Goal: Task Accomplishment & Management: Manage account settings

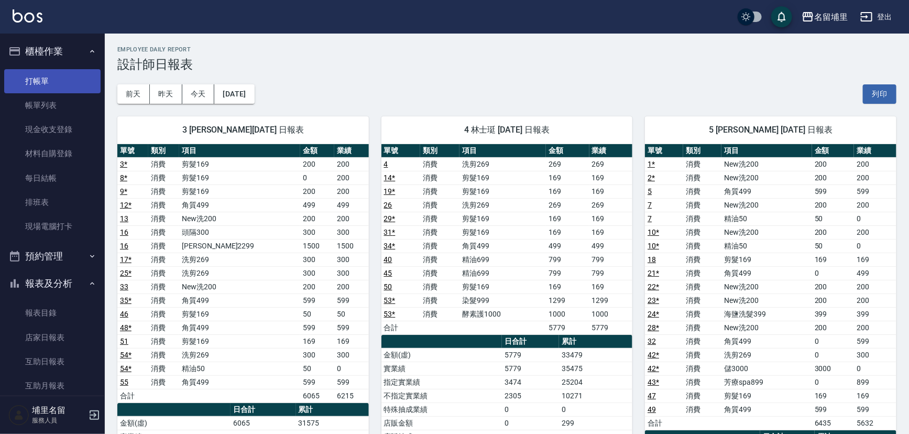
drag, startPoint x: 65, startPoint y: 79, endPoint x: 79, endPoint y: 80, distance: 13.1
click at [65, 79] on link "打帳單" at bounding box center [52, 81] width 96 height 24
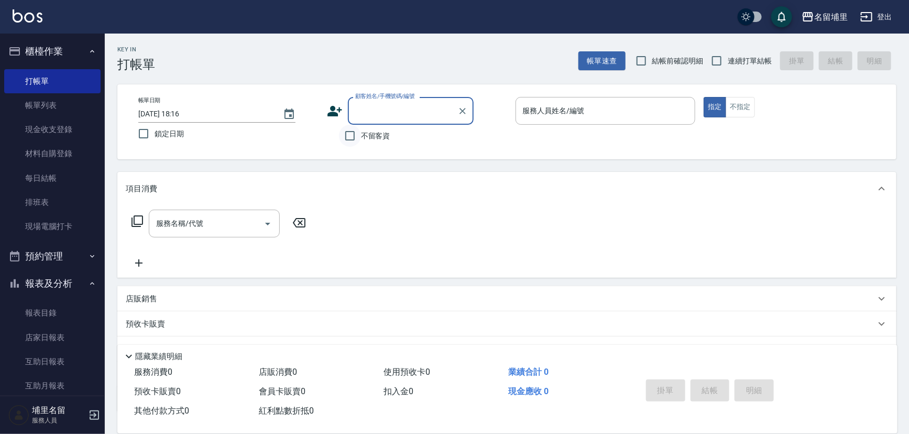
click at [353, 134] on input "不留客資" at bounding box center [350, 136] width 22 height 22
checkbox input "true"
click at [717, 59] on input "連續打單結帳" at bounding box center [717, 61] width 22 height 22
checkbox input "true"
click at [662, 104] on input "服務人員姓名/編號" at bounding box center [605, 111] width 171 height 18
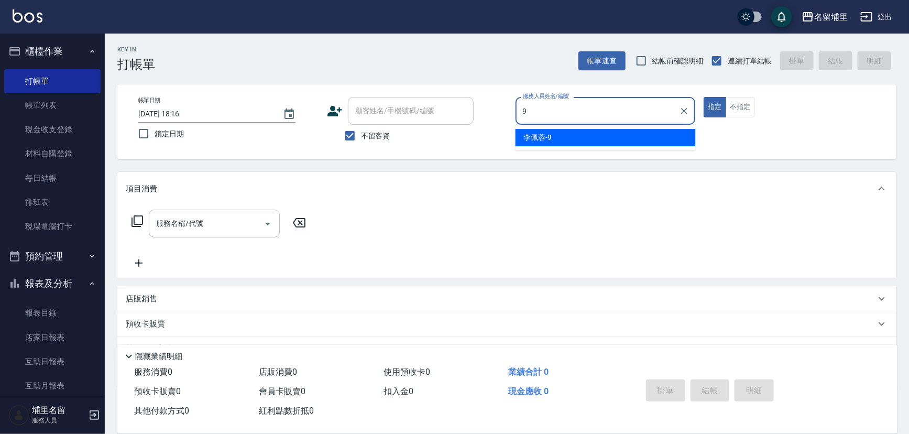
type input "李佩蓉-9"
type button "true"
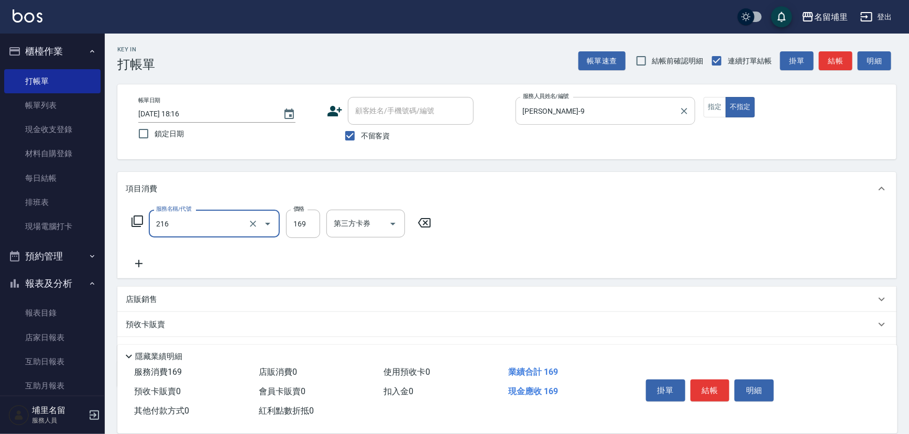
type input "剪髮169(216)"
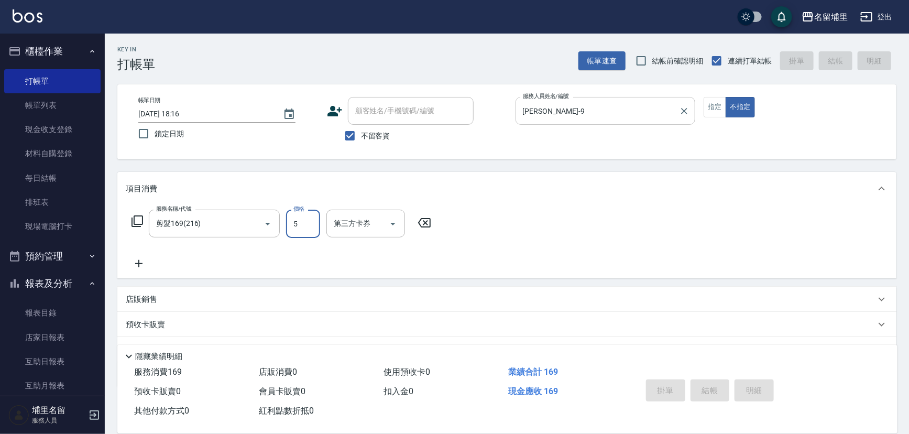
type input "5"
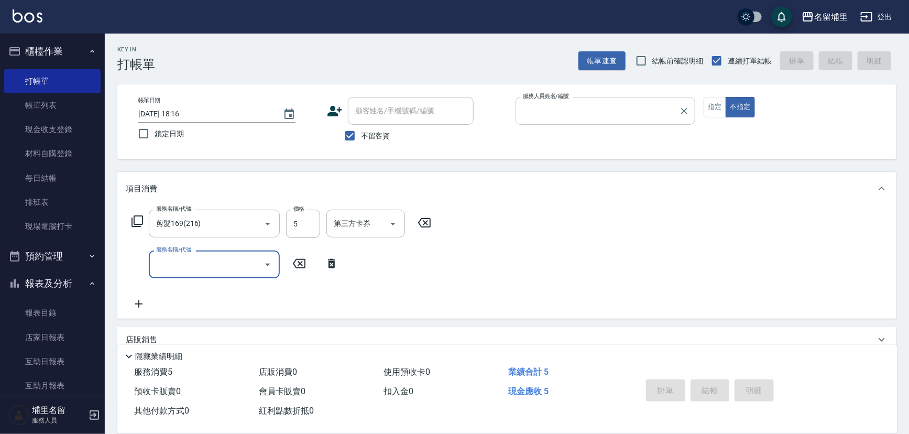
type input "3"
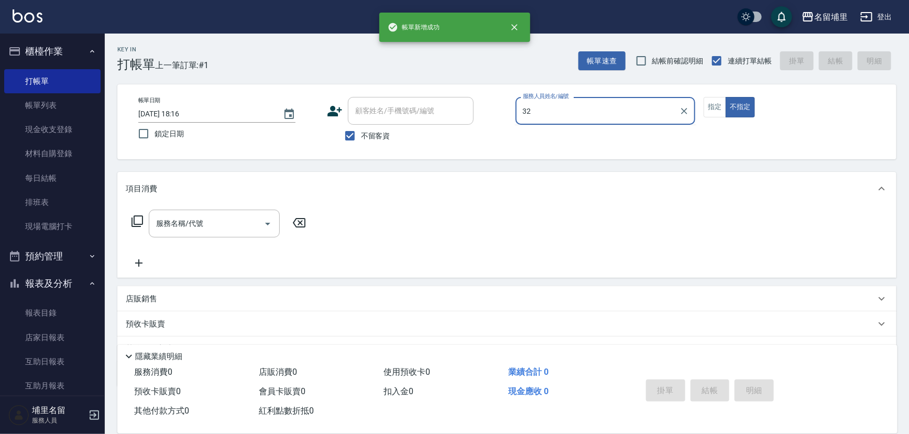
type input "32"
click at [726, 97] on button "不指定" at bounding box center [740, 107] width 29 height 20
type button "false"
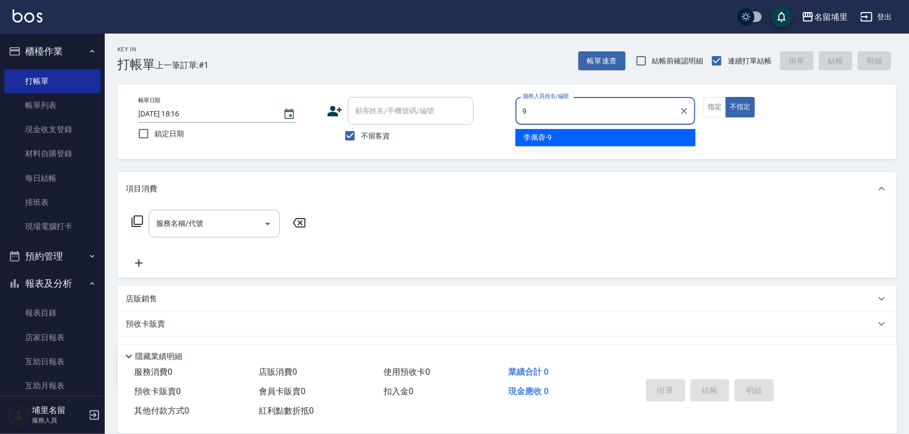
type input "[PERSON_NAME]-9"
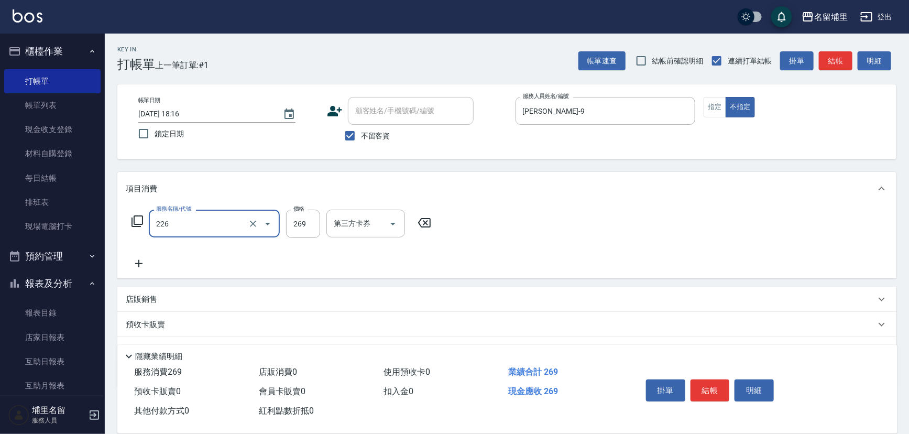
type input "洗剪269(226)"
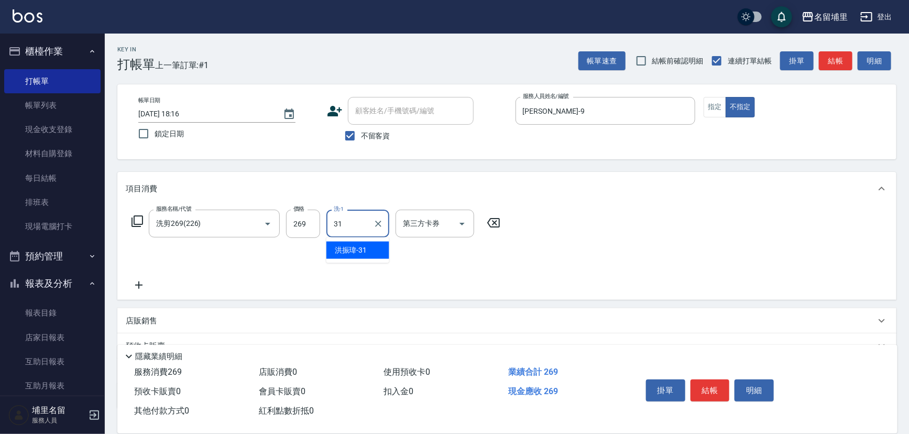
type input "[PERSON_NAME]-31"
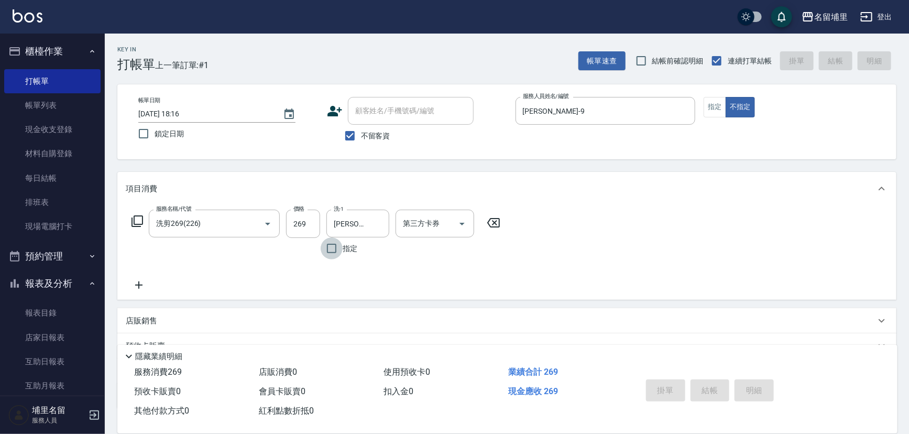
type input "2025/10/10 18:35"
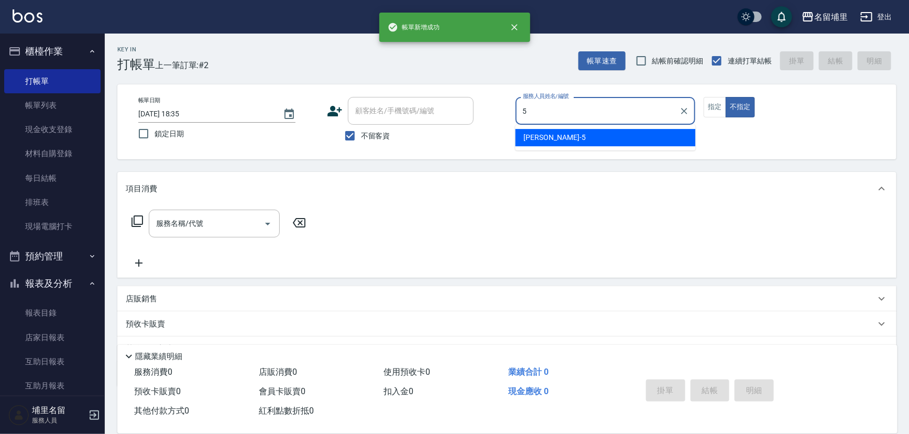
type input "[PERSON_NAME]-5"
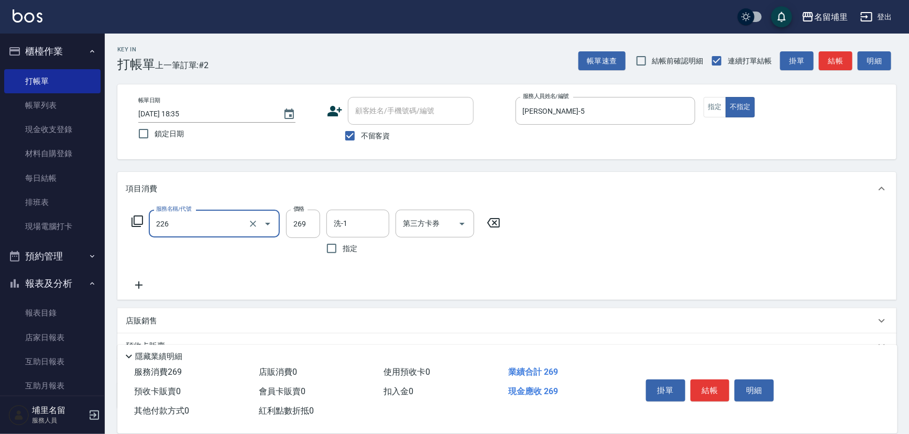
type input "洗剪269(226)"
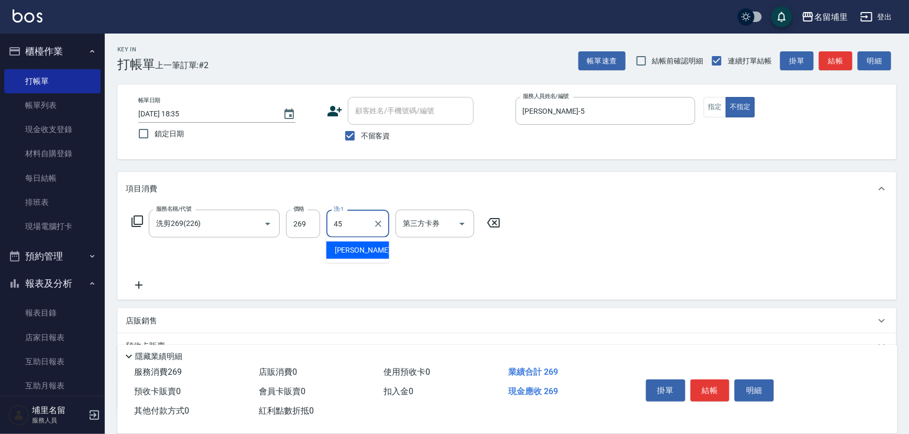
type input "[PERSON_NAME]-45"
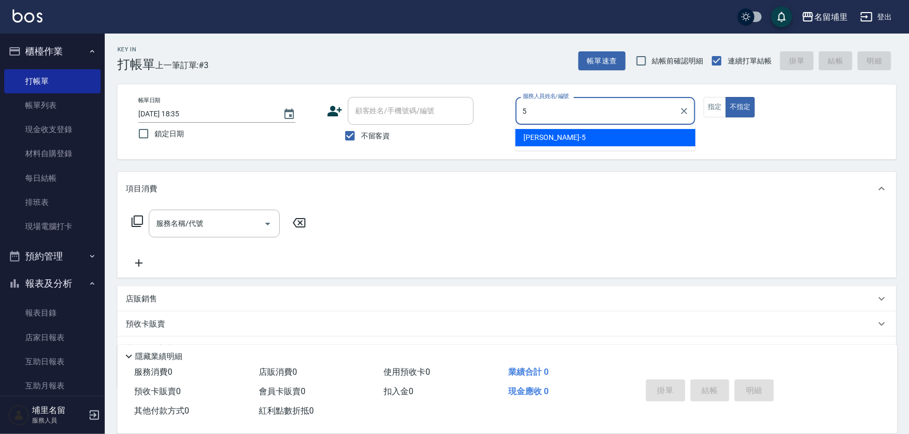
type input "[PERSON_NAME]-5"
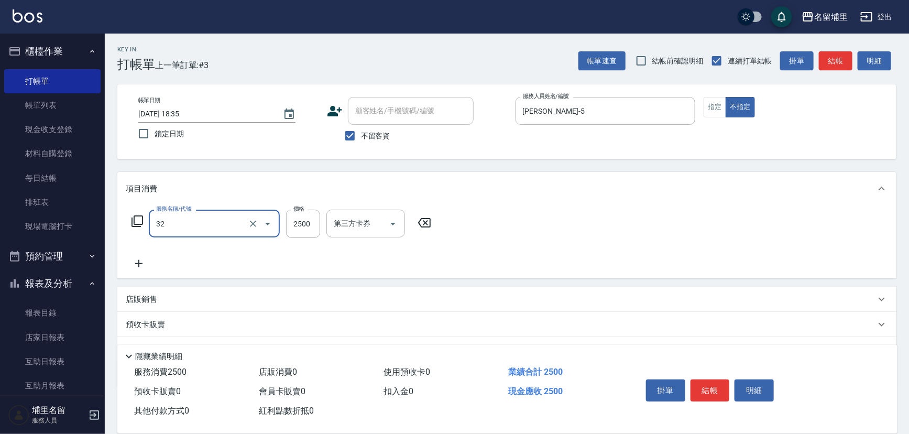
type input "燙B2500(32)"
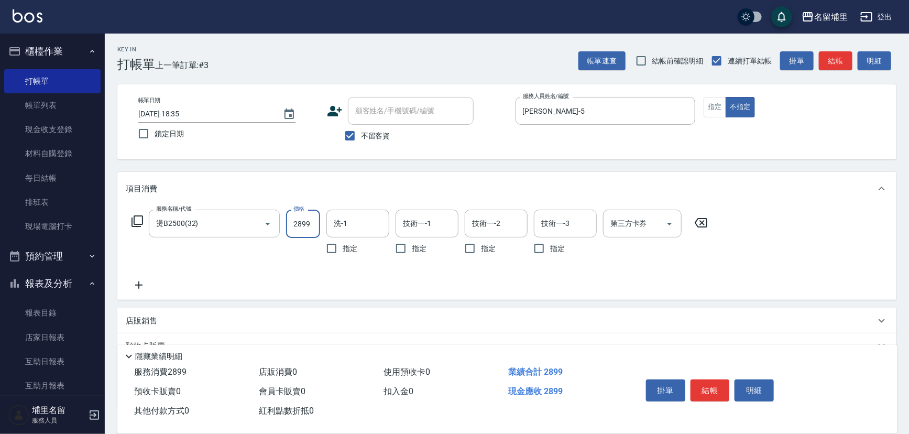
type input "2899"
type input "[PERSON_NAME]-31"
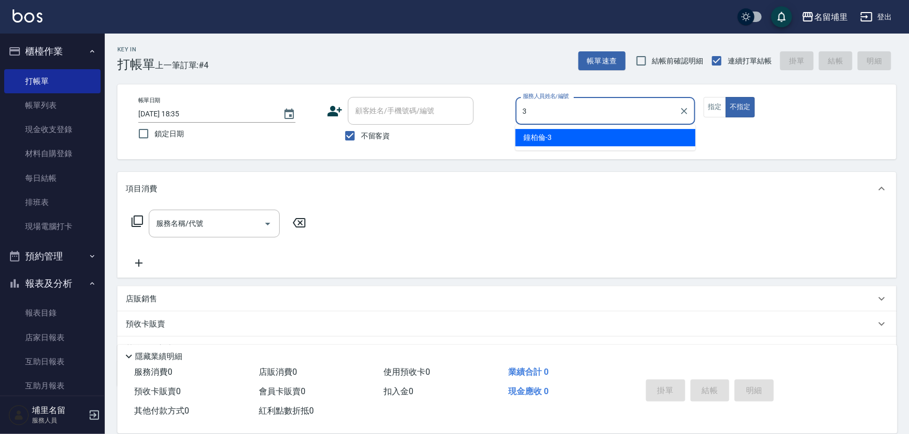
type input "[PERSON_NAME]-3"
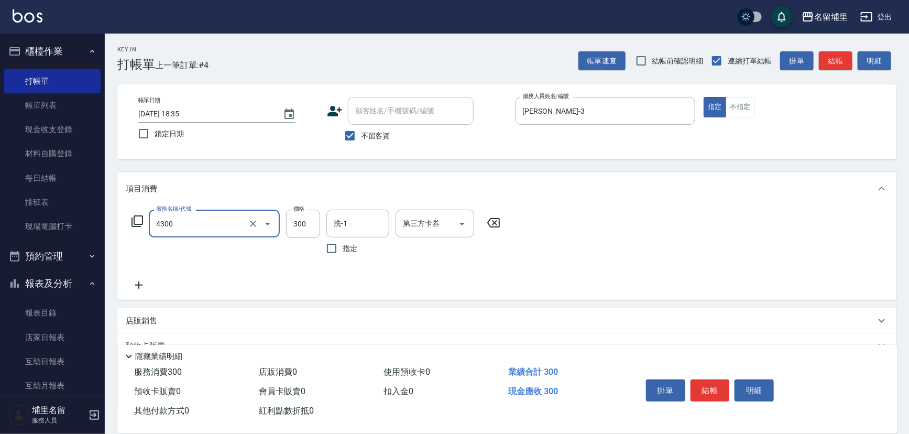
type input "頭隔300(4300)"
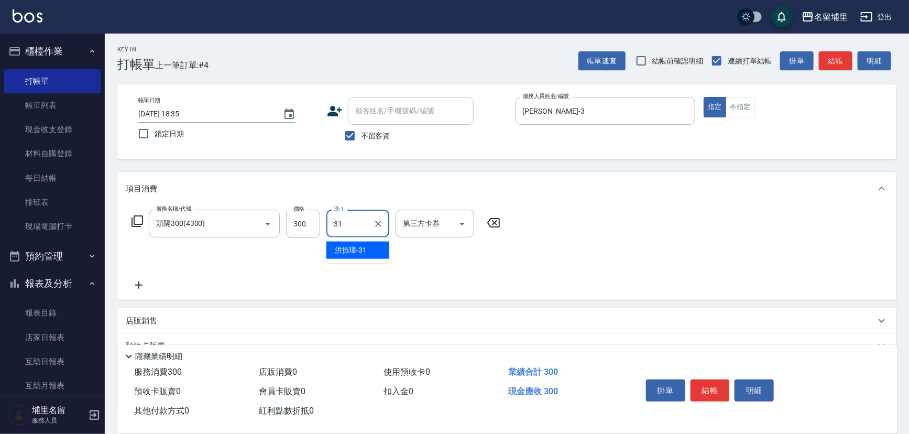
type input "[PERSON_NAME]-31"
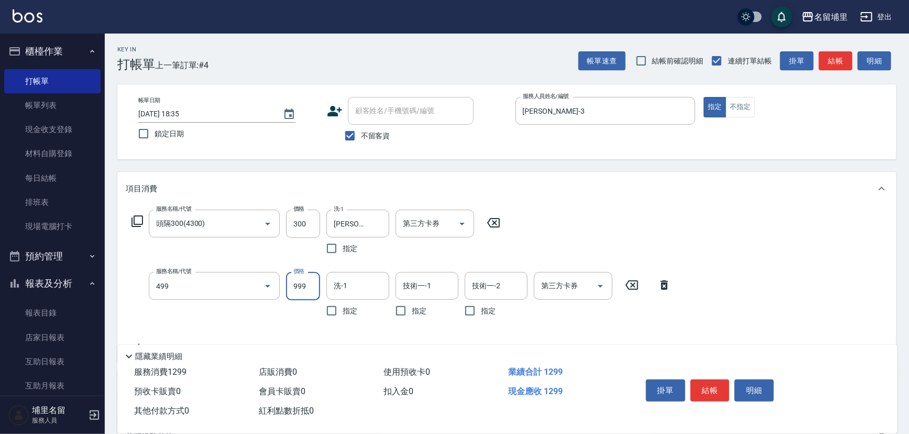
type input "染髮999(499)"
type input "[PERSON_NAME]-31"
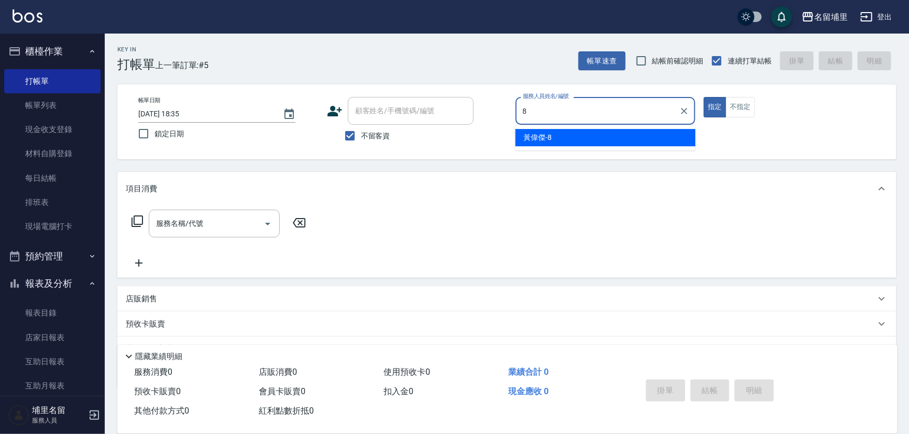
type input "[PERSON_NAME]-8"
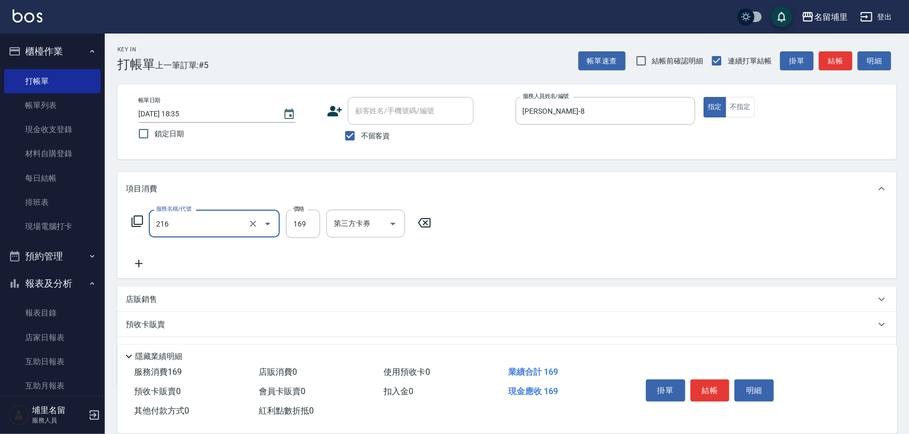
type input "剪髮169(216)"
type input "250"
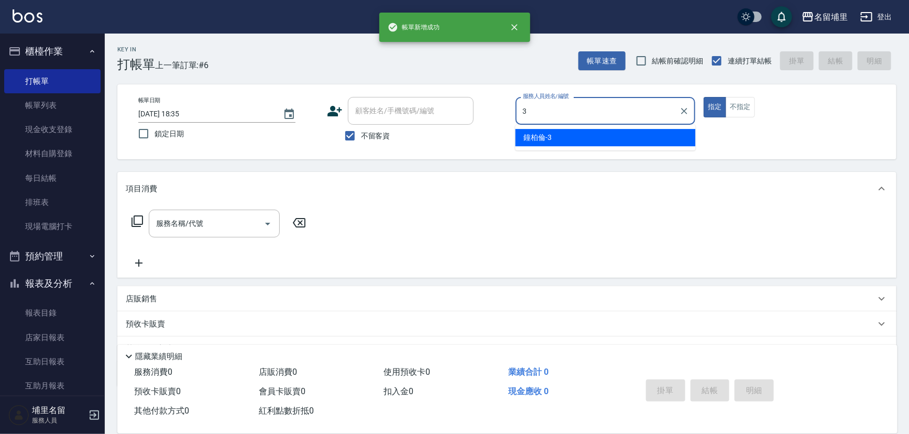
type input "[PERSON_NAME]-3"
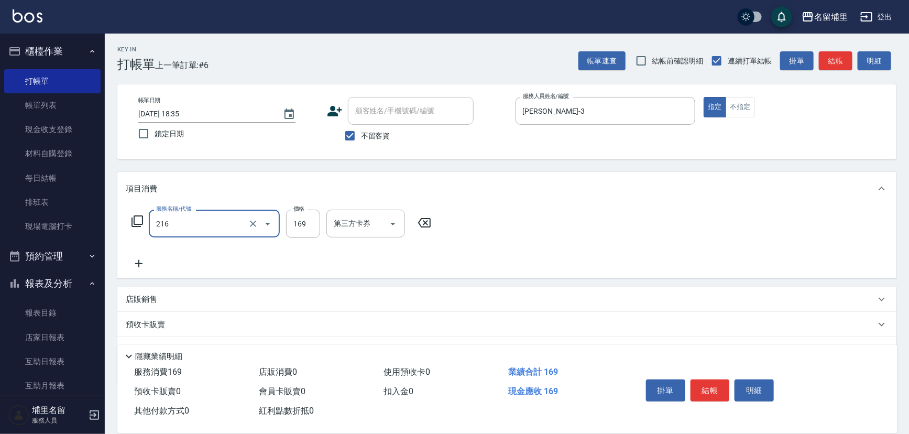
type input "剪髮169(216)"
type input "200"
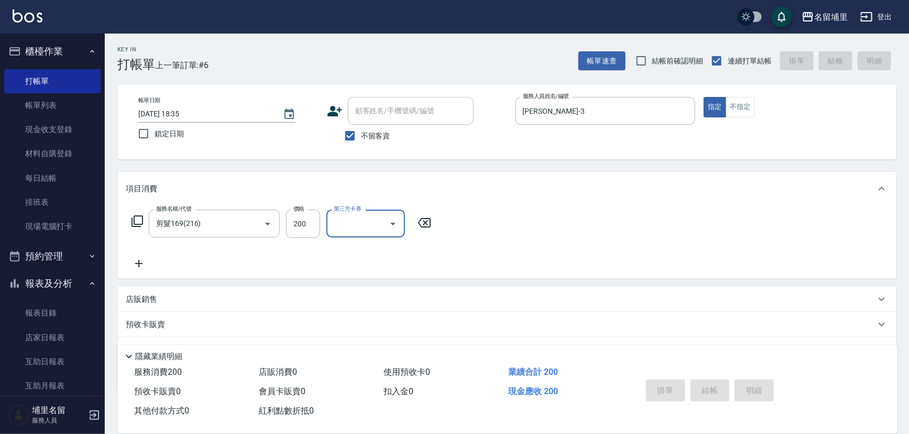
type input "2025/10/10 18:36"
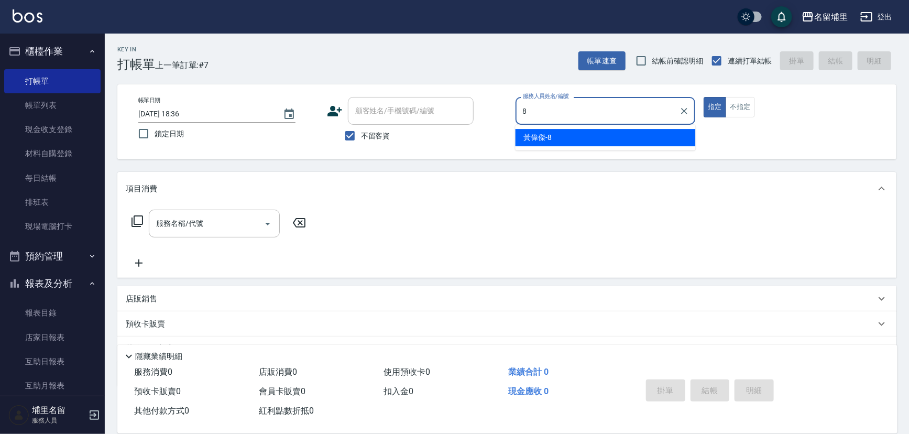
type input "[PERSON_NAME]-8"
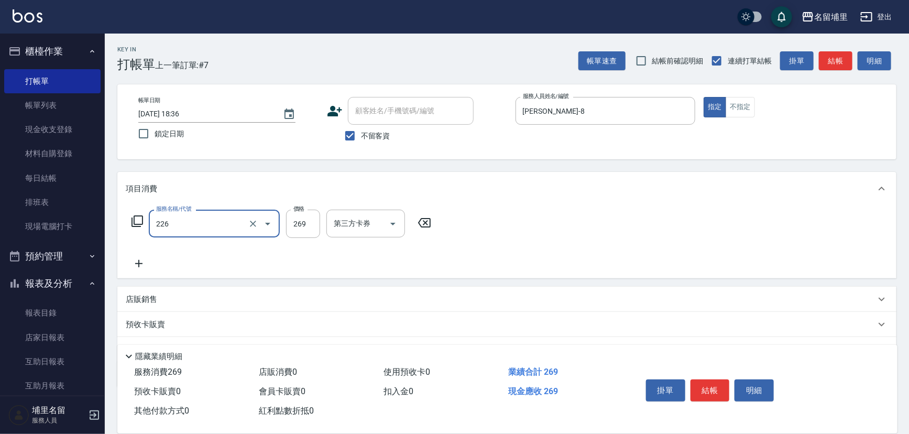
type input "洗剪269(226)"
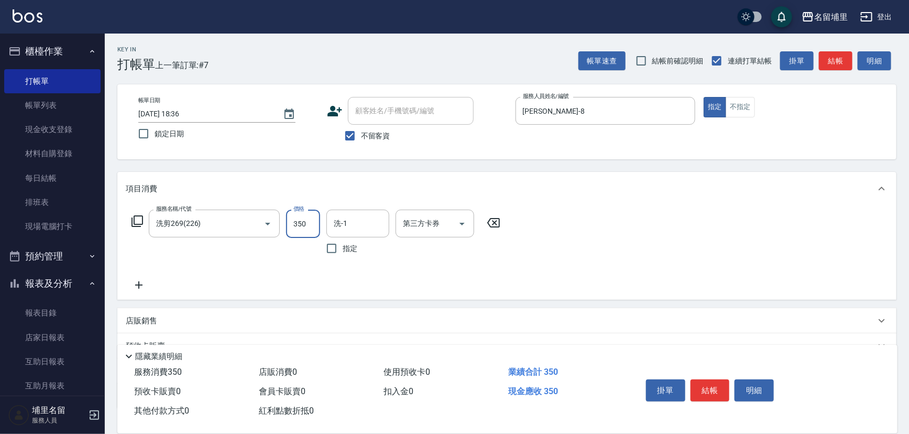
type input "350"
type input "[PERSON_NAME]-8"
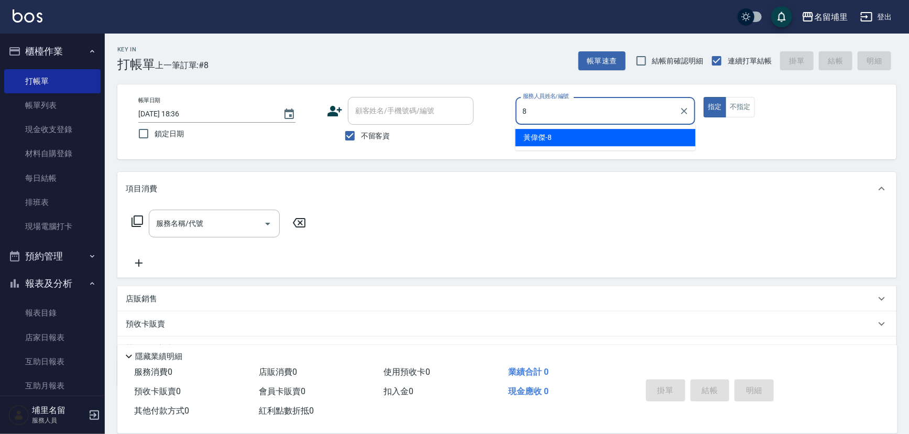
type input "[PERSON_NAME]-8"
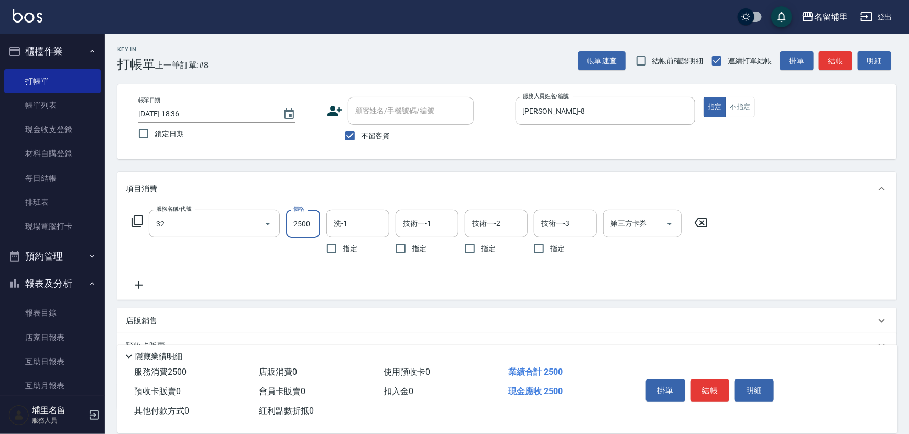
type input "燙B2500(32)"
type input "2199"
type input "[PERSON_NAME]-45"
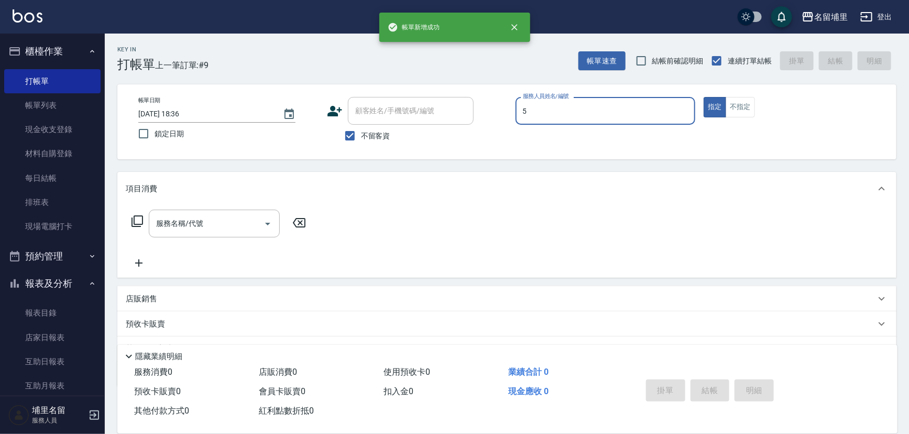
type input "[PERSON_NAME]-5"
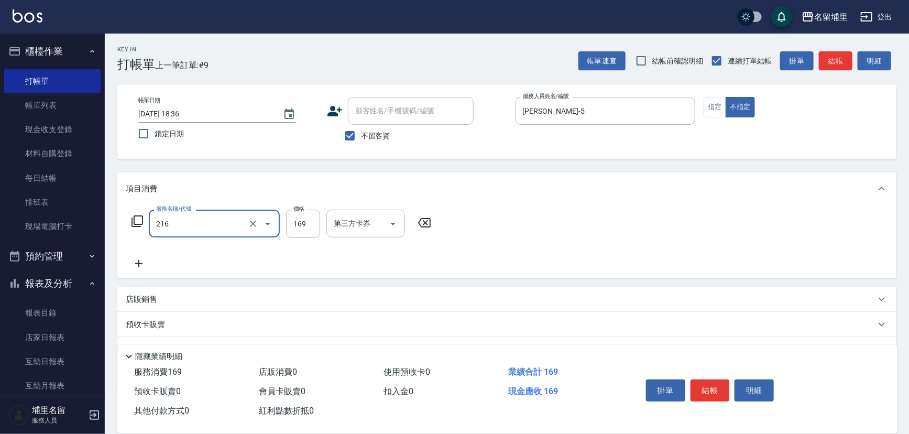
type input "剪髮169(216)"
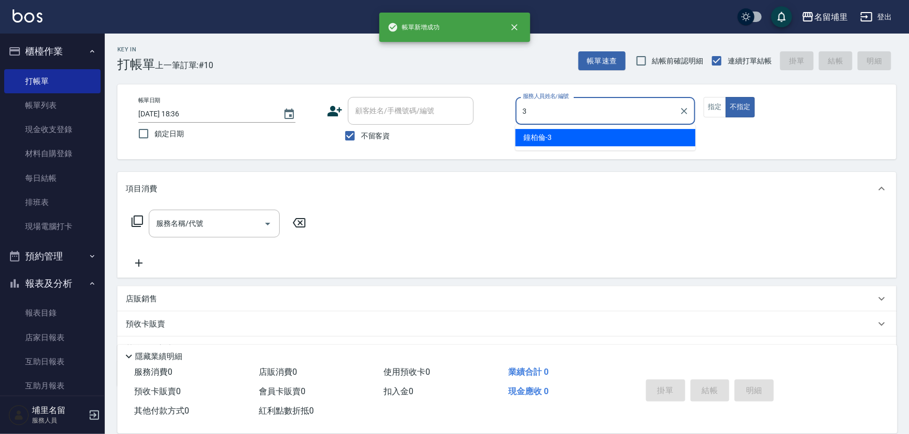
type input "[PERSON_NAME]-3"
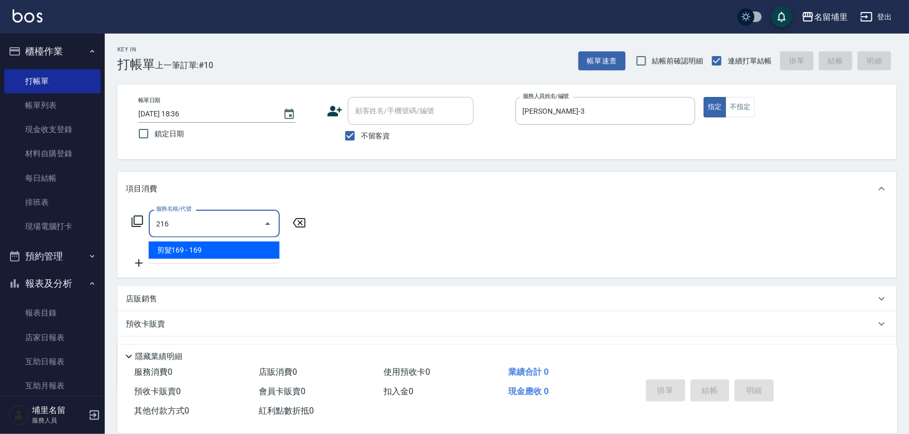
type input "剪髮169(216)"
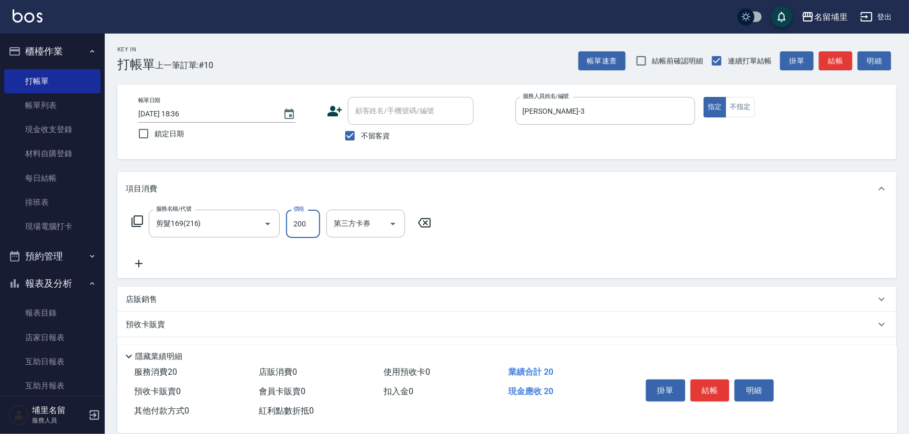
type input "200"
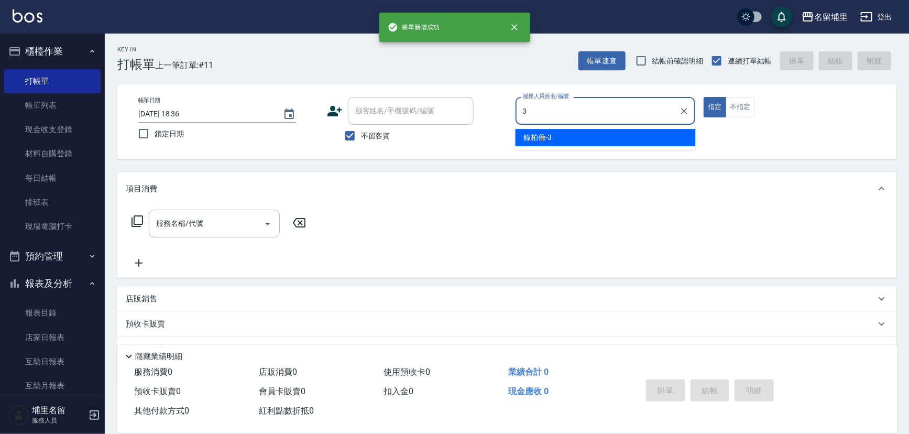
type input "[PERSON_NAME]-3"
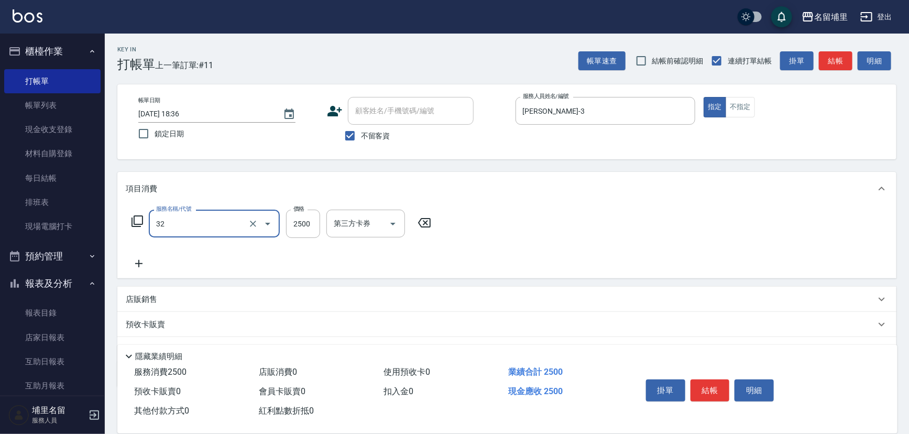
type input "燙B2500(32)"
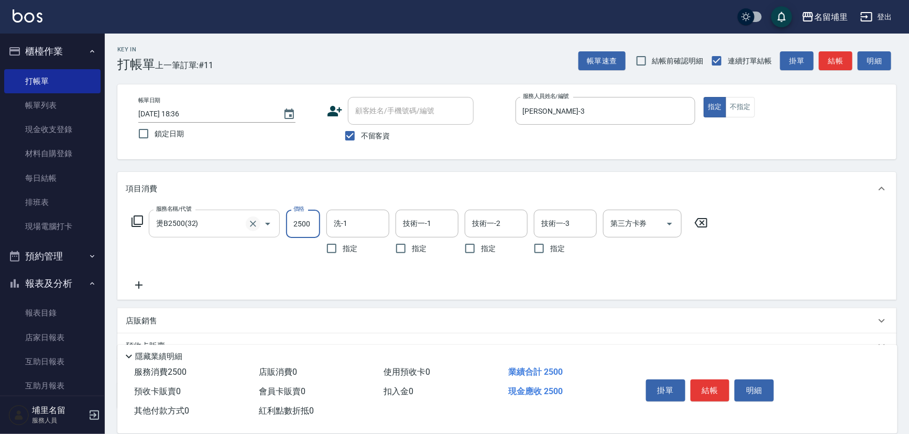
click at [254, 222] on icon "Clear" at bounding box center [253, 224] width 6 height 6
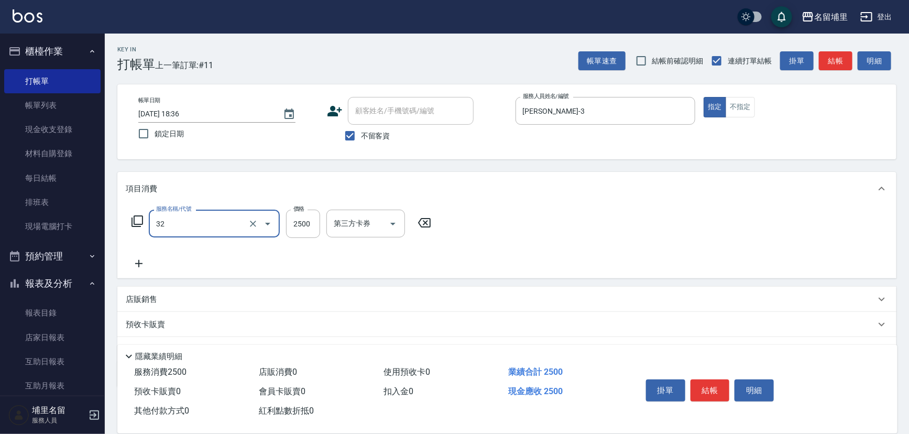
type input "燙B2500(32)"
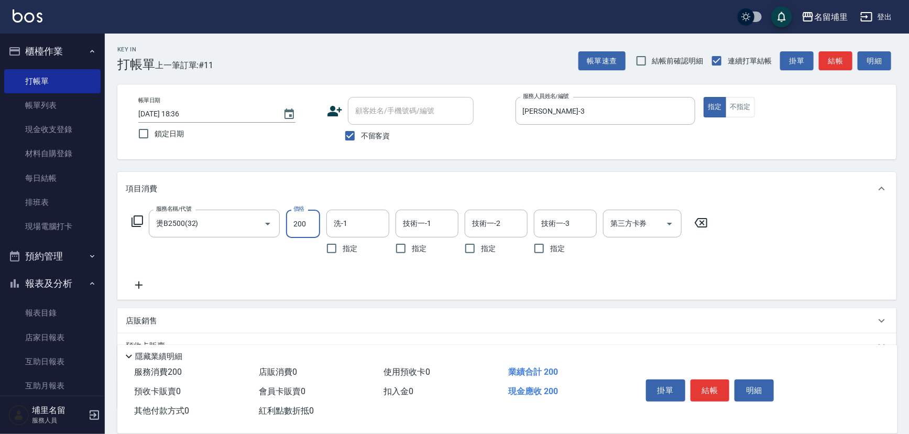
click at [319, 229] on input "200" at bounding box center [303, 224] width 34 height 28
type input "2000"
type input "[PERSON_NAME]-45"
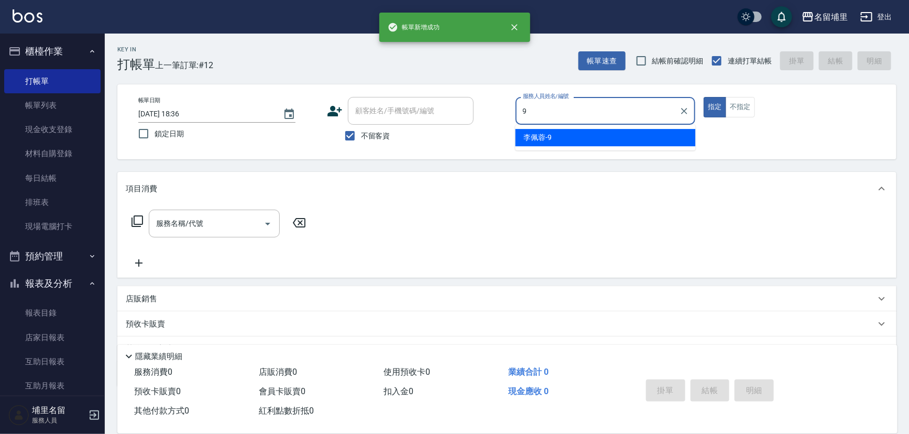
type input "[PERSON_NAME]-9"
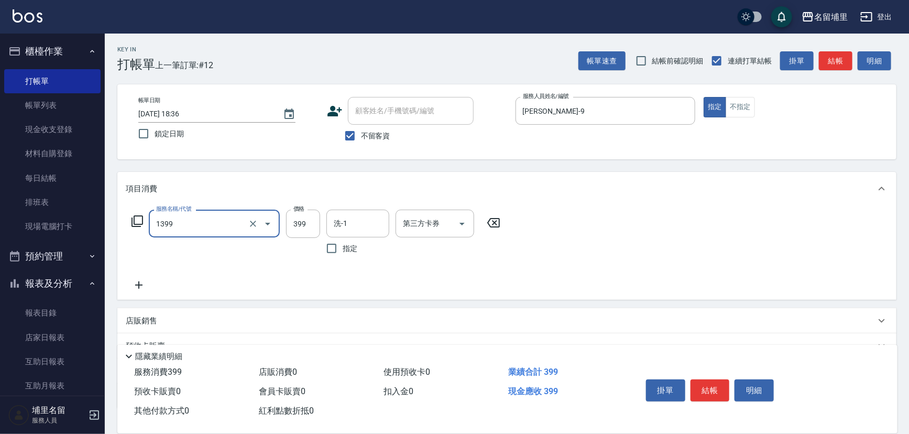
type input "海鹽洗髮399(1399)"
type input "499"
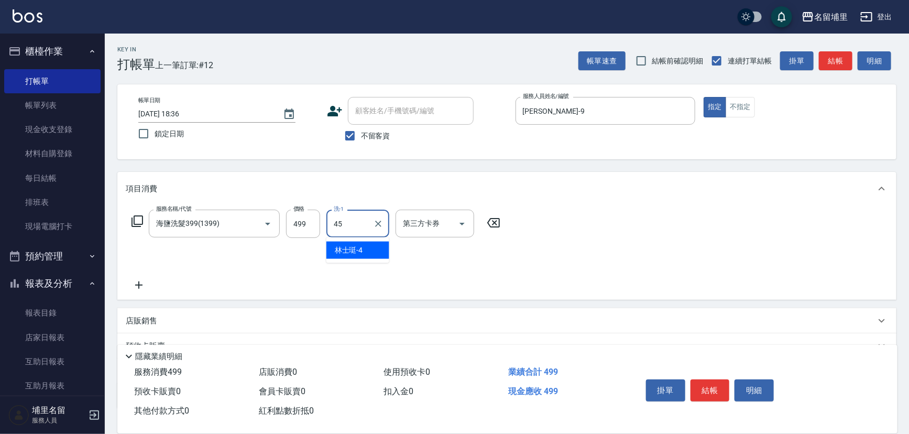
type input "[PERSON_NAME]-45"
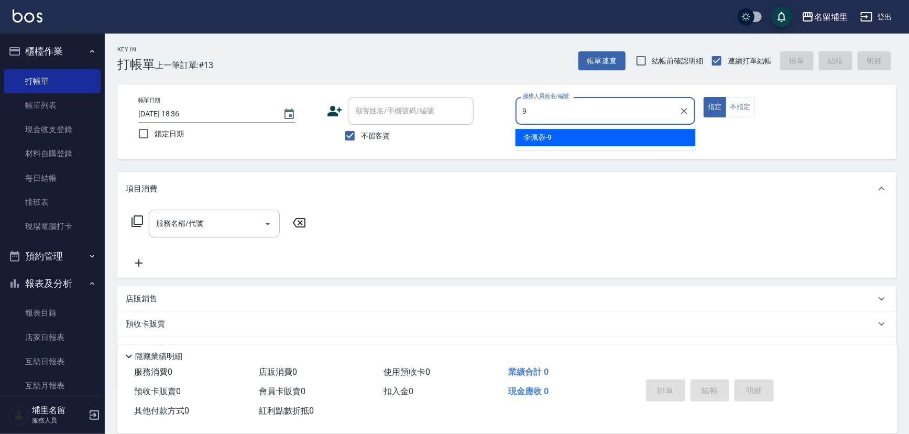
type input "[PERSON_NAME]-9"
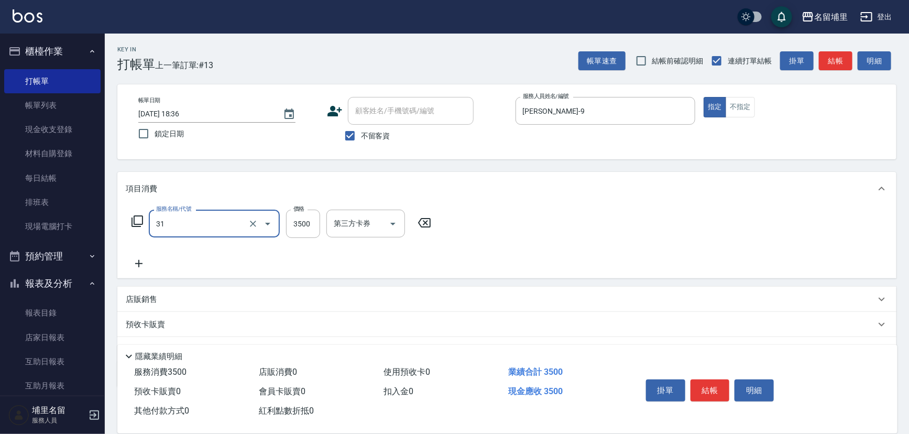
type input "燙A3500(31)"
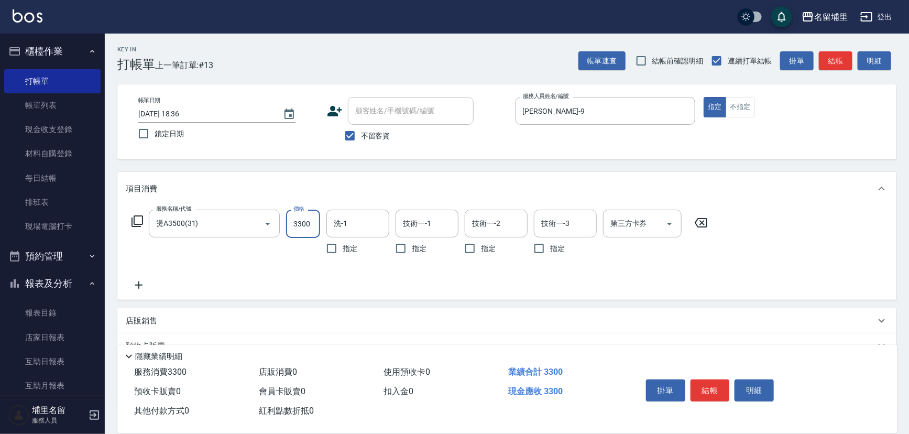
type input "3300"
type input "[PERSON_NAME]-31"
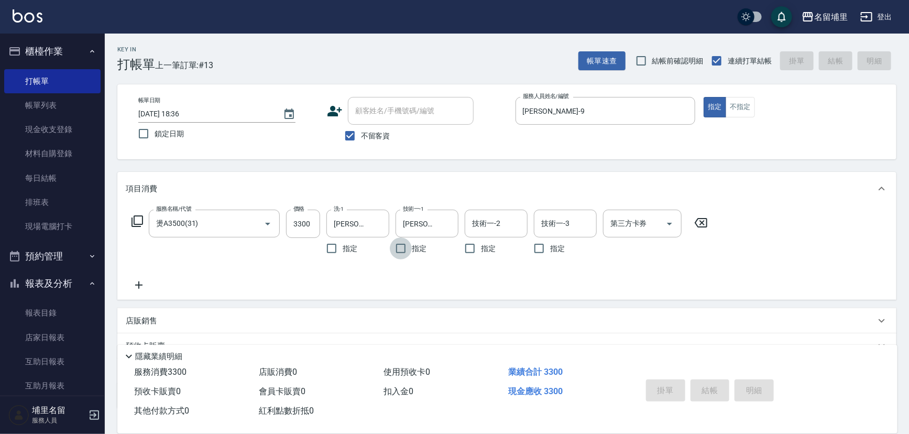
type input "2025/10/10 18:37"
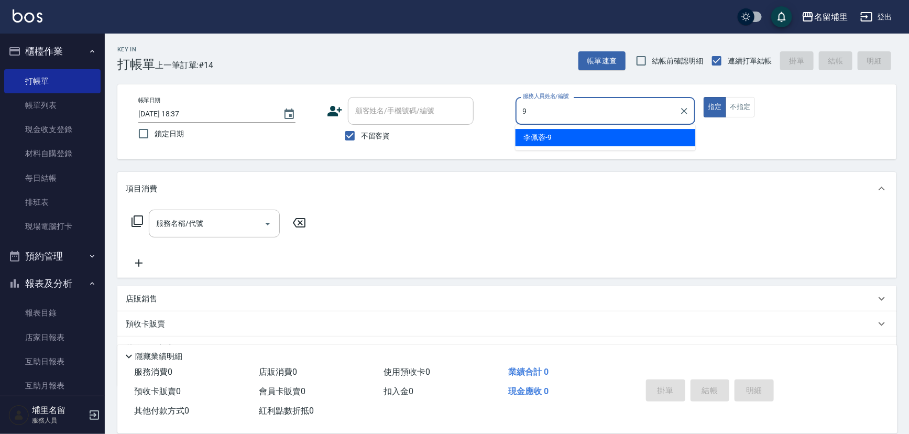
type input "[PERSON_NAME]-9"
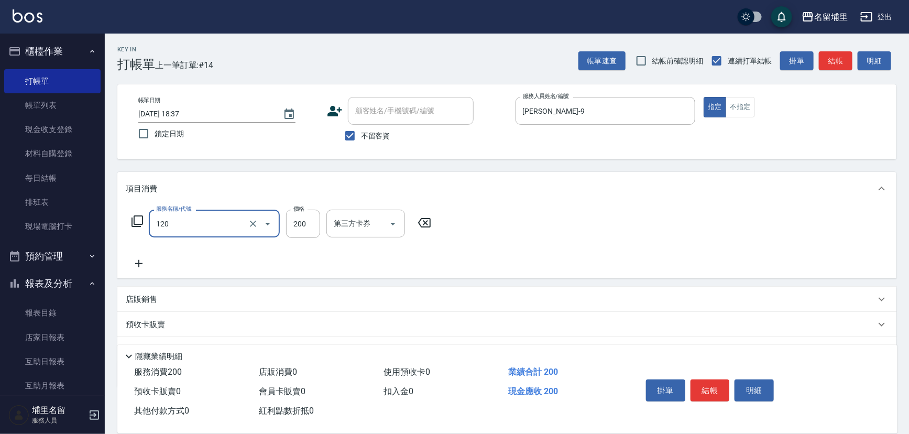
type input "New洗200(120)"
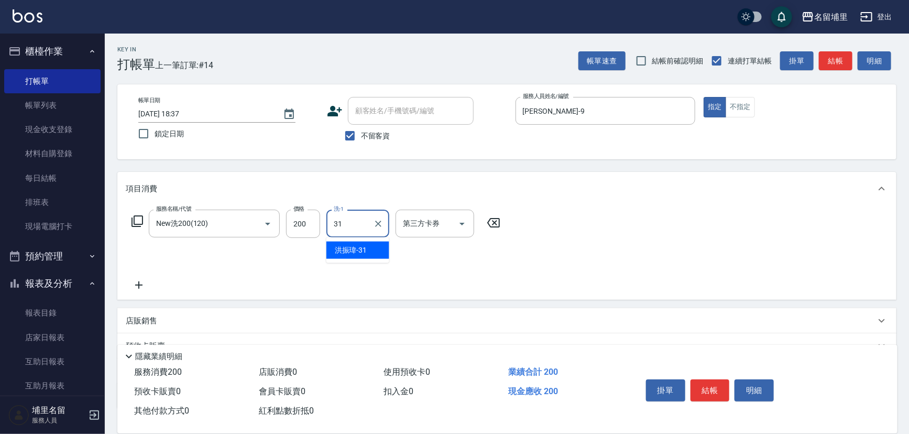
type input "[PERSON_NAME]-31"
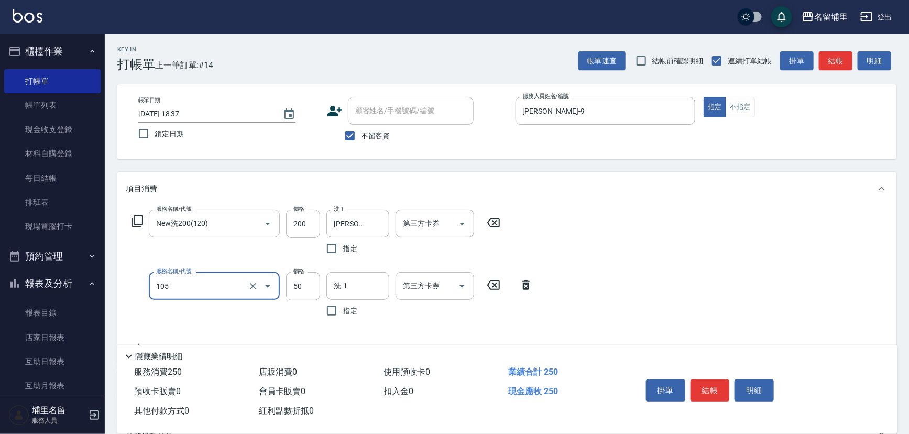
type input "精油50(105)"
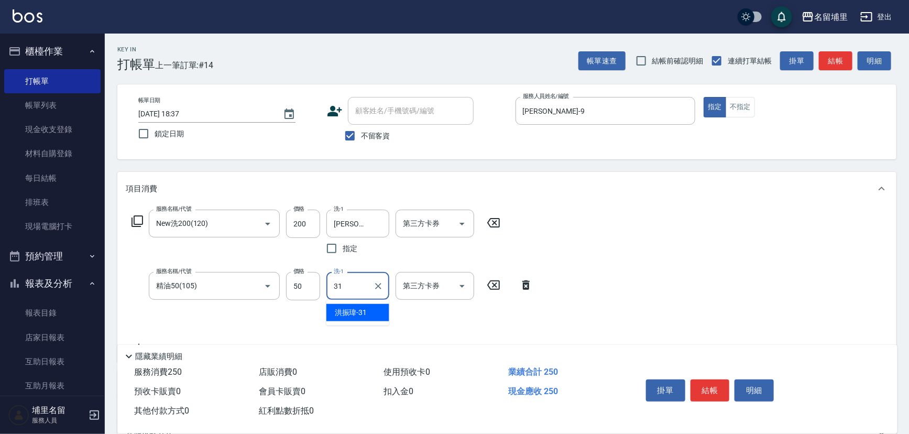
type input "[PERSON_NAME]-31"
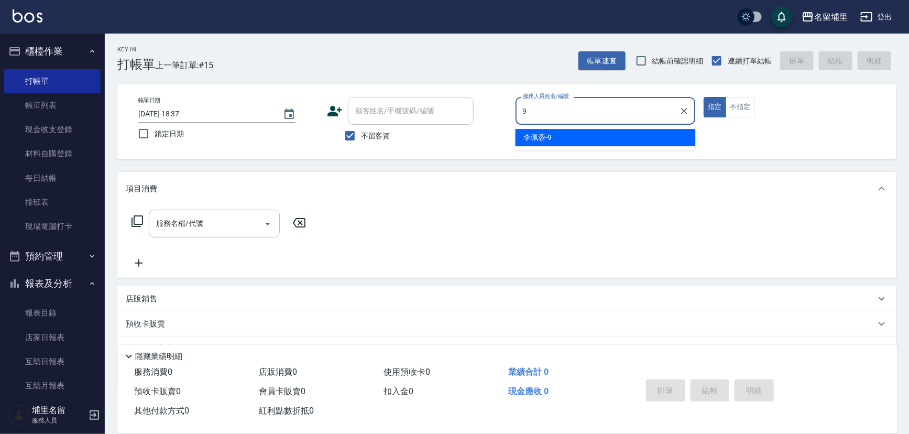
type input "[PERSON_NAME]-9"
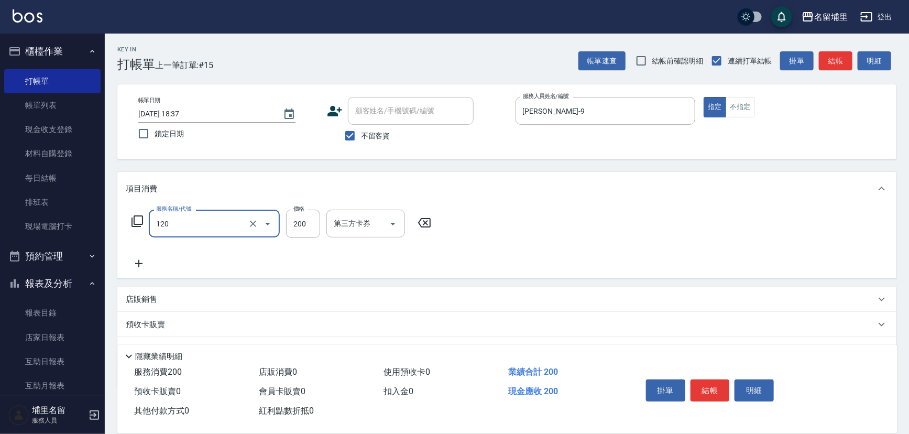
type input "New洗200(120)"
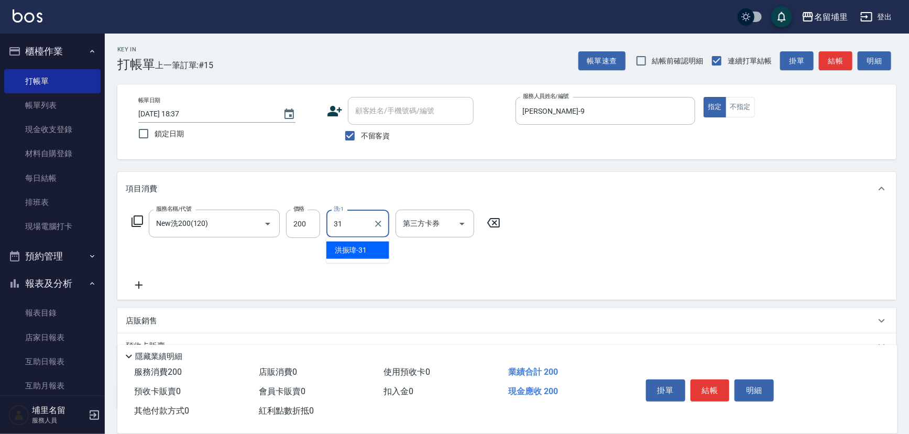
type input "[PERSON_NAME]-31"
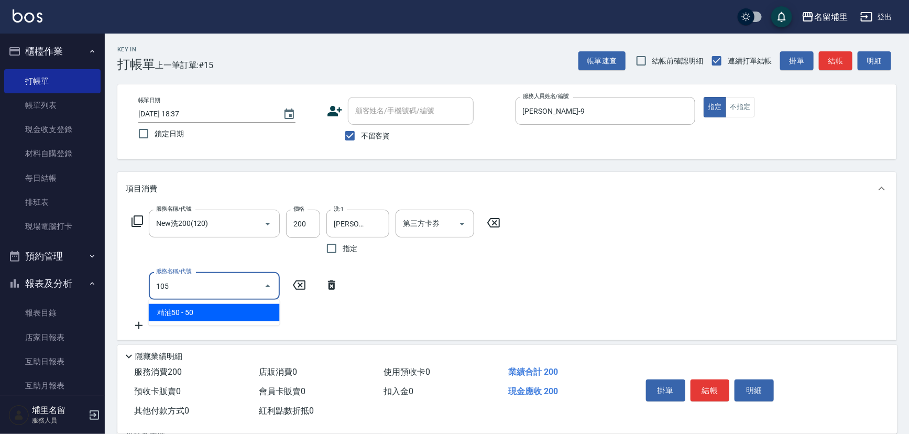
type input "精油50(105)"
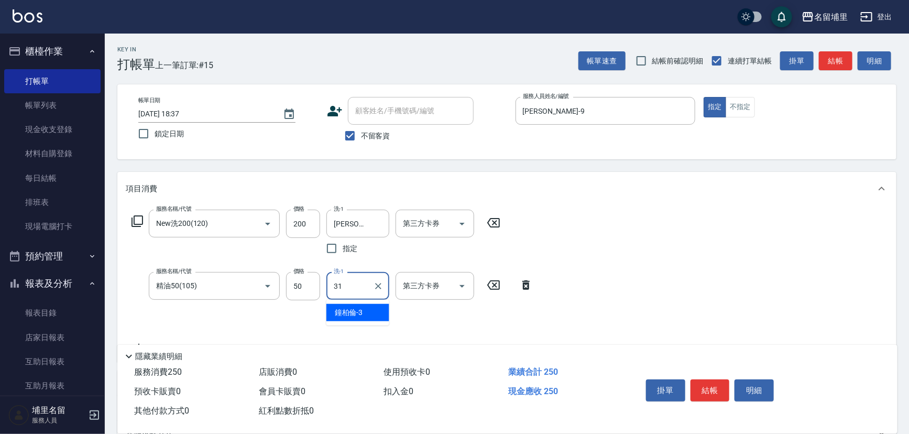
type input "[PERSON_NAME]-31"
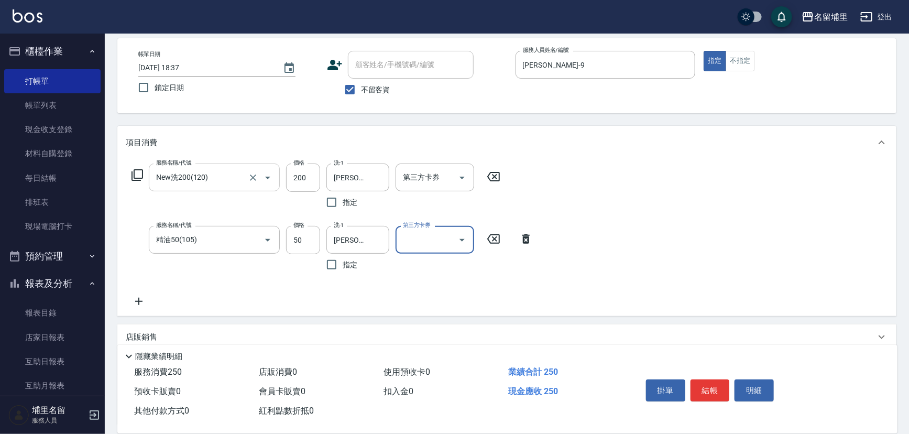
scroll to position [95, 0]
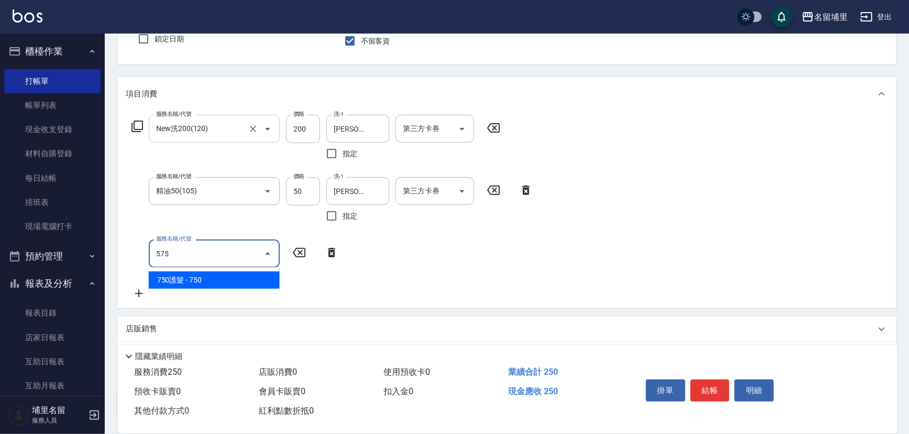
type input "750護髮(575)"
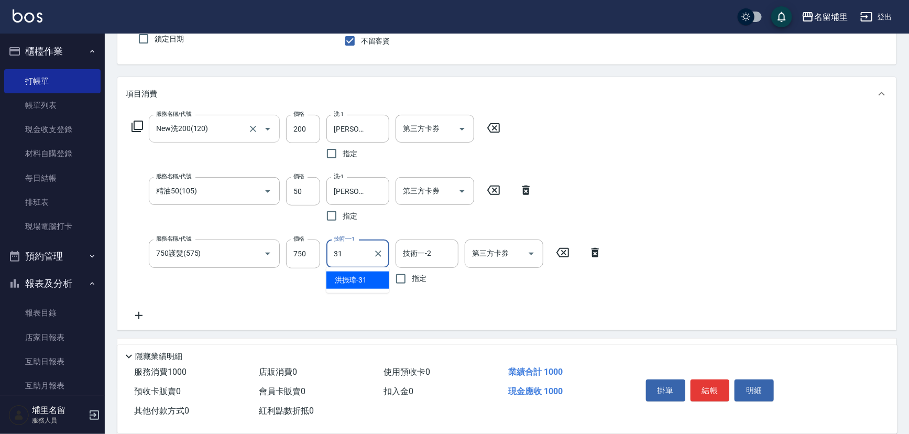
type input "[PERSON_NAME]-31"
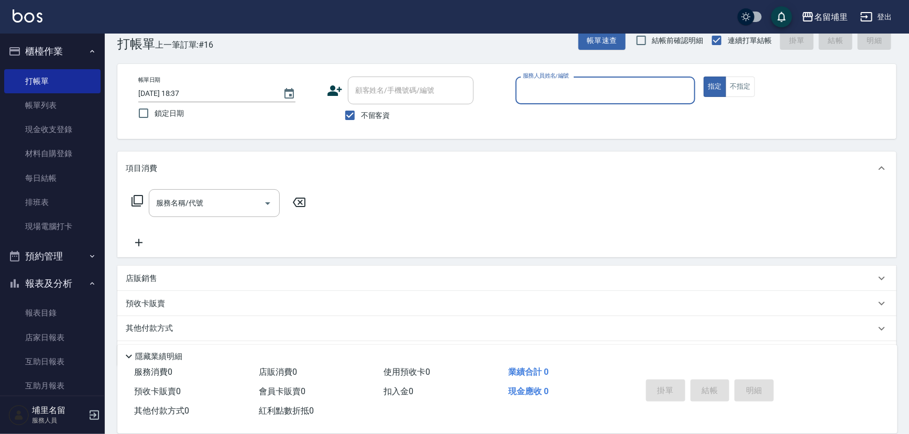
scroll to position [0, 0]
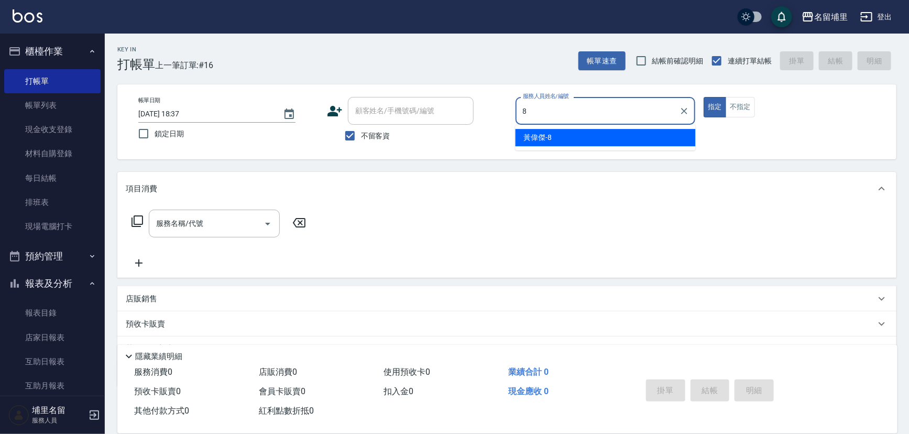
type input "[PERSON_NAME]-8"
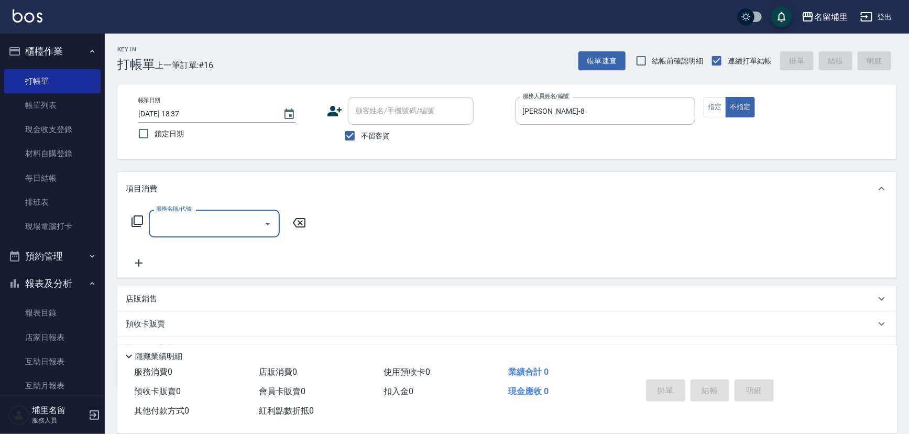
type input "2"
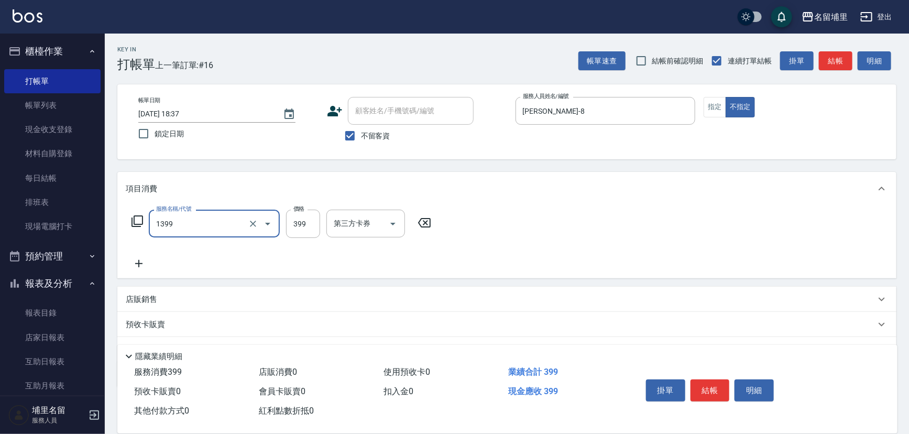
type input "海鹽洗髮399(1399)"
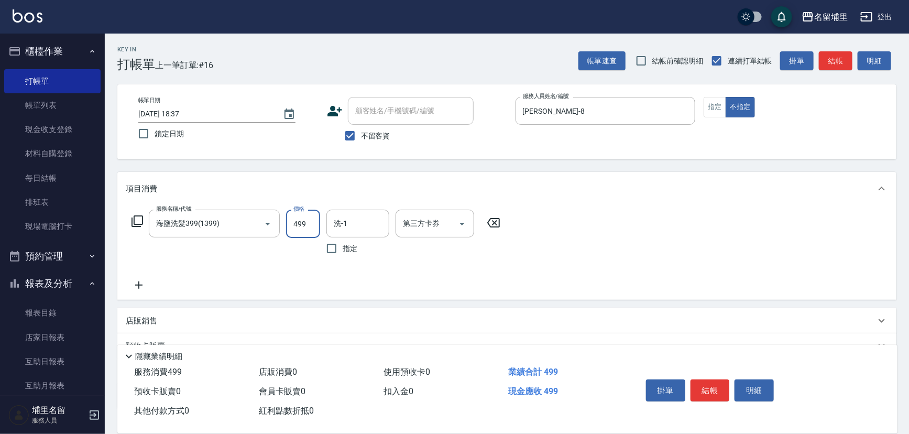
type input "499"
type input "[PERSON_NAME]-8"
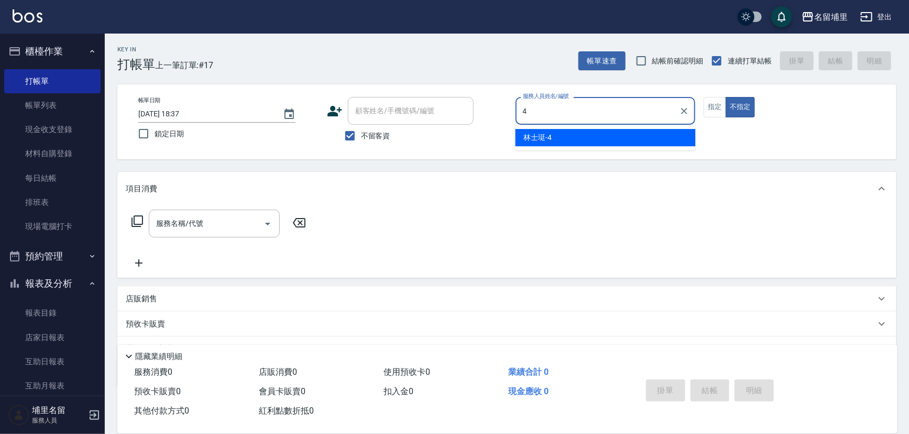
type input "林士珽-4"
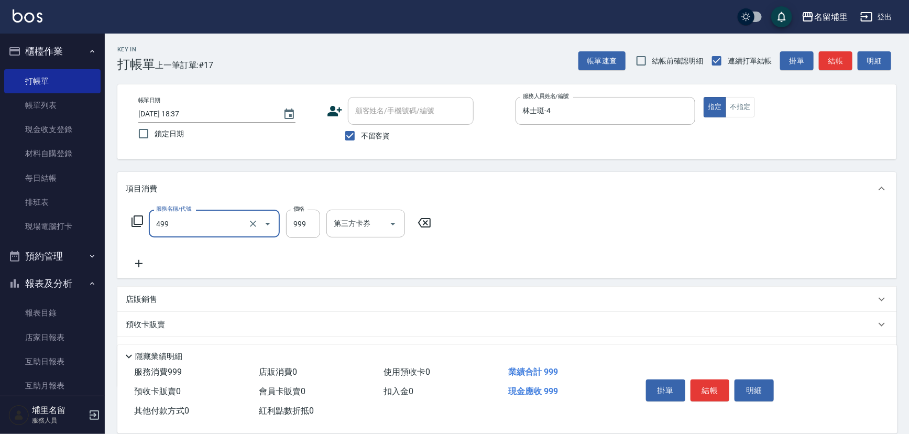
type input "染髮999(499)"
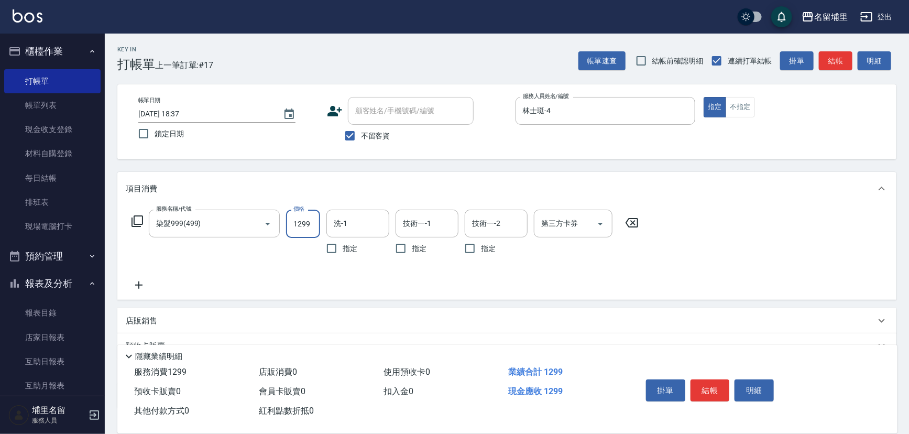
type input "1299"
type input "林士珽-4"
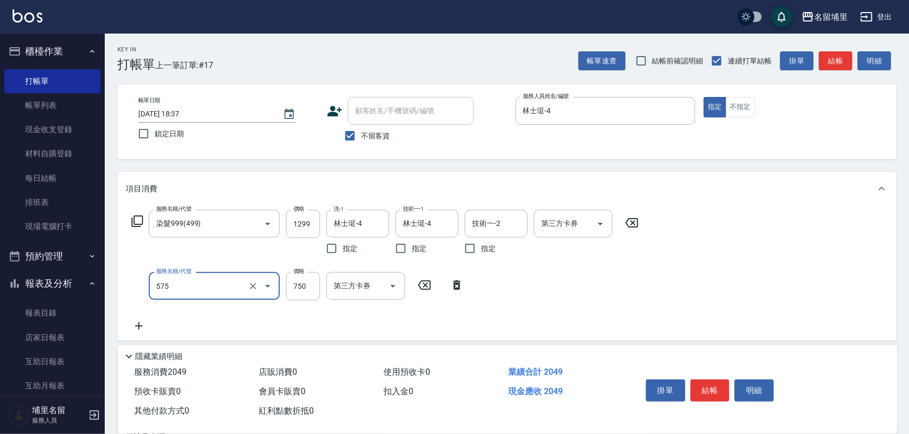
type input "750護髮(575)"
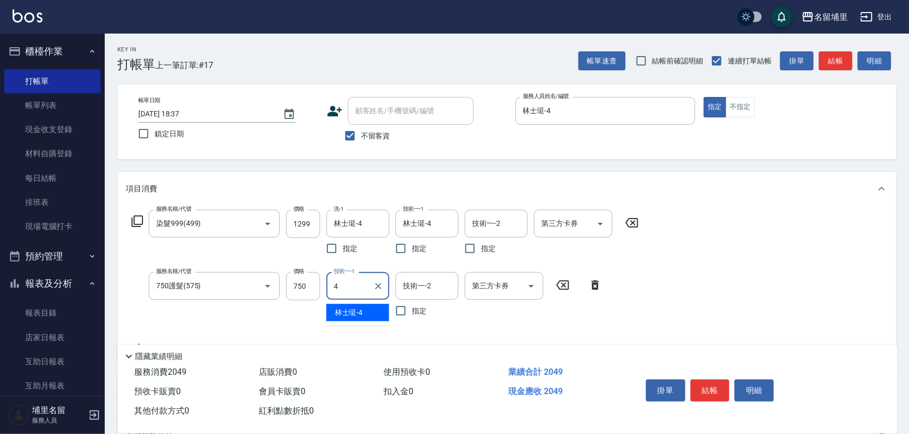
type input "林士珽-4"
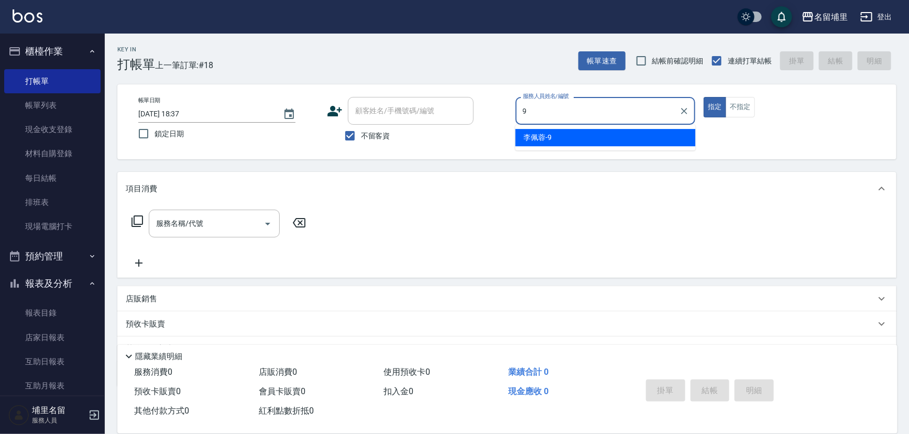
type input "[PERSON_NAME]-9"
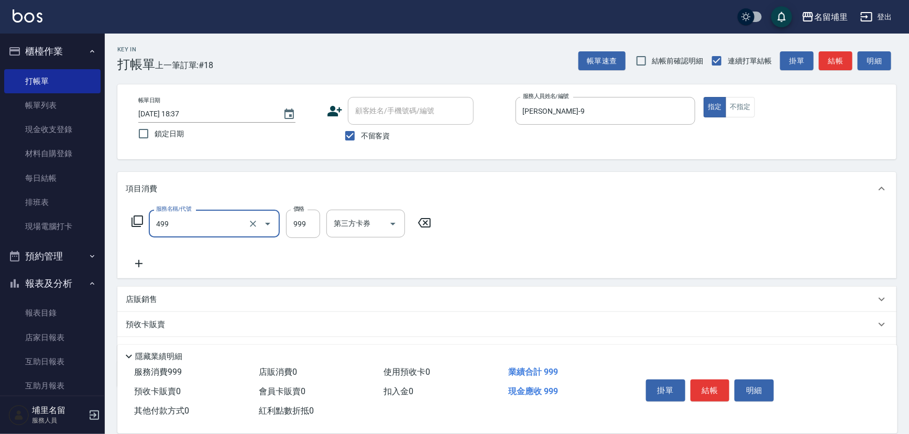
type input "染髮999(499)"
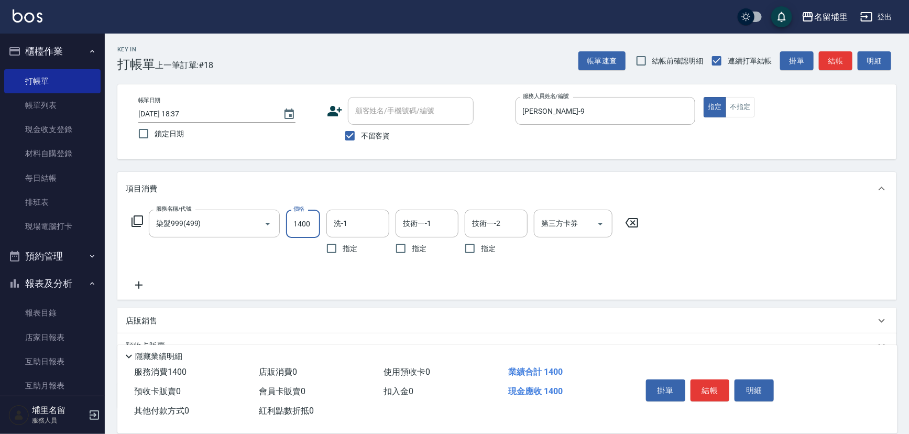
type input "1400"
type input "[PERSON_NAME]-31"
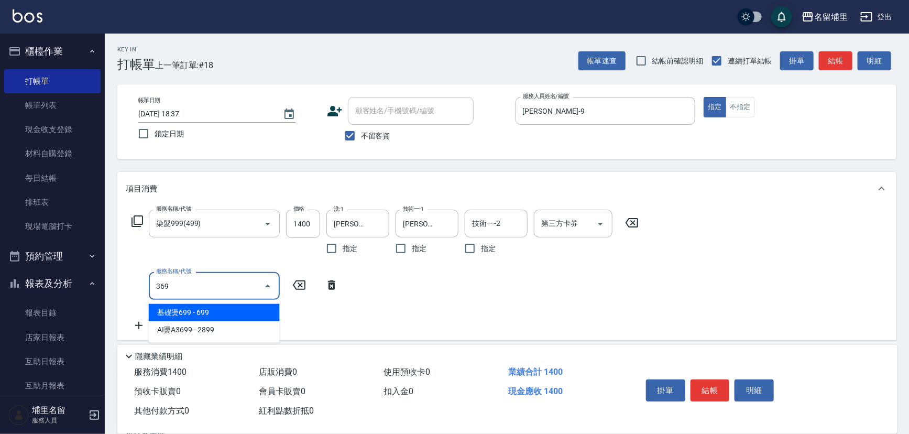
type input "基礎燙699(369)"
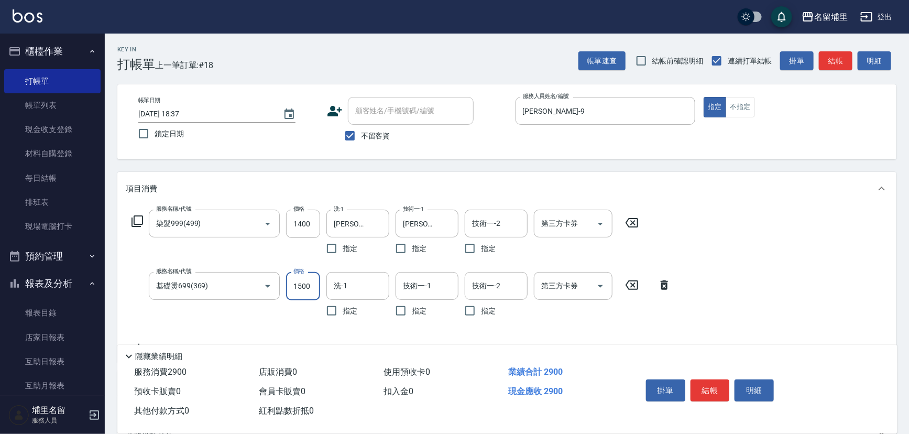
type input "1500"
type input "[PERSON_NAME]-31"
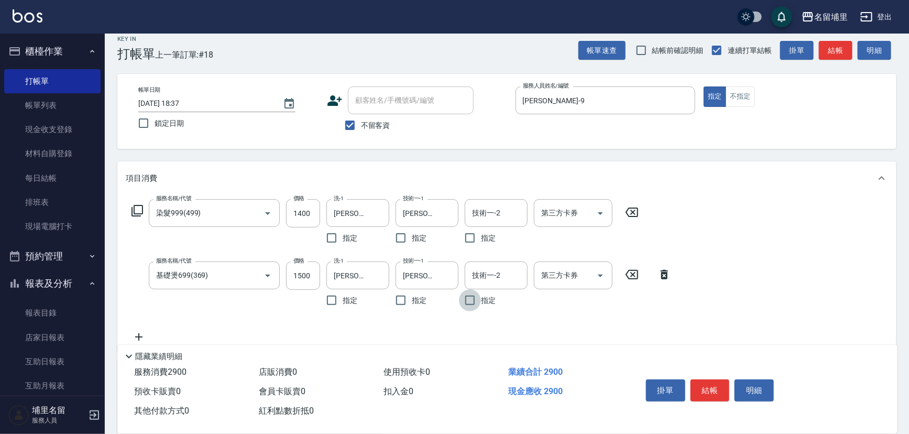
scroll to position [47, 0]
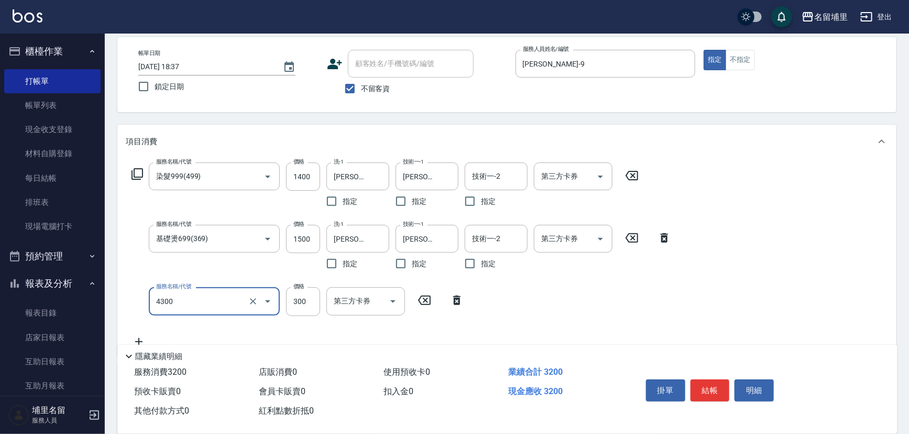
type input "頭隔300(4300)"
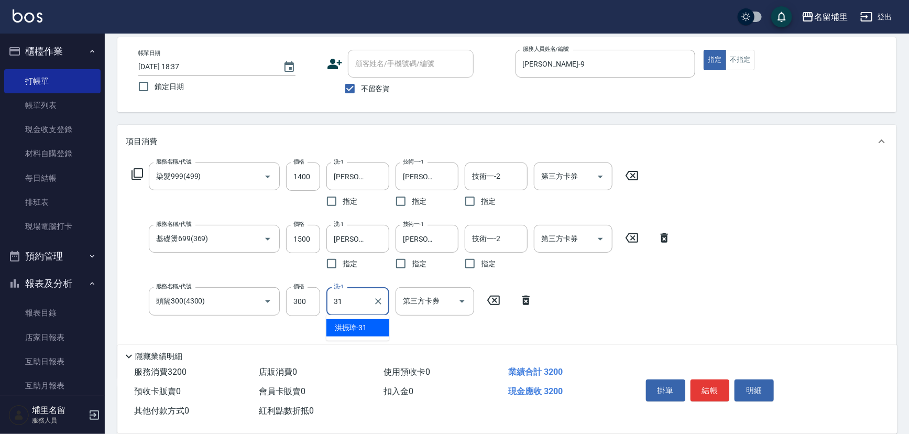
type input "[PERSON_NAME]-31"
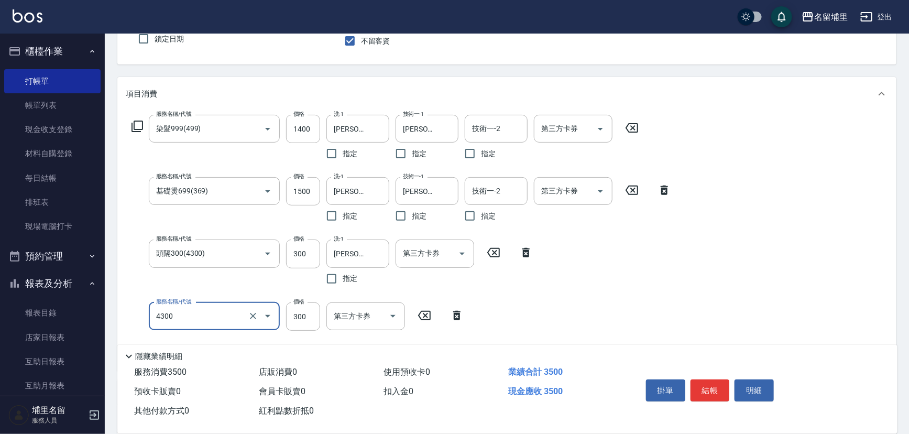
type input "頭隔300(4300)"
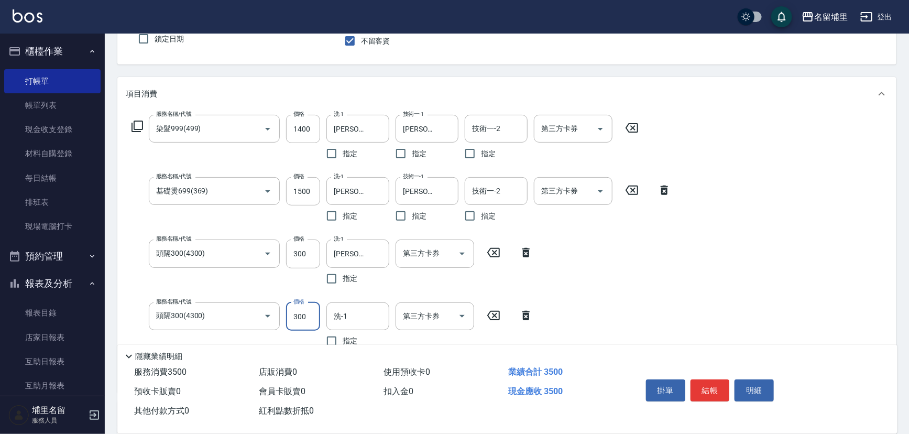
type input "300"
type input "[PERSON_NAME]-31"
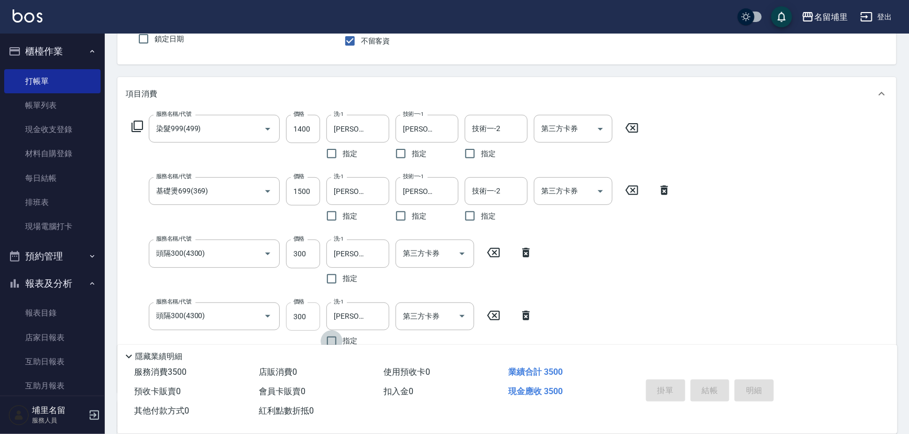
type input "2025/10/10 18:38"
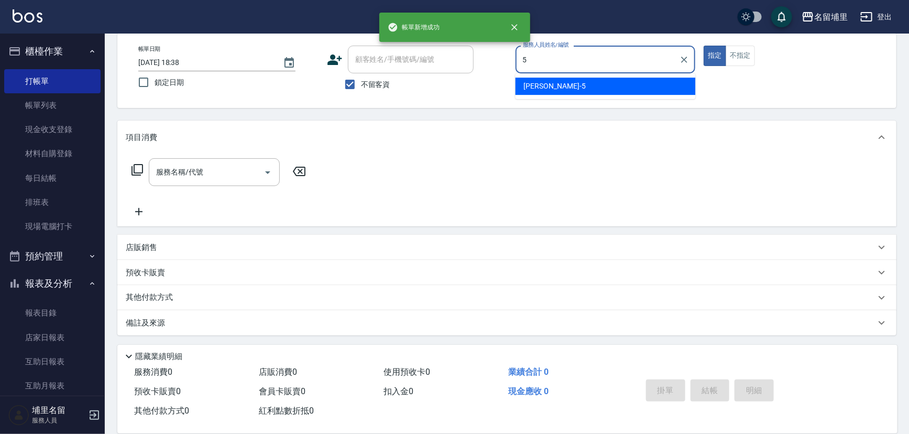
type input "[PERSON_NAME]-5"
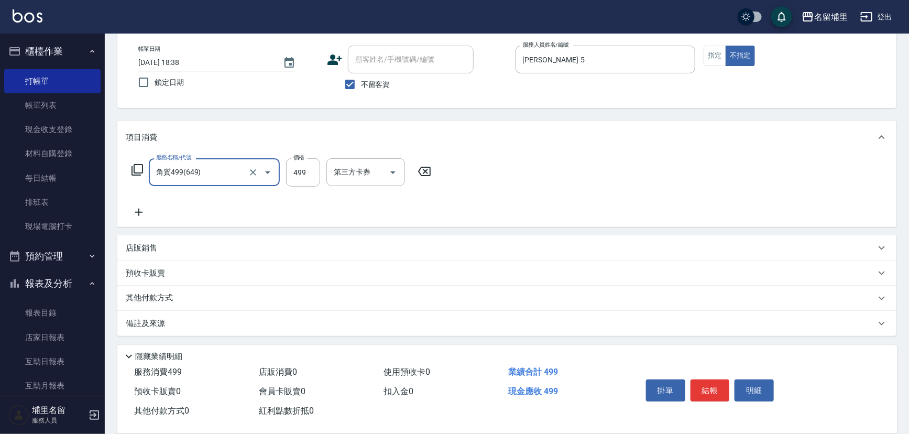
type input "角質499(649)"
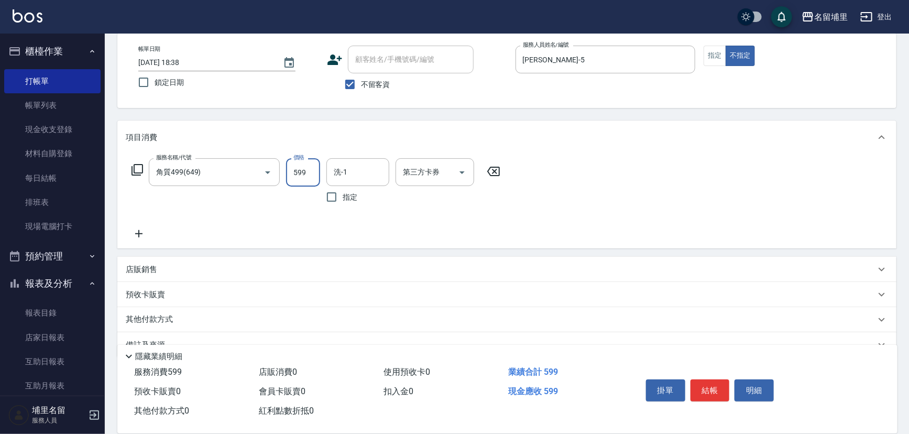
type input "599"
type input "[PERSON_NAME]-45"
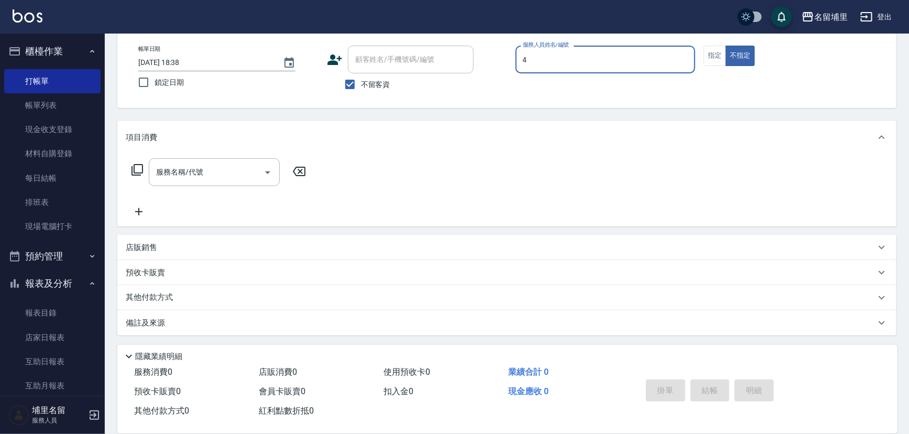
type input "林士珽-4"
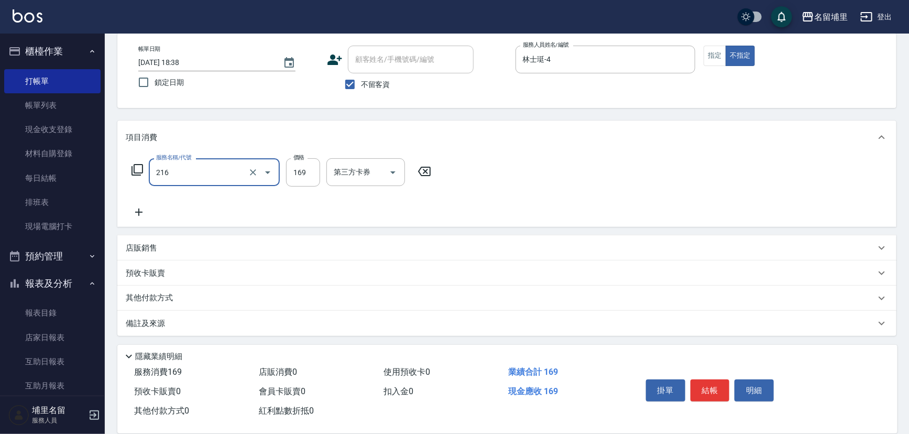
type input "剪髮169(216)"
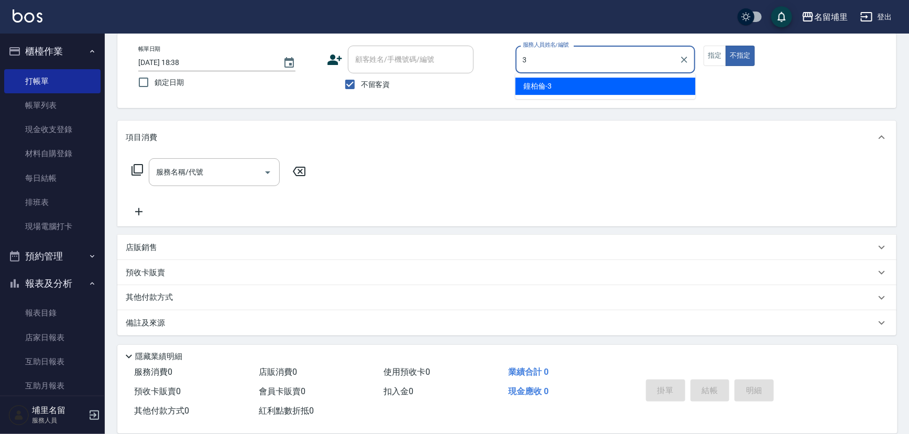
type input "[PERSON_NAME]-3"
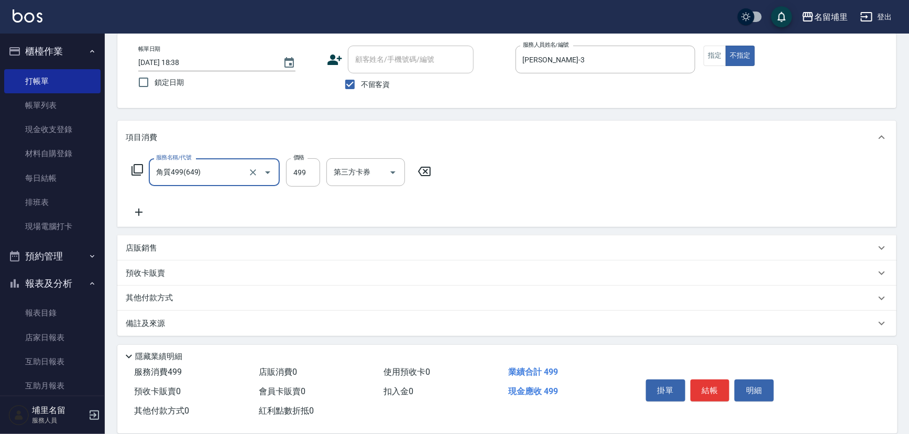
type input "角質499(649)"
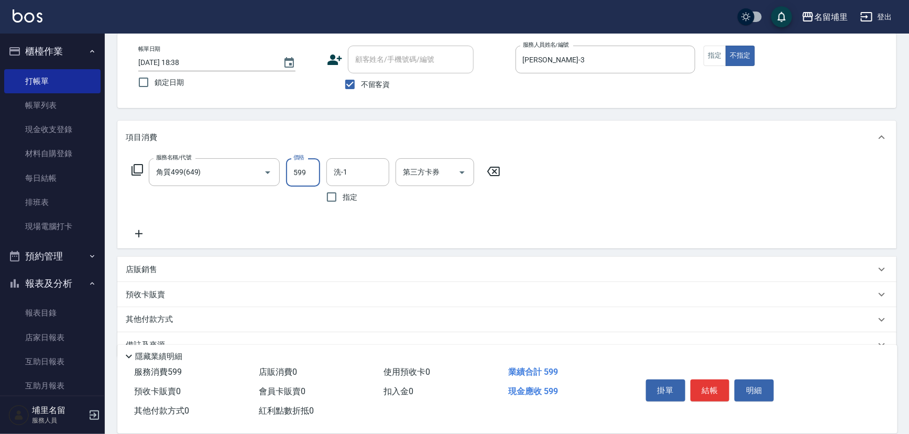
type input "599"
type input "[PERSON_NAME]-45"
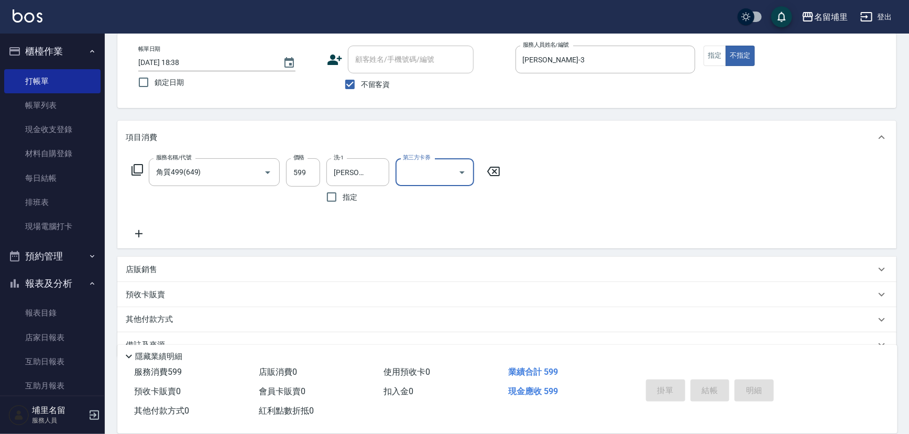
type input "2025/10/10 18:39"
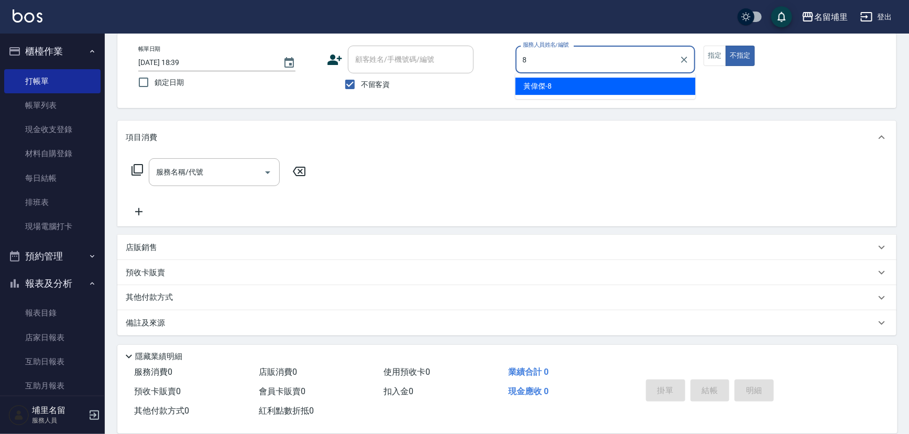
type input "黃偉傑-8"
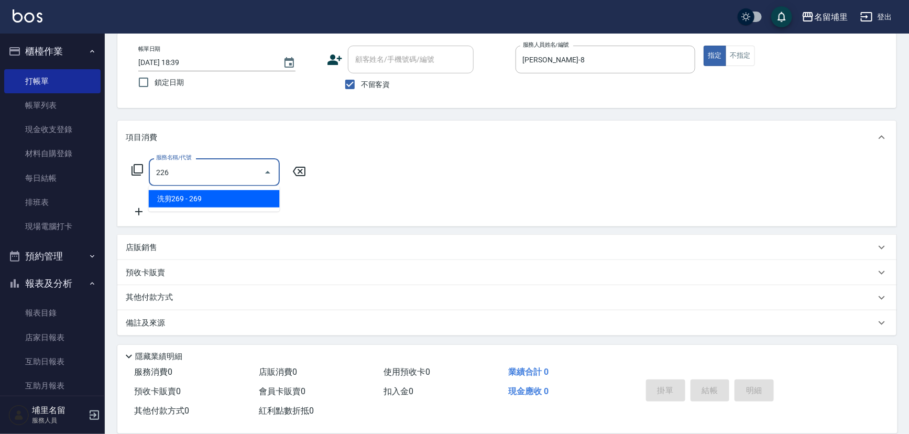
type input "洗剪269(226)"
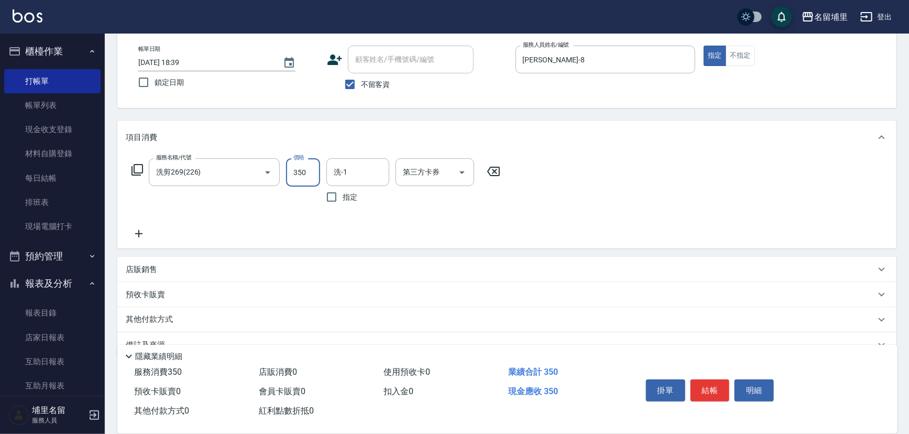
type input "350"
type input "黃偉傑-8"
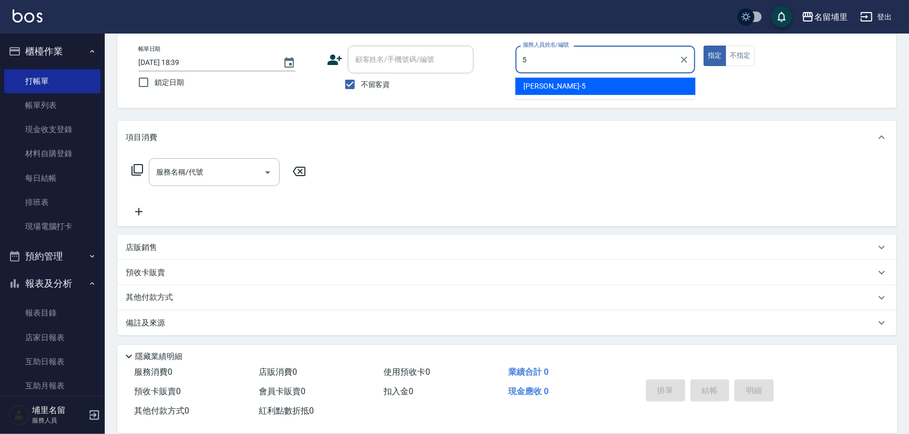
type input "蔣昀璠-5"
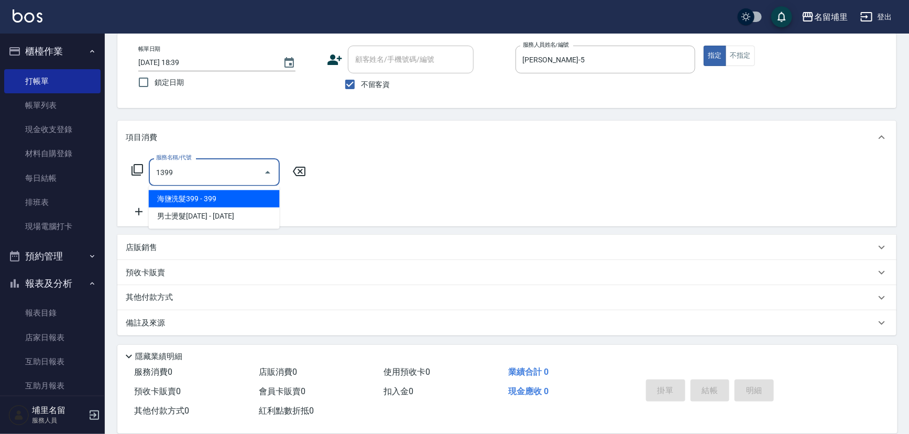
type input "海鹽洗髮399(1399)"
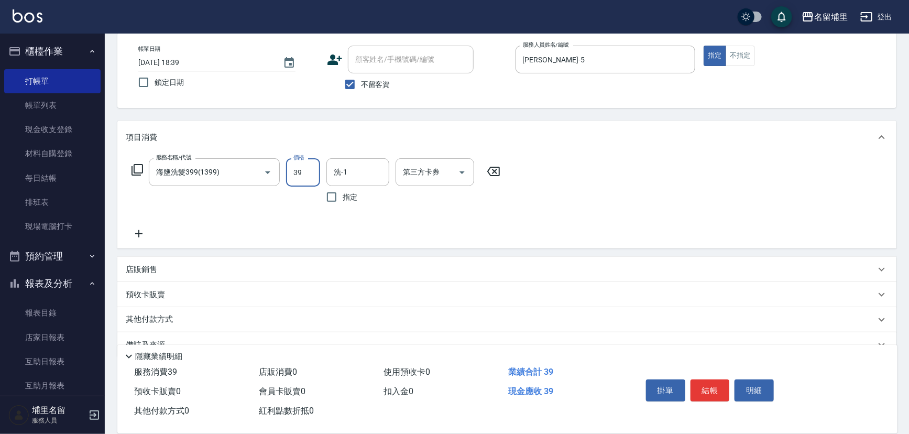
type input "399"
type input "洪振瑋-31"
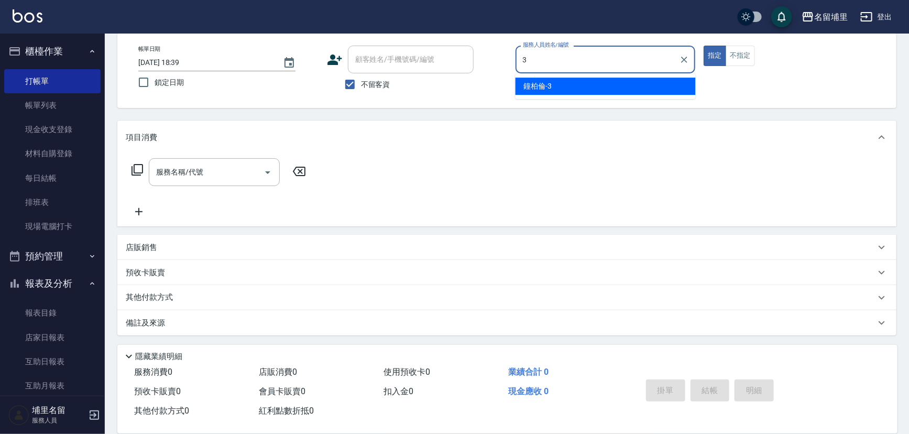
type input "鐘柏倫-3"
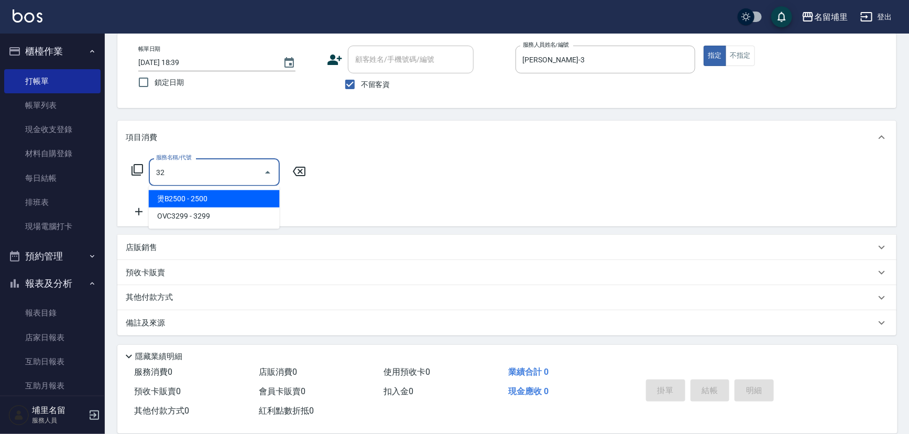
type input "燙B2500(32)"
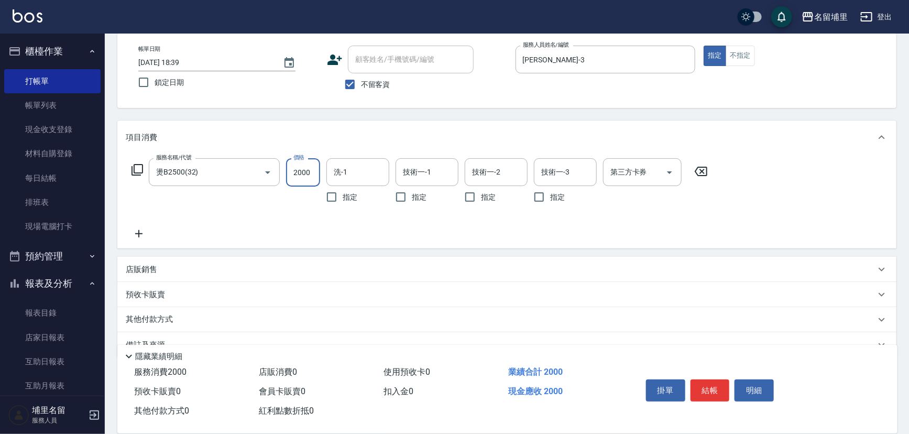
type input "2000"
type input "潘宇浩-45"
click at [156, 279] on div "店販銷售" at bounding box center [506, 269] width 779 height 25
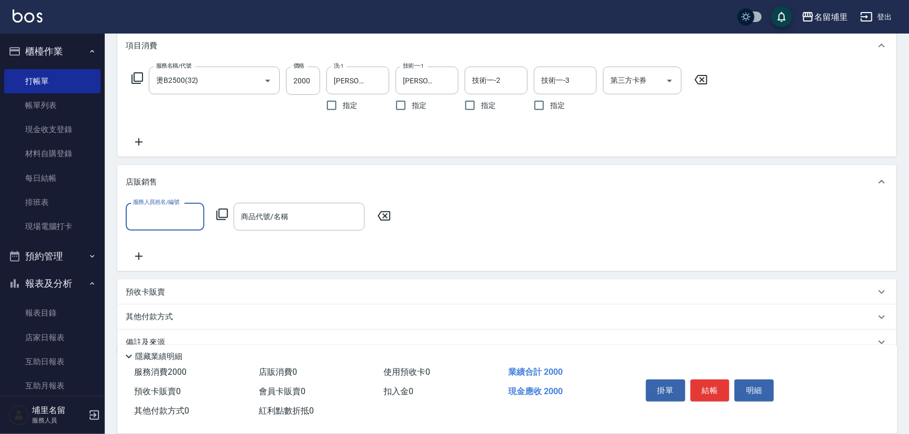
scroll to position [147, 0]
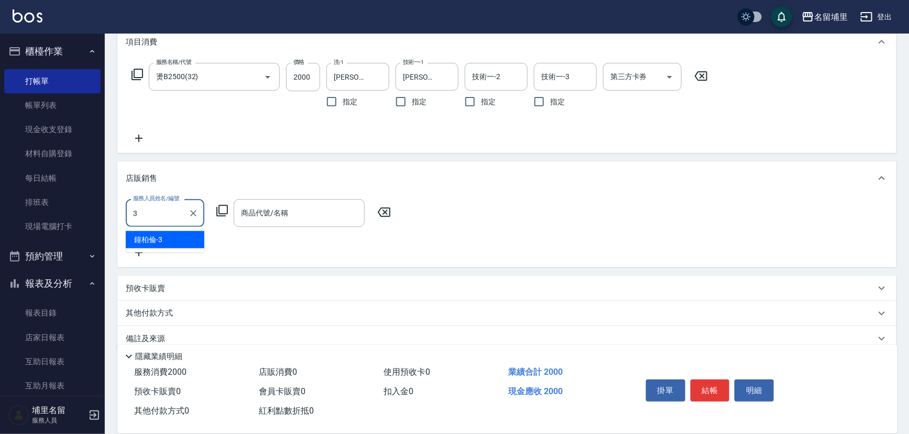
type input "鐘柏倫-3"
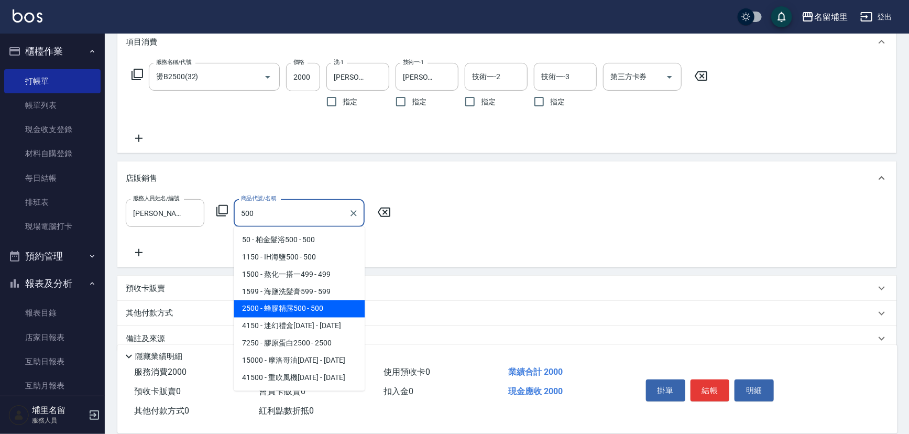
type input "蜂膠精露500"
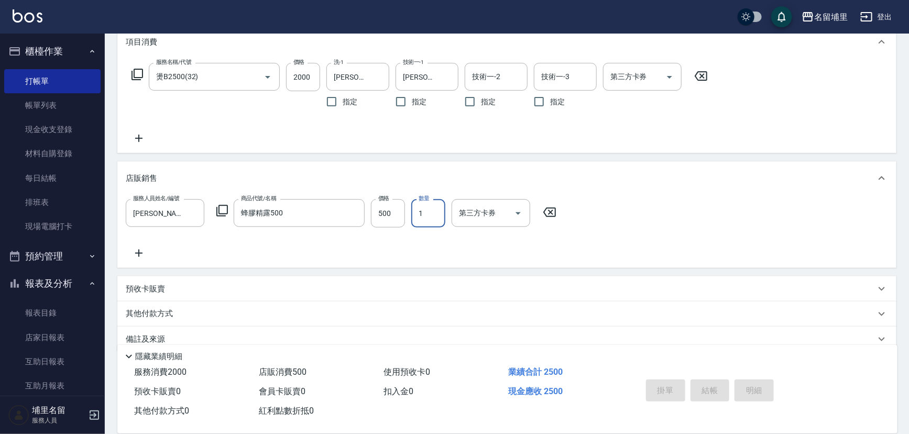
type input "2025/10/10 18:40"
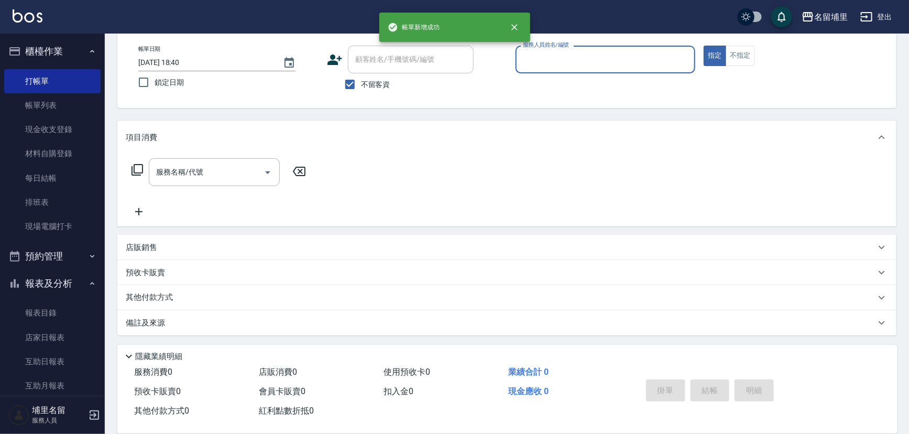
scroll to position [0, 0]
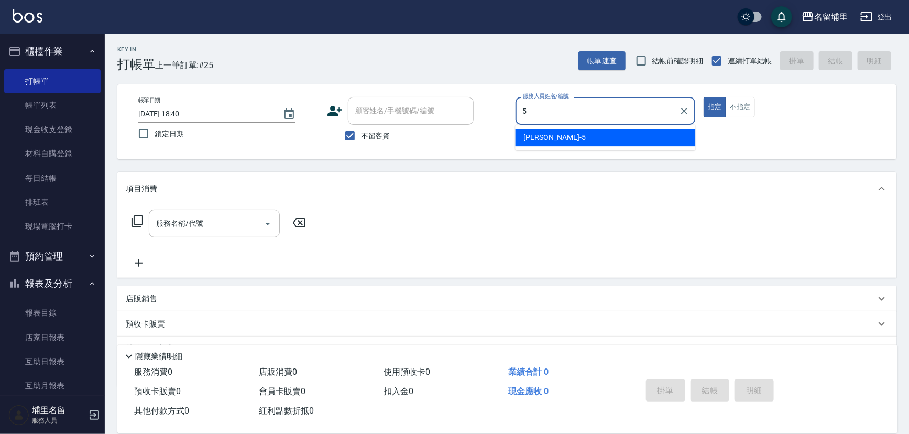
type input "蔣昀璠-5"
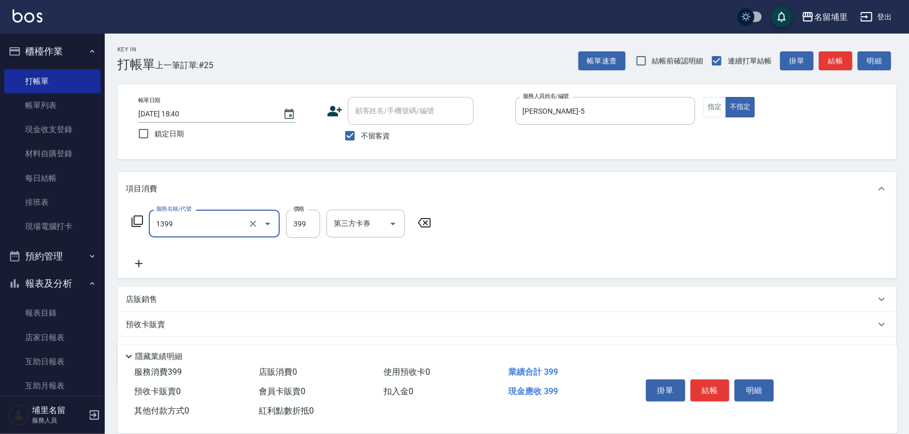
type input "海鹽洗髮399(1399)"
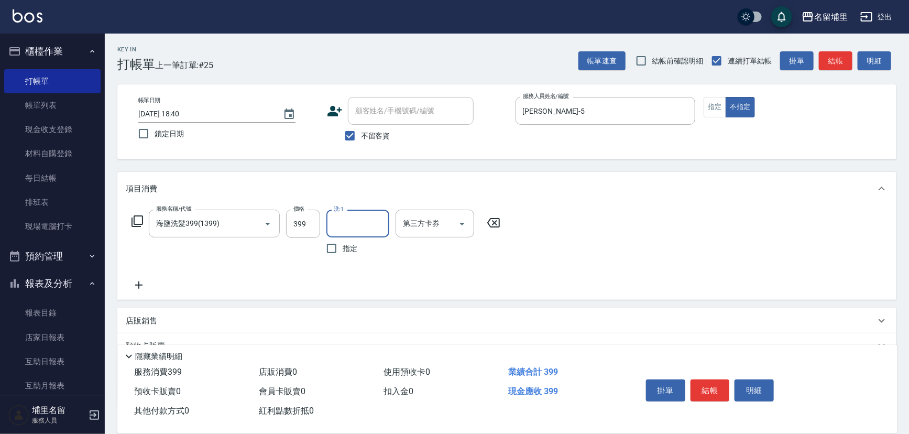
type input "4"
type input "洪振瑋-31"
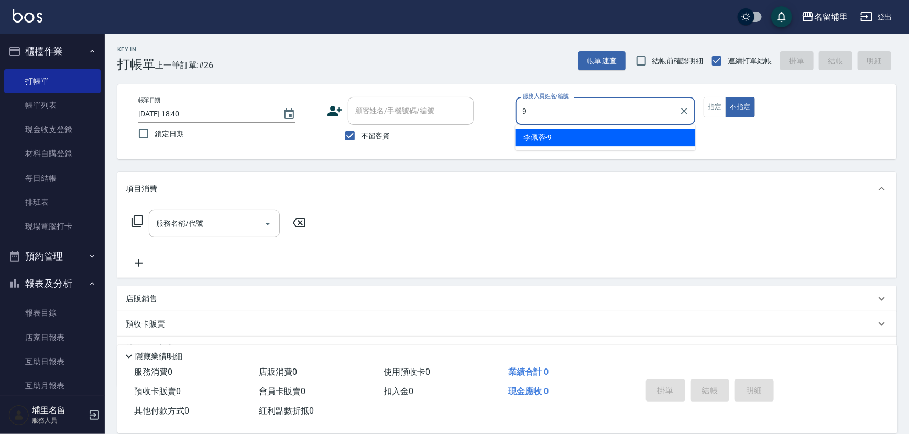
type input "李佩蓉-9"
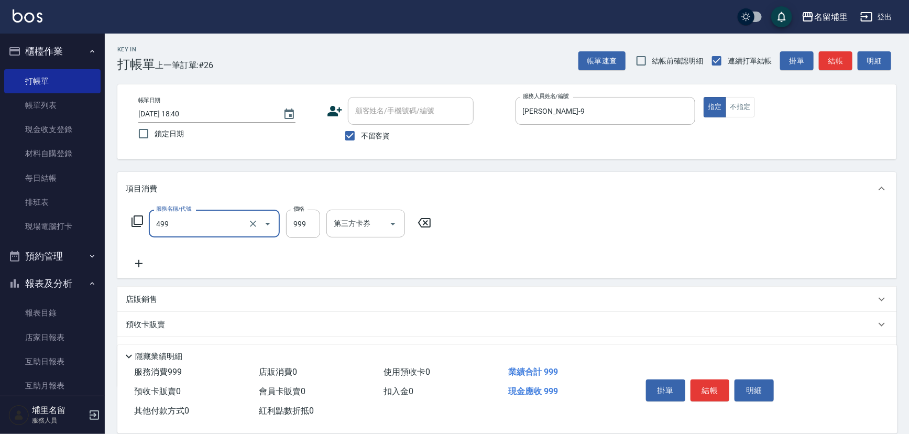
type input "染髮999(499)"
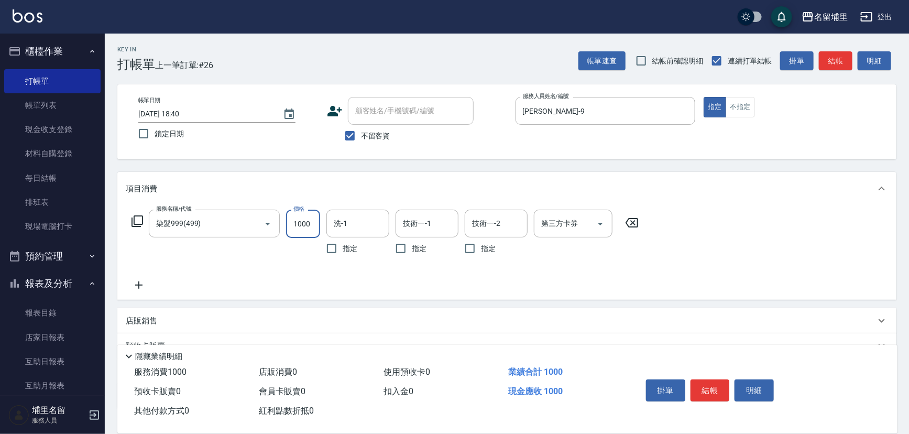
type input "1000"
type input "洪振瑋-31"
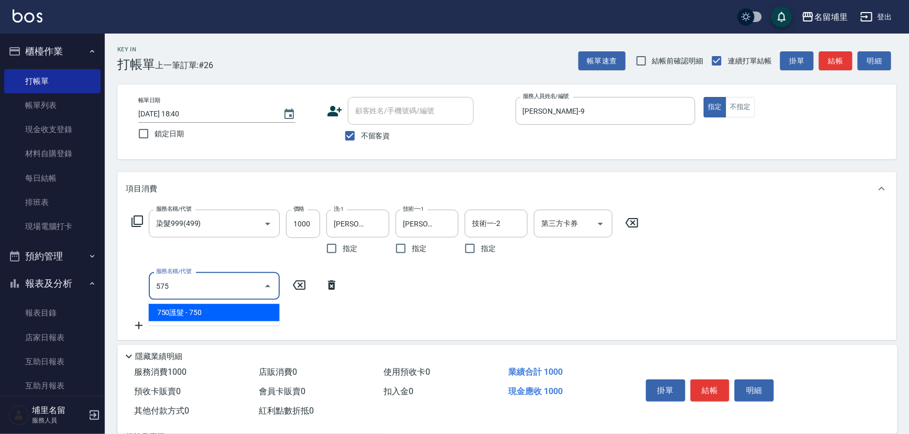
type input "750護髮(575)"
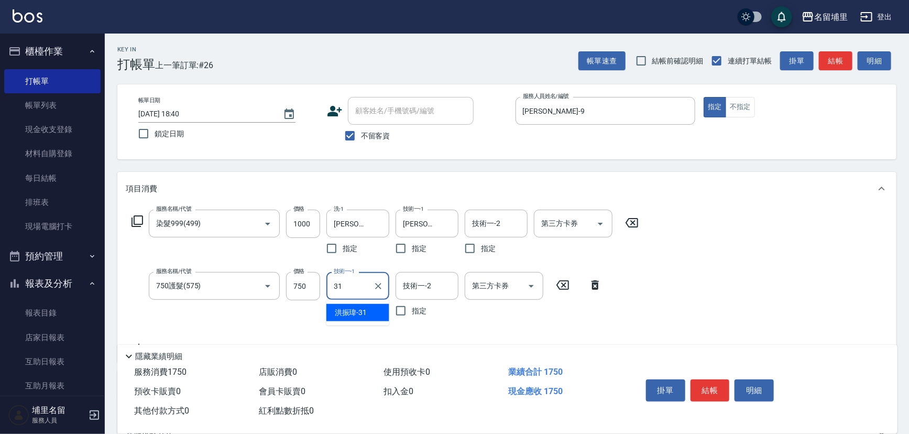
type input "洪振瑋-31"
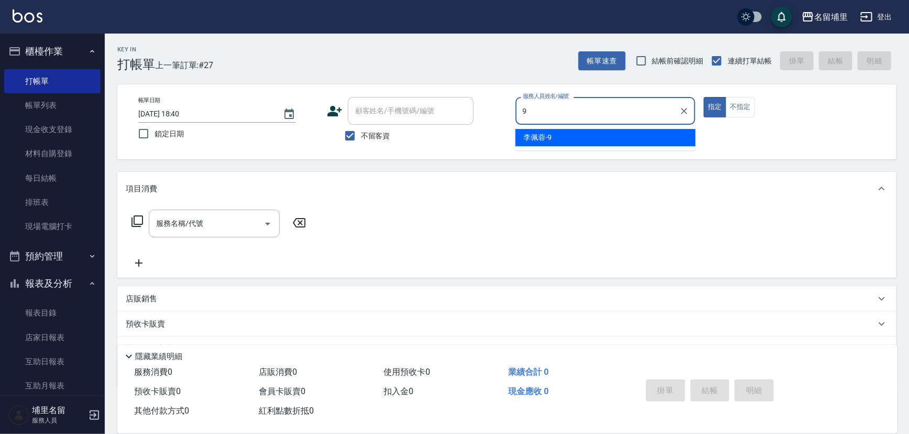
type input "李佩蓉-9"
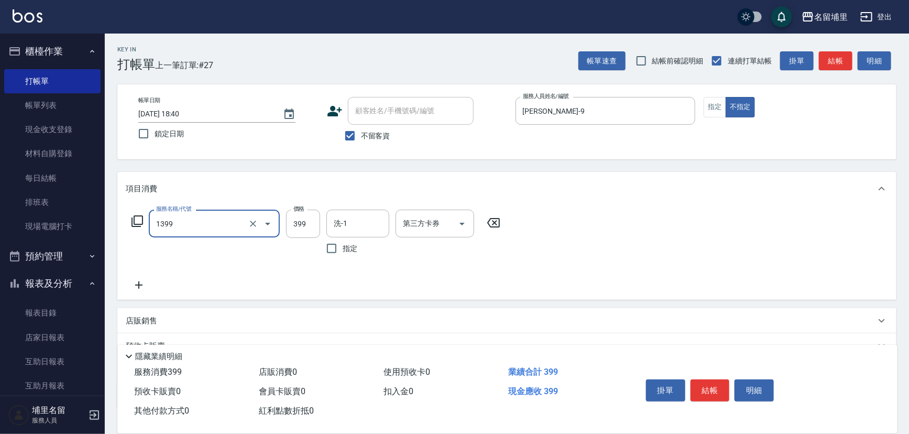
type input "海鹽洗髮399(1399)"
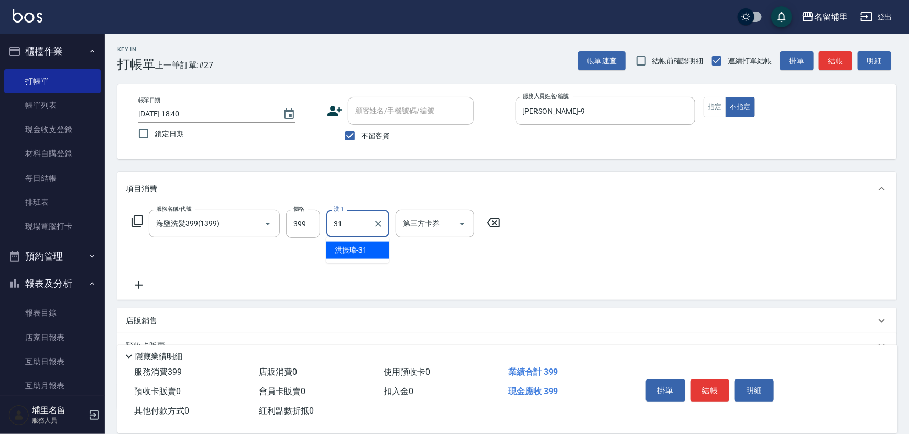
type input "洪振瑋-31"
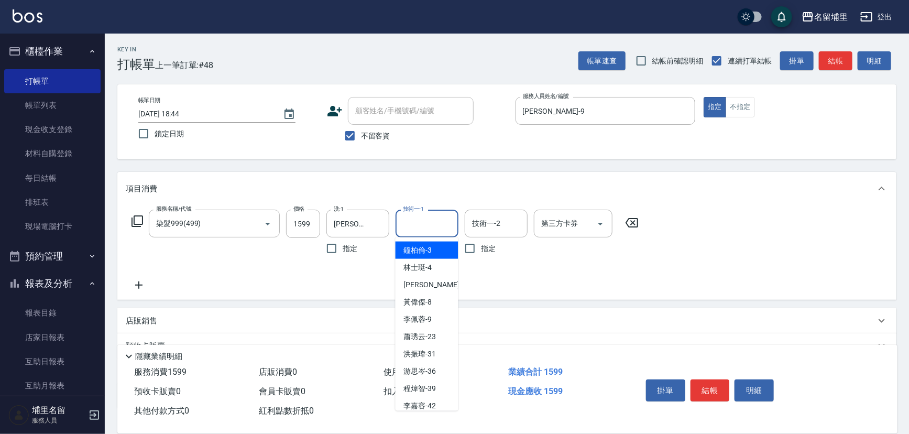
click at [410, 221] on input "技術一-1" at bounding box center [426, 223] width 53 height 18
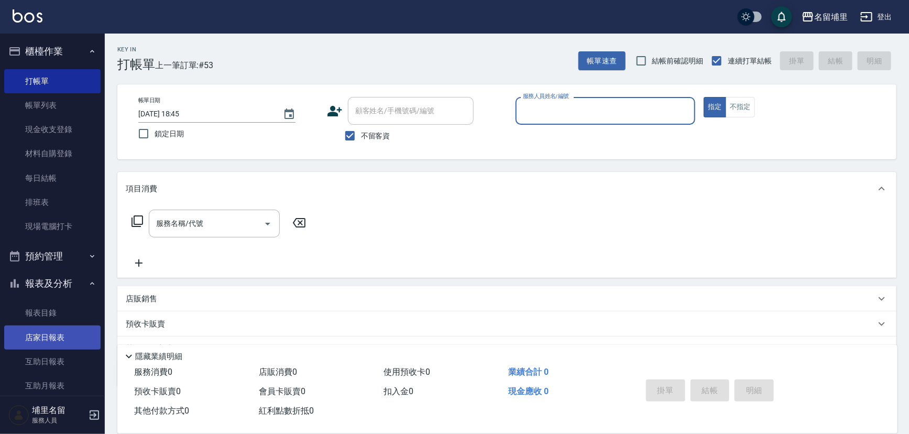
click at [60, 341] on link "店家日報表" at bounding box center [52, 337] width 96 height 24
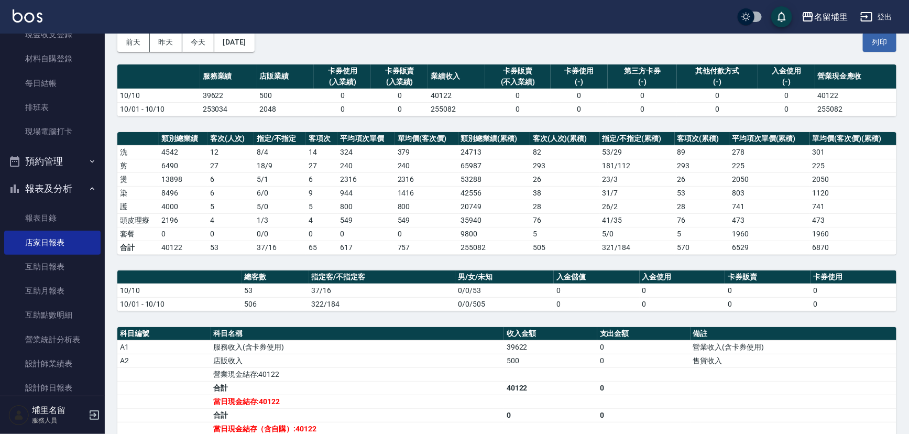
scroll to position [142, 0]
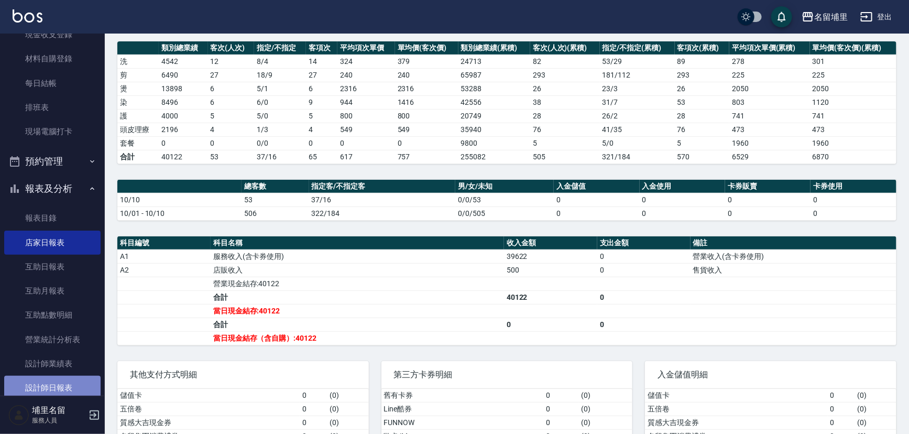
click at [54, 390] on link "設計師日報表" at bounding box center [52, 388] width 96 height 24
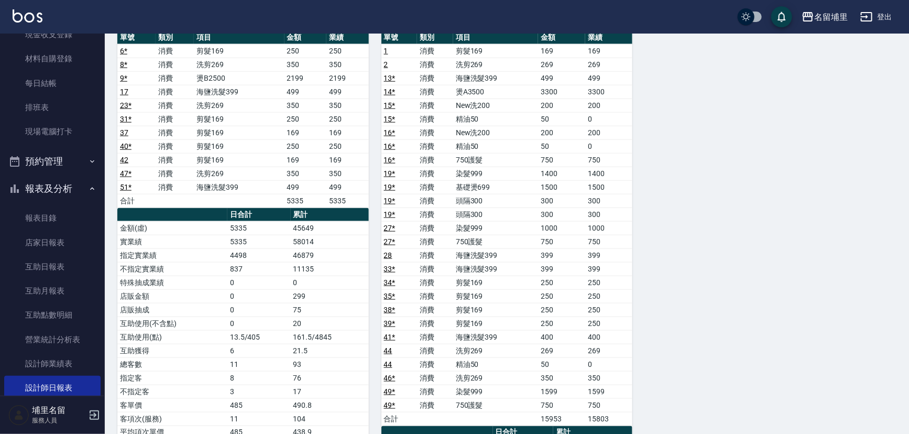
scroll to position [666, 0]
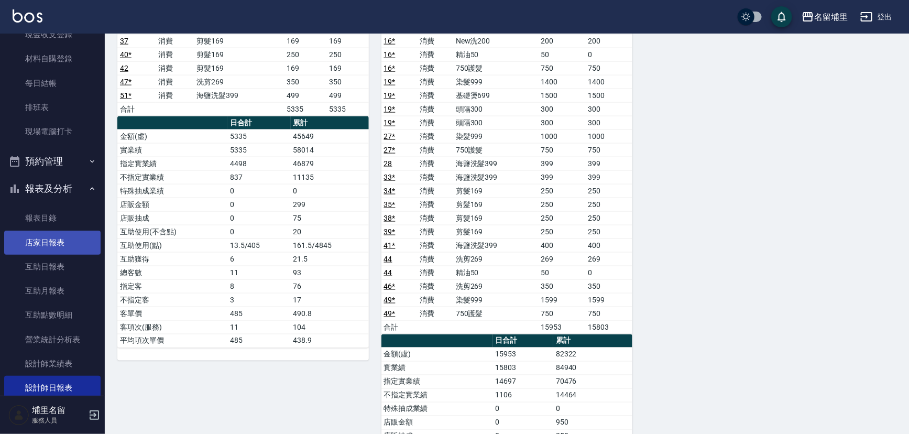
click at [48, 235] on link "店家日報表" at bounding box center [52, 242] width 96 height 24
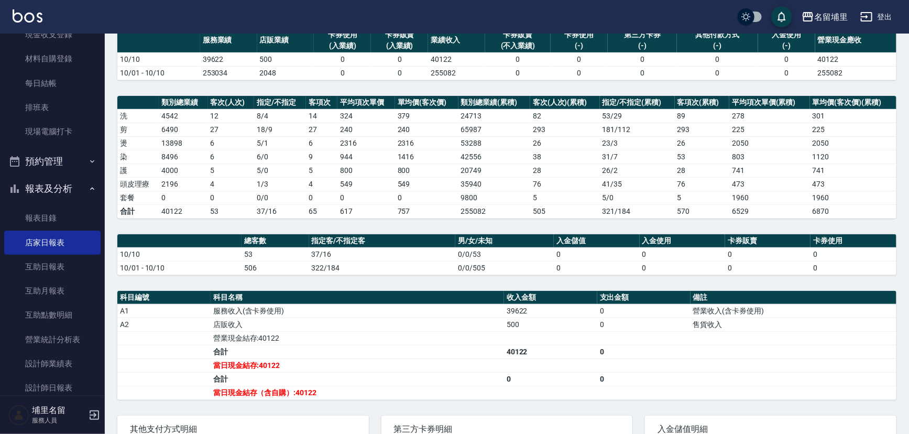
scroll to position [142, 0]
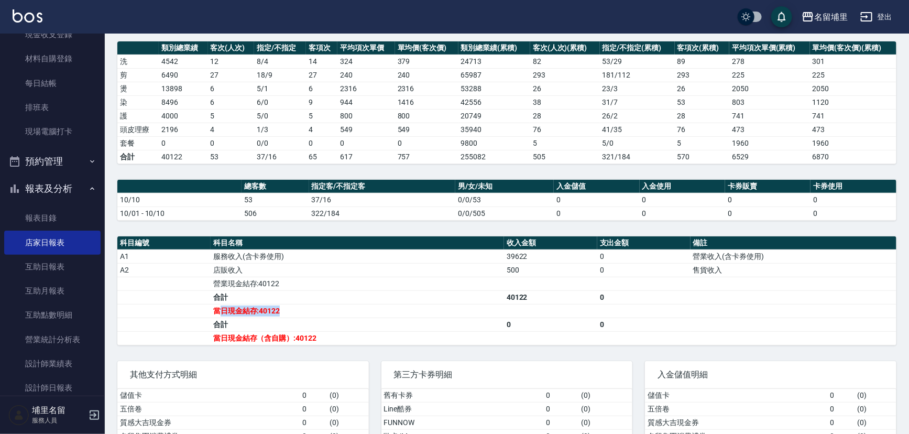
drag, startPoint x: 217, startPoint y: 306, endPoint x: 297, endPoint y: 305, distance: 79.6
click at [297, 305] on td "當日現金結存:40122" at bounding box center [357, 311] width 293 height 14
drag, startPoint x: 197, startPoint y: 309, endPoint x: 276, endPoint y: 308, distance: 79.1
click at [276, 308] on tr "當日現金結存:40122" at bounding box center [506, 311] width 779 height 14
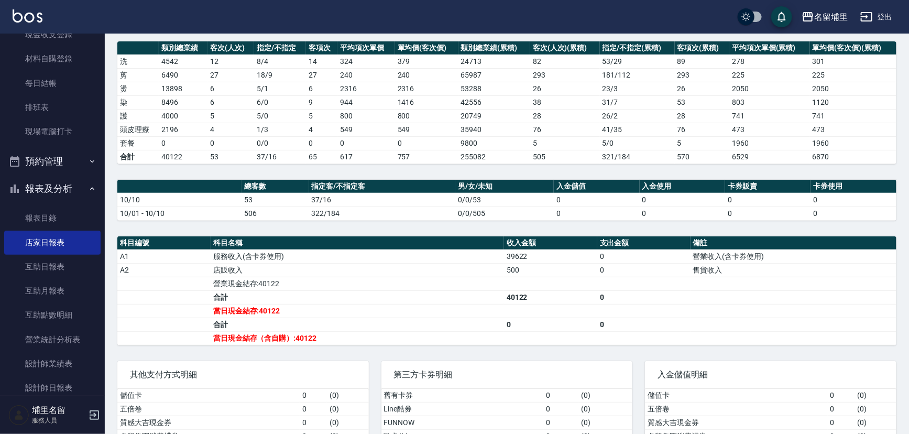
click at [287, 308] on td "當日現金結存:40122" at bounding box center [357, 311] width 293 height 14
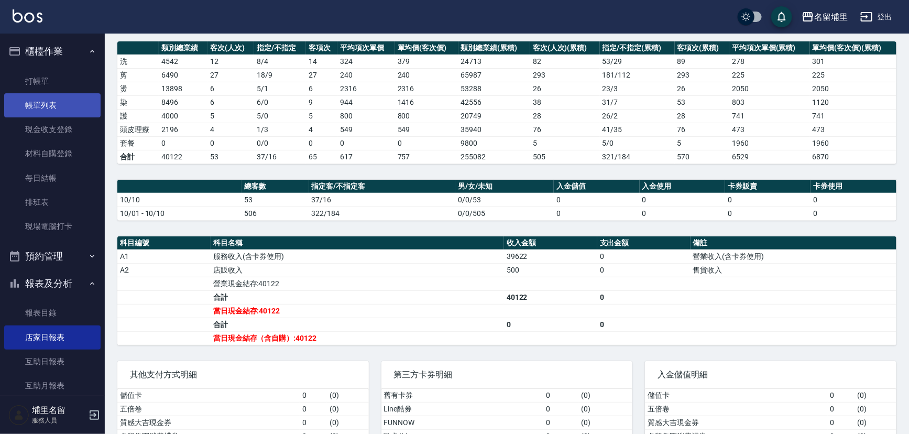
scroll to position [47, 0]
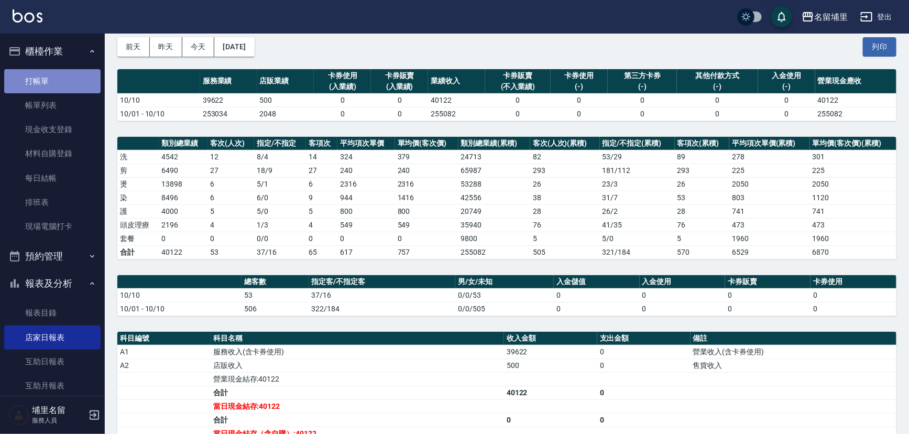
click at [67, 86] on link "打帳單" at bounding box center [52, 81] width 96 height 24
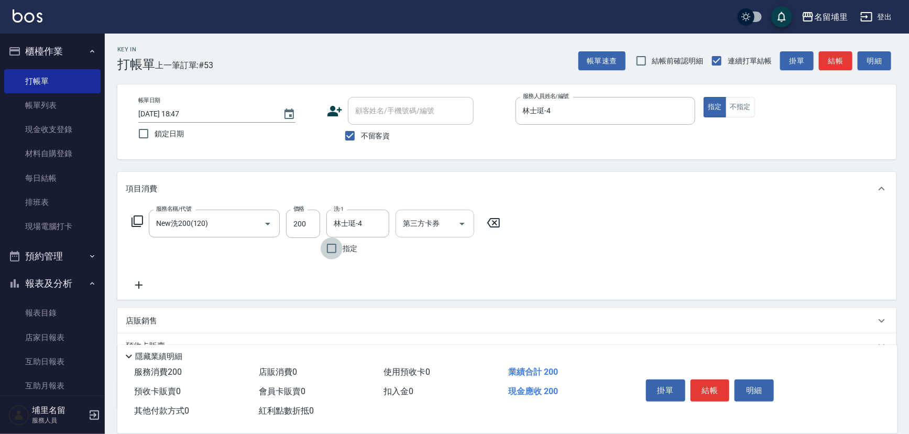
click at [460, 225] on icon "Open" at bounding box center [462, 223] width 13 height 13
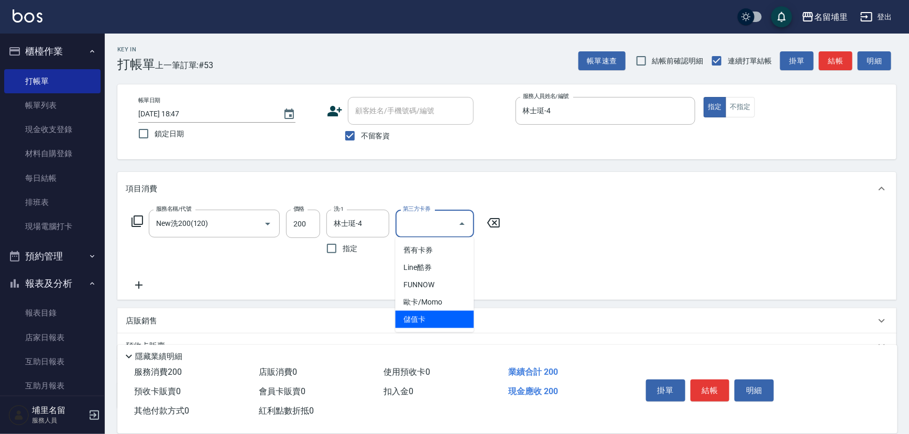
drag, startPoint x: 450, startPoint y: 314, endPoint x: 509, endPoint y: 315, distance: 59.2
click at [450, 314] on span "儲值卡" at bounding box center [435, 319] width 79 height 17
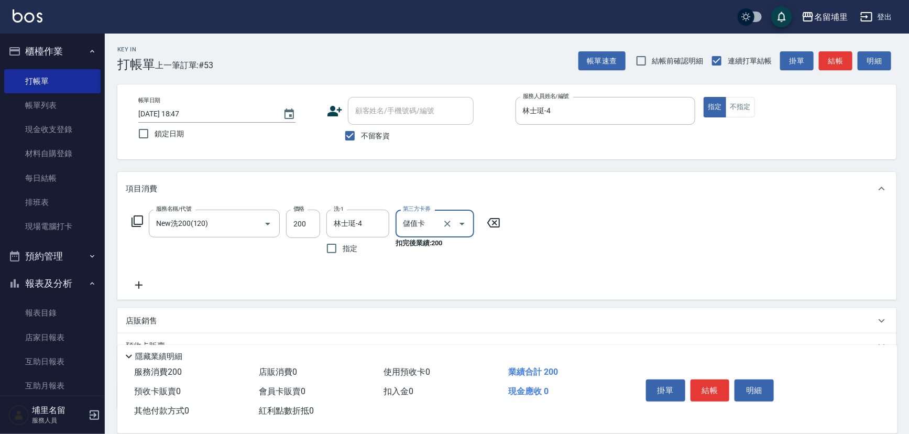
click at [707, 385] on button "結帳" at bounding box center [709, 390] width 39 height 22
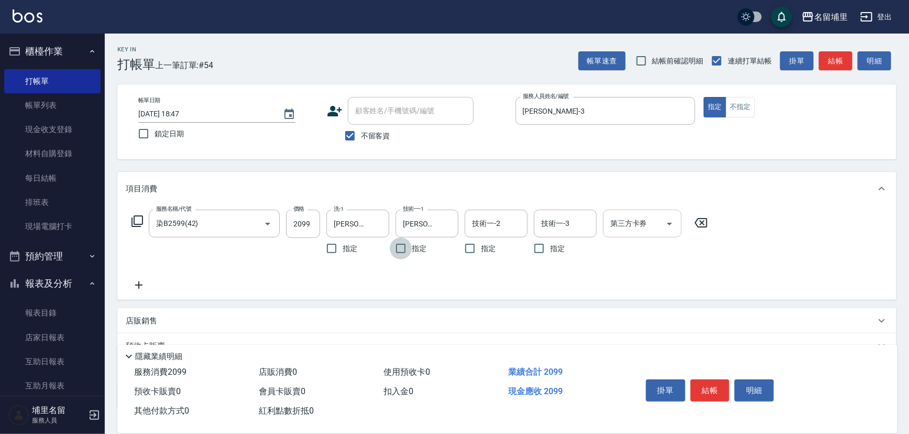
click at [671, 222] on icon "Open" at bounding box center [669, 223] width 13 height 13
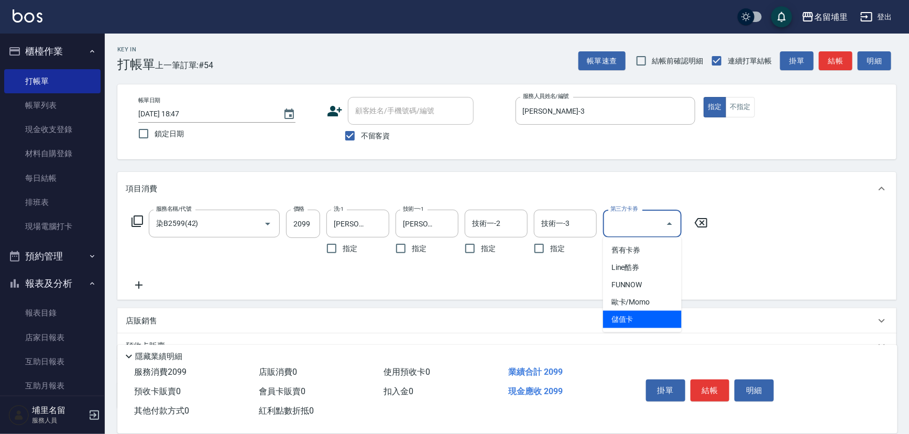
click at [641, 316] on span "儲值卡" at bounding box center [642, 319] width 79 height 17
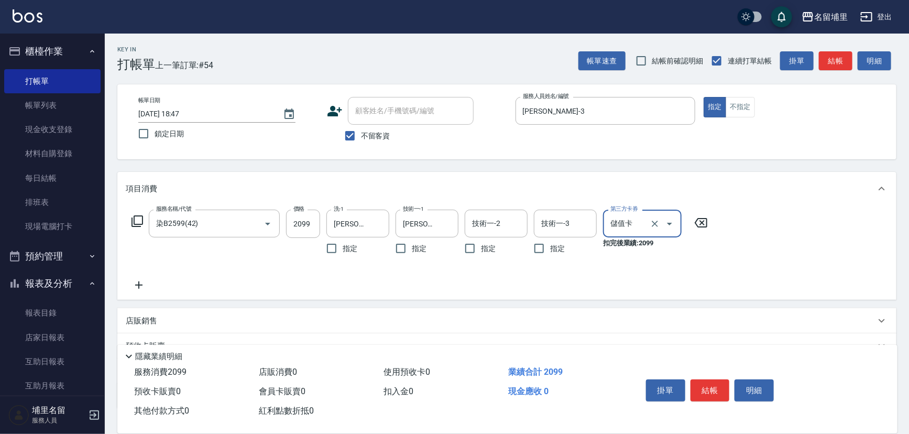
click at [144, 280] on icon at bounding box center [139, 285] width 26 height 13
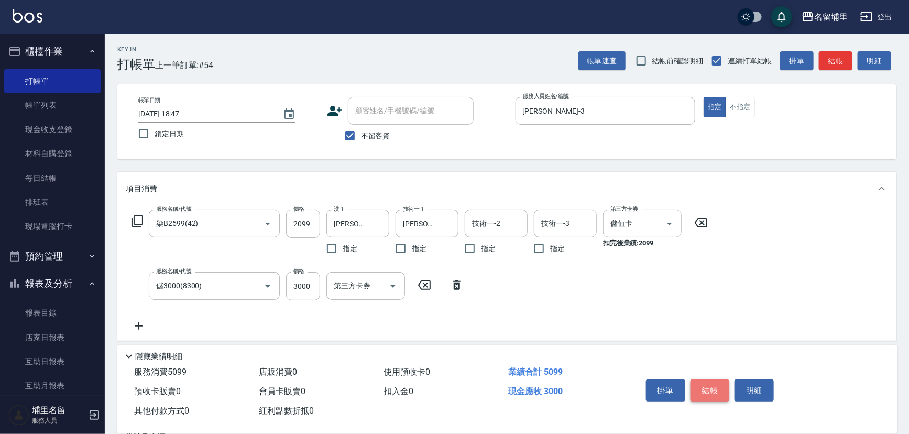
click at [711, 389] on button "結帳" at bounding box center [709, 390] width 39 height 22
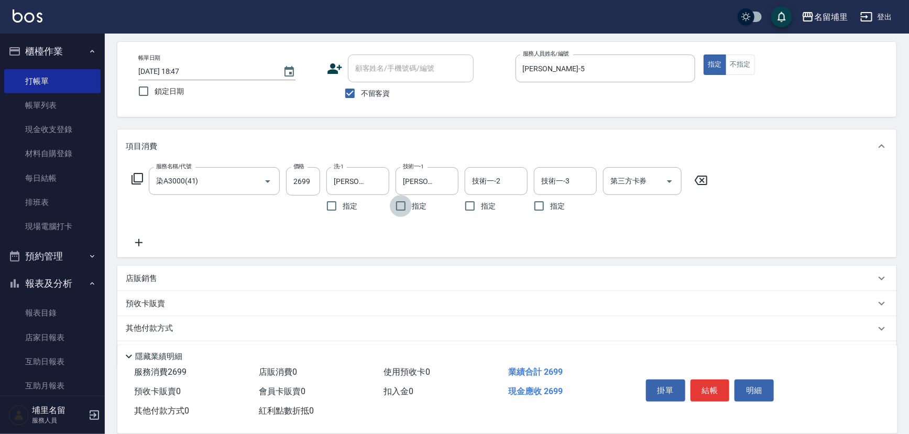
scroll to position [73, 0]
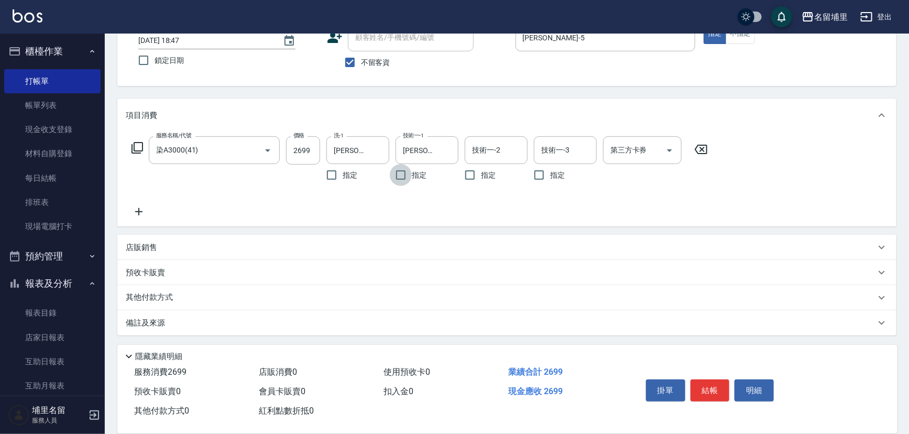
click at [190, 303] on div "其他付款方式" at bounding box center [501, 298] width 750 height 12
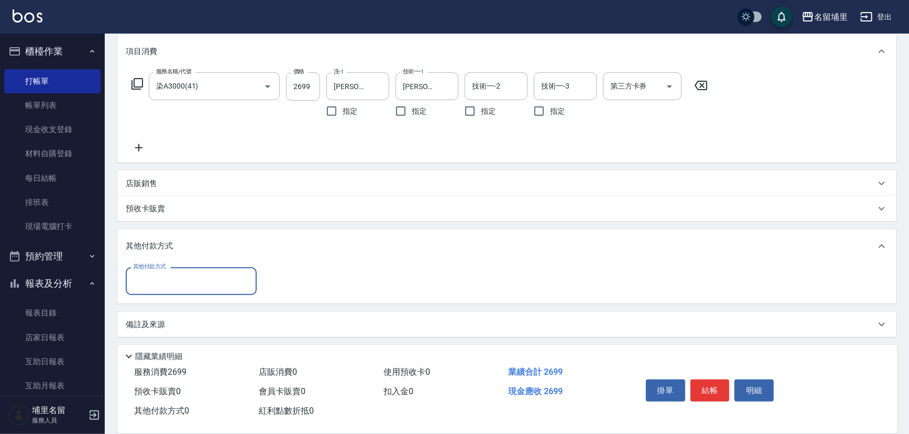
scroll to position [138, 0]
click at [179, 282] on input "其他付款方式" at bounding box center [191, 280] width 122 height 18
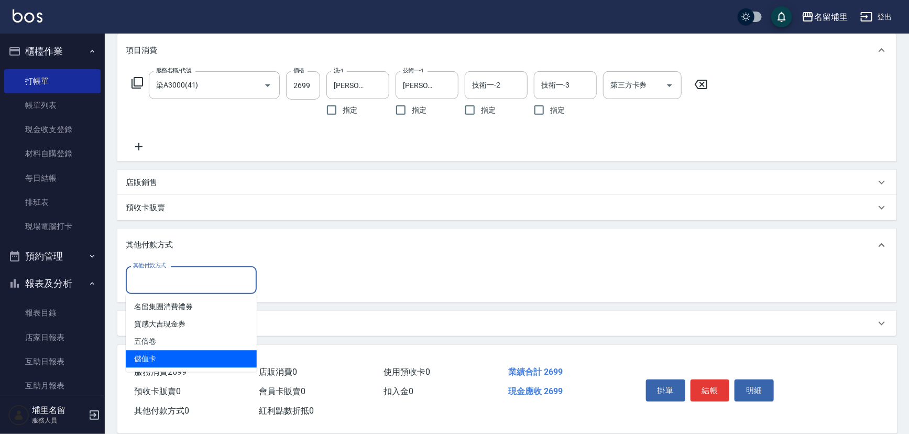
click at [183, 361] on span "儲值卡" at bounding box center [191, 358] width 131 height 17
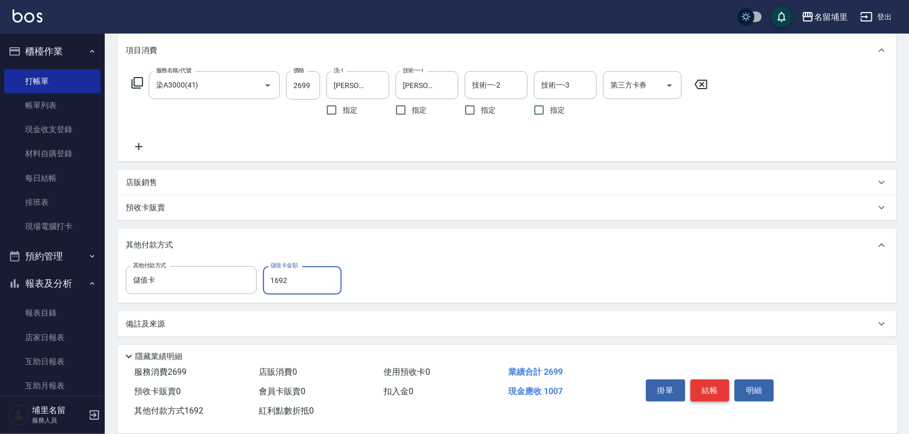
click at [713, 389] on button "結帳" at bounding box center [709, 390] width 39 height 22
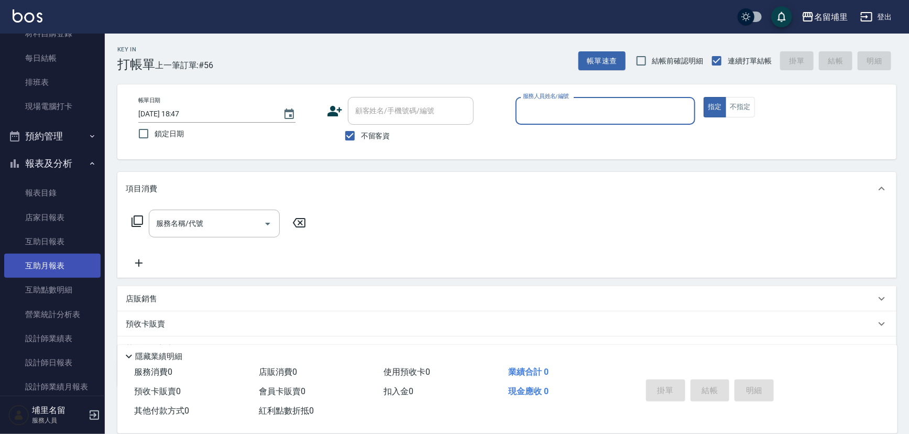
scroll to position [0, 0]
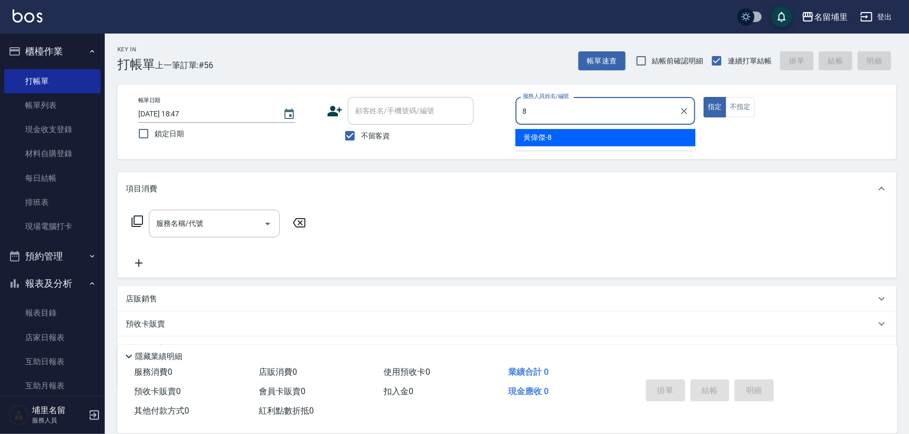
click at [591, 134] on div "黃偉傑 -8" at bounding box center [605, 137] width 180 height 17
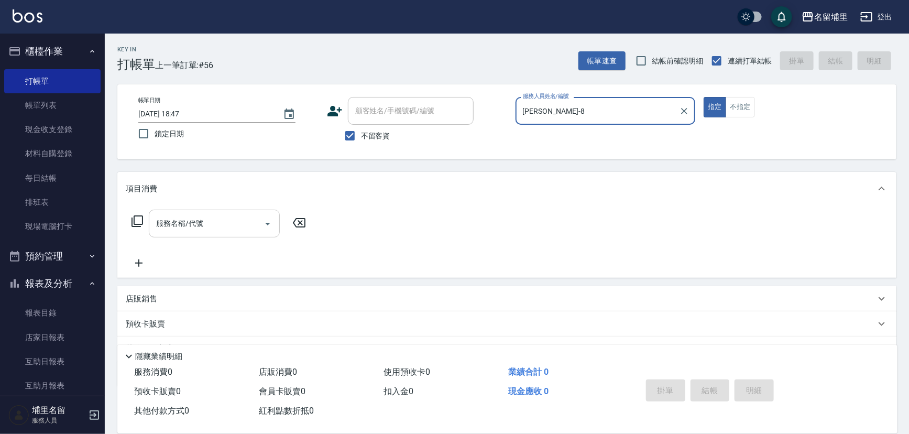
click at [226, 223] on input "服務名稱/代號" at bounding box center [206, 223] width 106 height 18
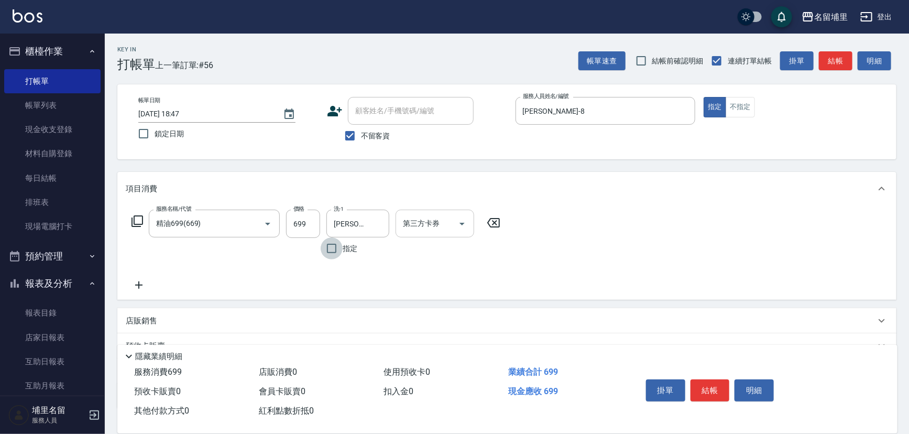
drag, startPoint x: 459, startPoint y: 224, endPoint x: 461, endPoint y: 236, distance: 12.7
click at [459, 223] on icon "Open" at bounding box center [462, 223] width 13 height 13
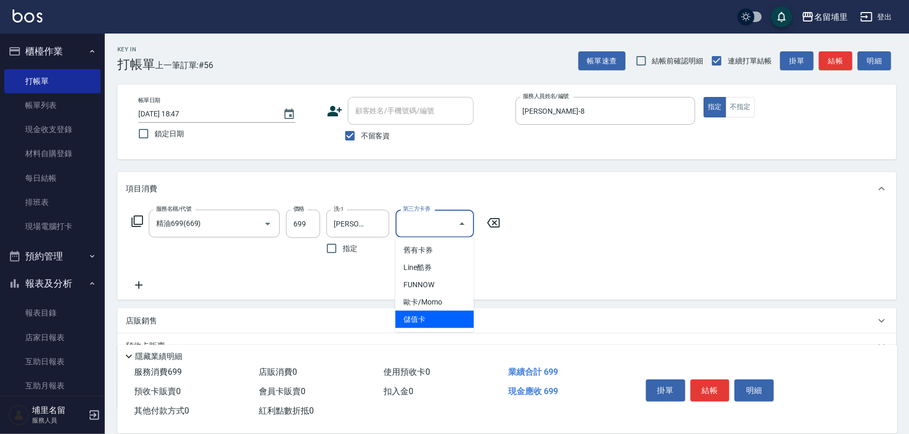
drag, startPoint x: 440, startPoint y: 317, endPoint x: 453, endPoint y: 319, distance: 13.7
click at [440, 318] on span "儲值卡" at bounding box center [435, 319] width 79 height 17
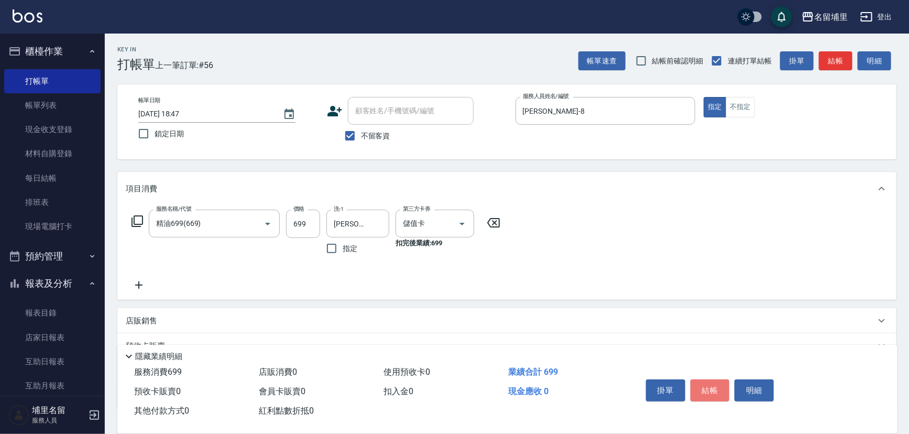
click at [719, 397] on button "結帳" at bounding box center [709, 390] width 39 height 22
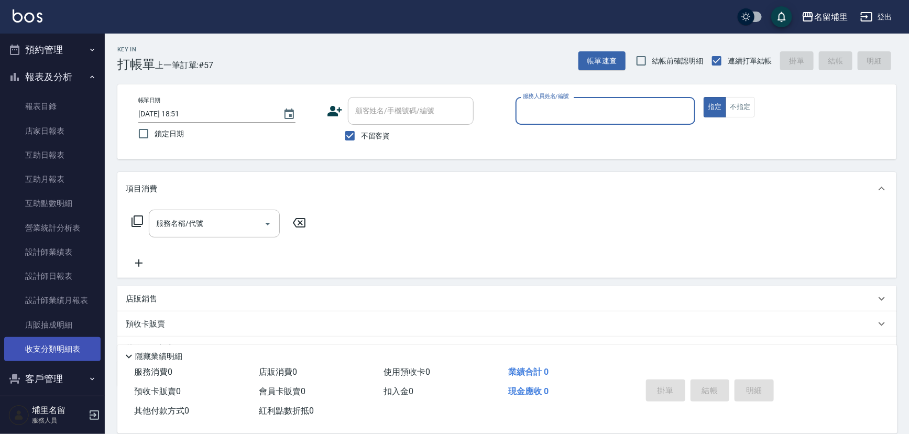
scroll to position [215, 0]
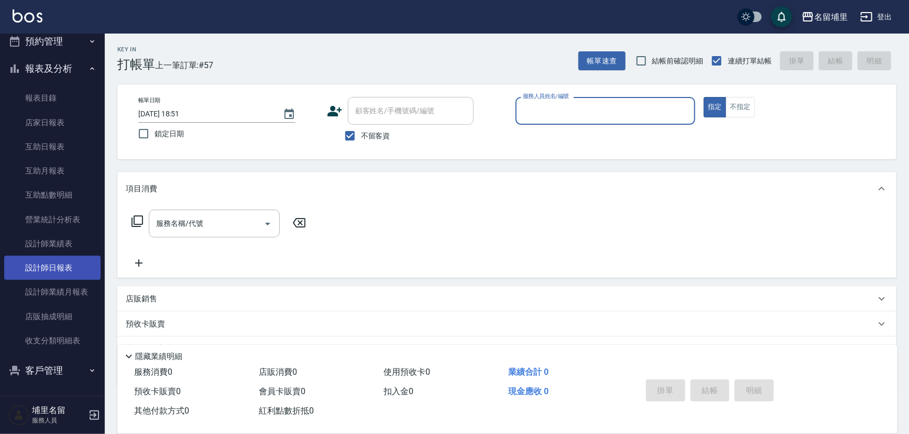
click at [65, 267] on link "設計師日報表" at bounding box center [52, 268] width 96 height 24
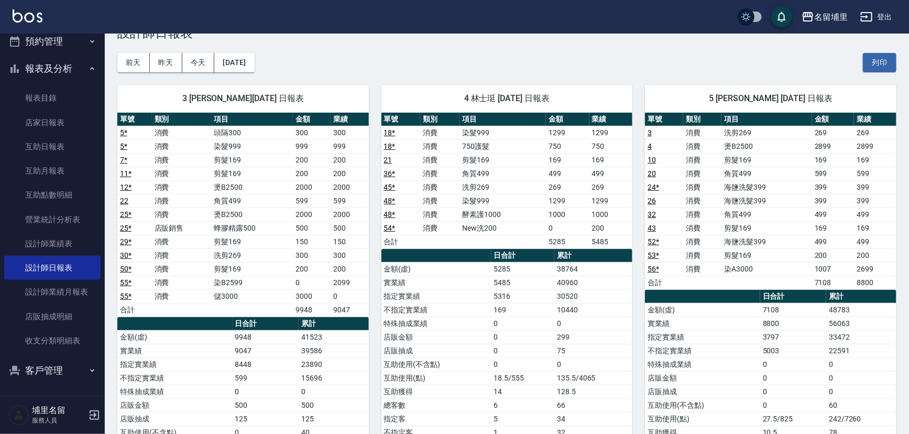
scroll to position [47, 0]
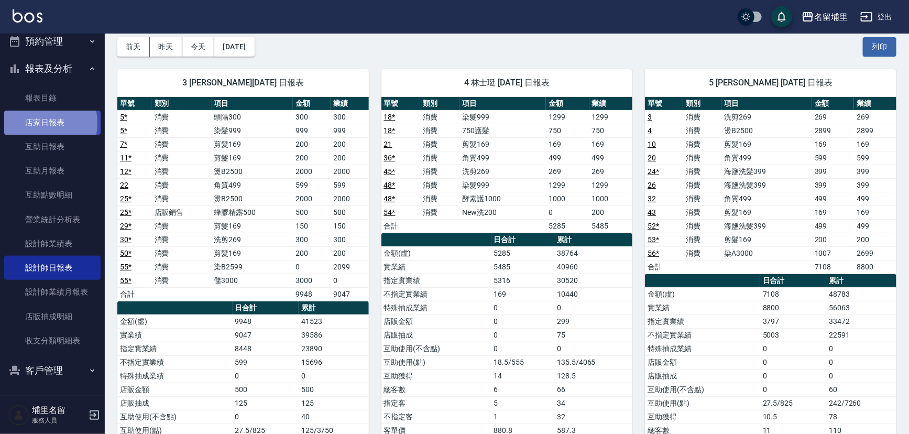
click at [32, 123] on link "店家日報表" at bounding box center [52, 123] width 96 height 24
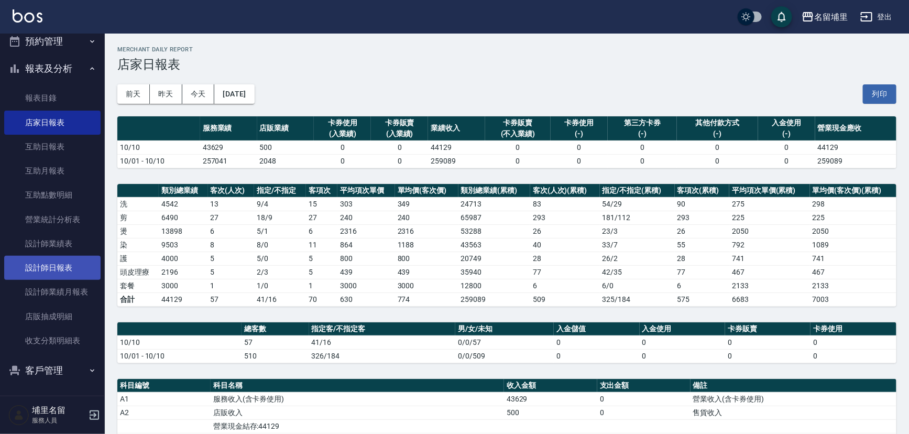
click at [53, 264] on link "設計師日報表" at bounding box center [52, 268] width 96 height 24
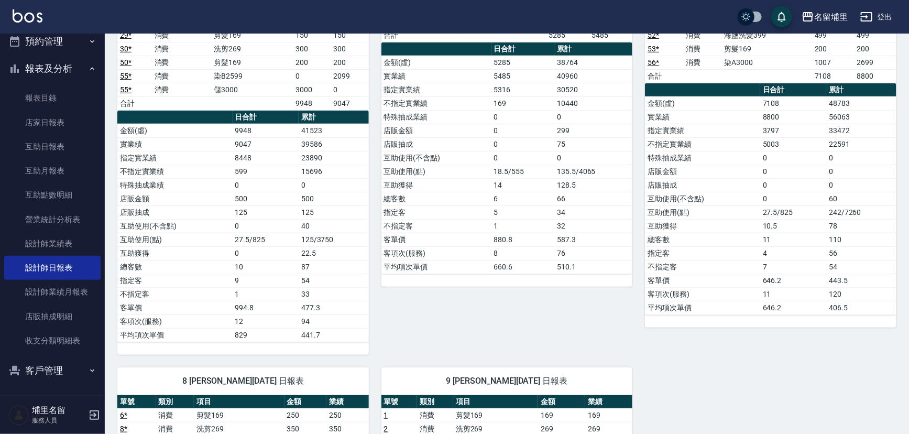
scroll to position [142, 0]
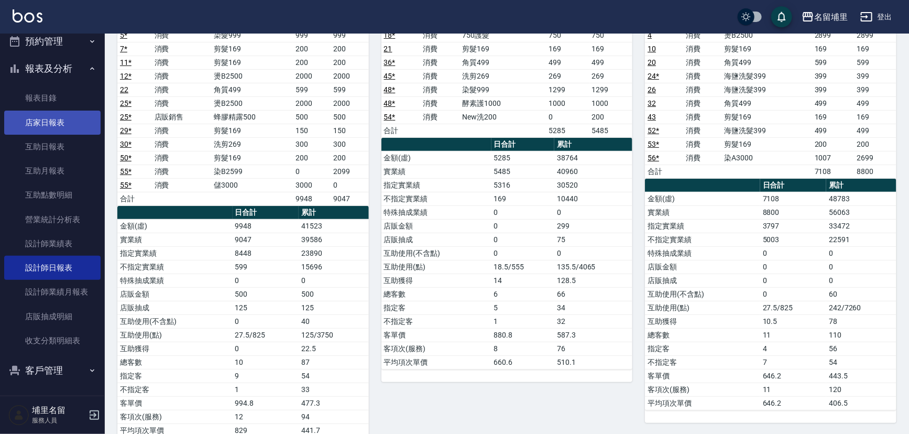
click at [39, 120] on link "店家日報表" at bounding box center [52, 123] width 96 height 24
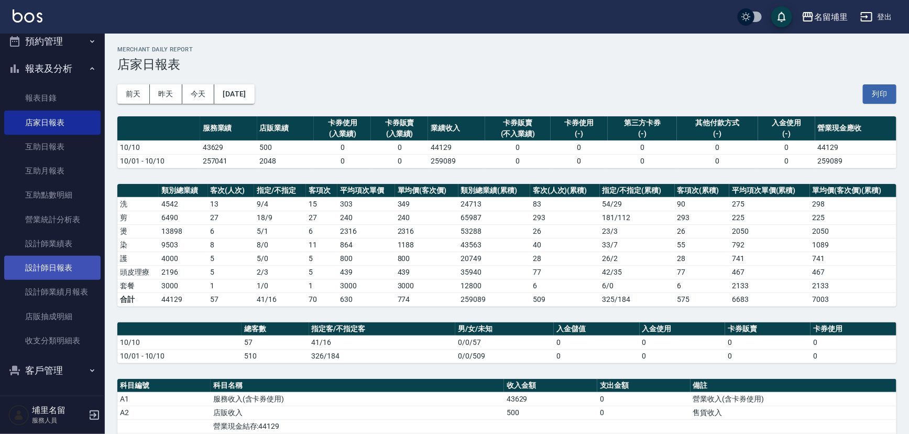
click at [73, 271] on link "設計師日報表" at bounding box center [52, 268] width 96 height 24
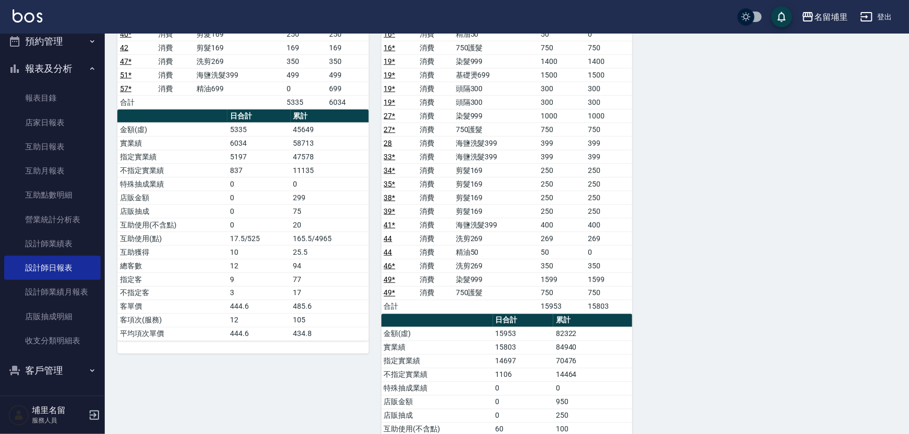
scroll to position [845, 0]
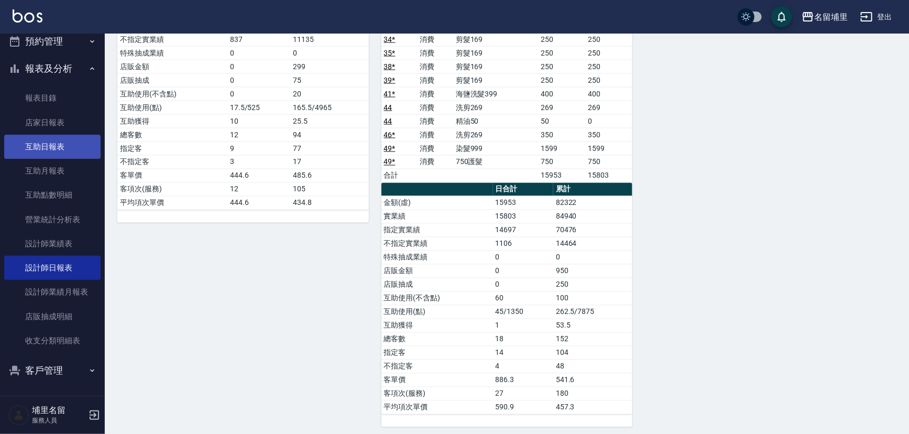
click at [83, 140] on link "互助日報表" at bounding box center [52, 147] width 96 height 24
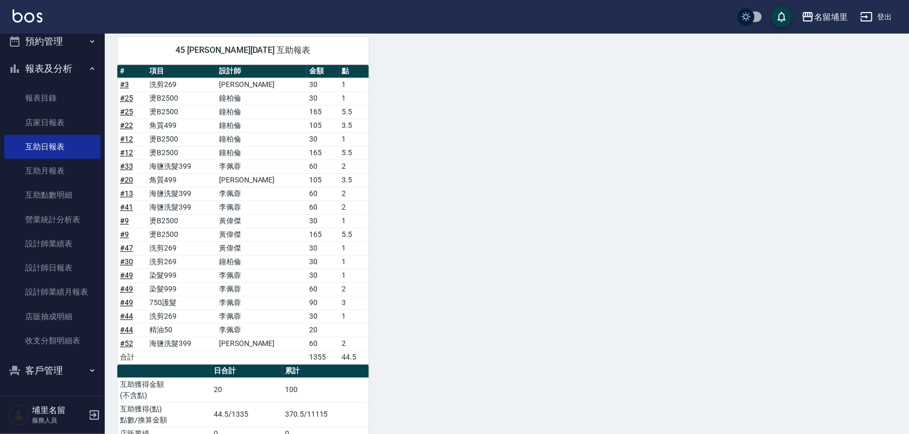
scroll to position [894, 0]
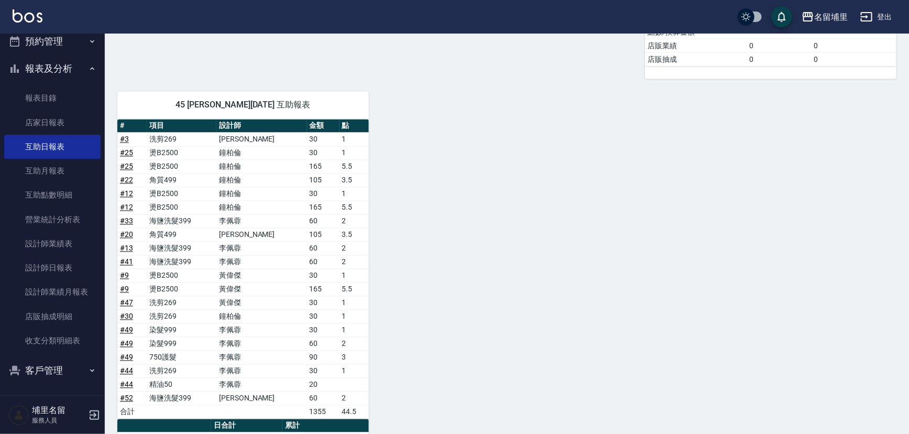
click at [123, 258] on link "# 41" at bounding box center [126, 262] width 13 height 8
click at [124, 244] on link "# 13" at bounding box center [126, 248] width 13 height 8
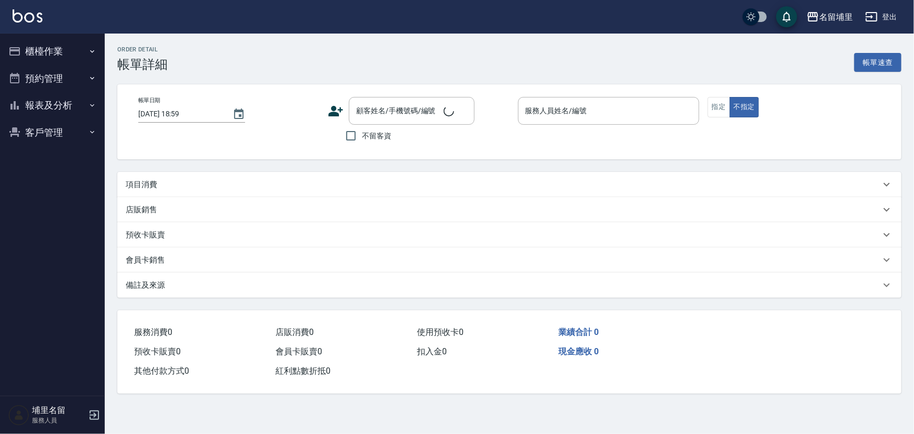
type input "[DATE] 18:42"
checkbox input "true"
type input "[PERSON_NAME]-9"
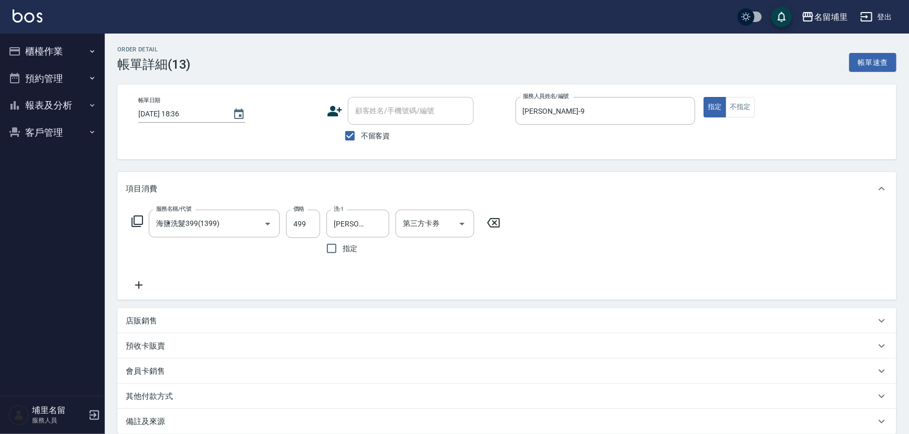
click at [503, 219] on icon at bounding box center [493, 222] width 26 height 13
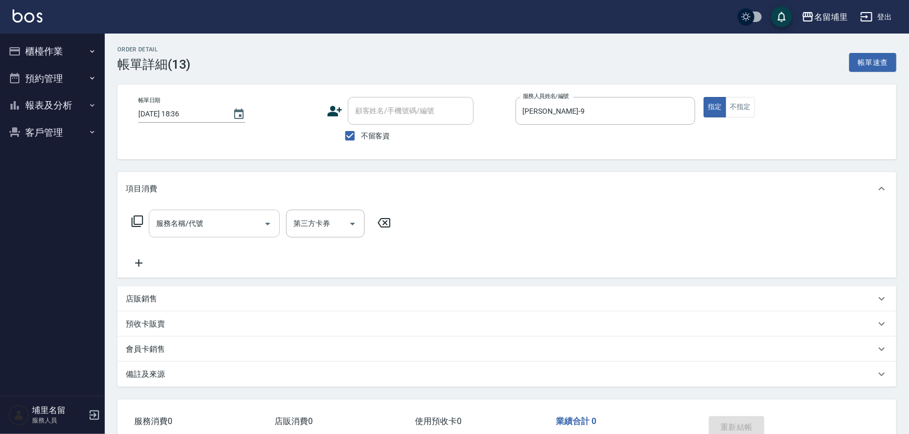
click at [262, 217] on icon "Open" at bounding box center [267, 223] width 13 height 13
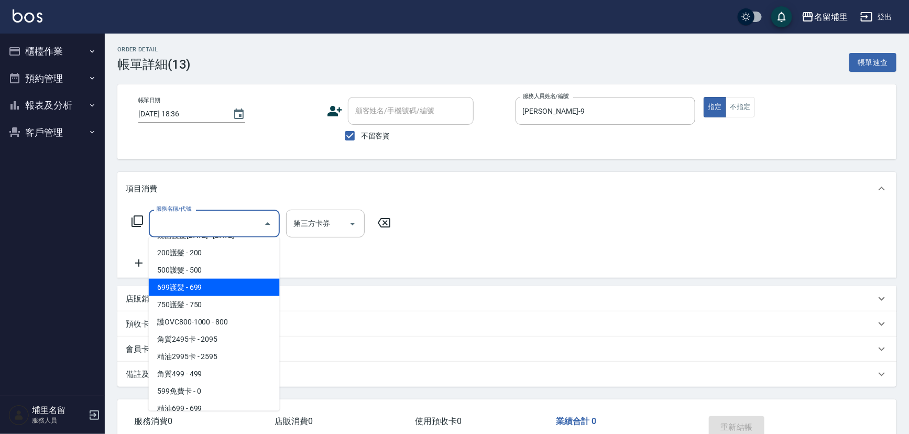
scroll to position [571, 0]
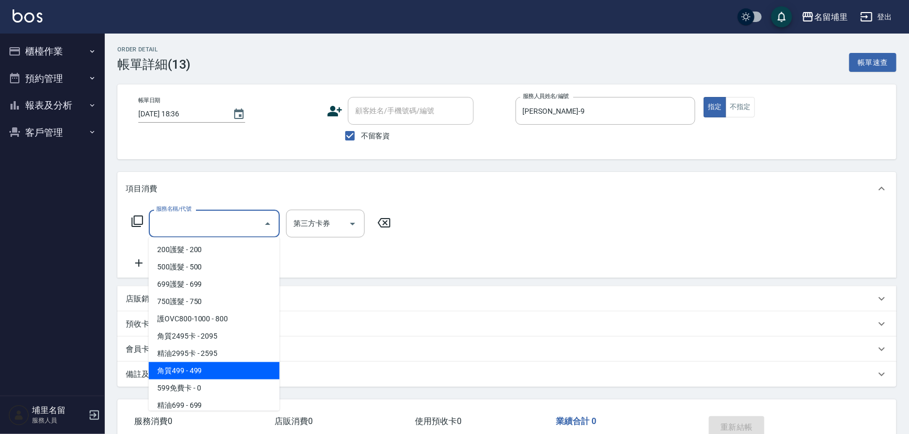
click at [225, 367] on span "角質499 - 499" at bounding box center [214, 370] width 131 height 17
type input "角質499(649)"
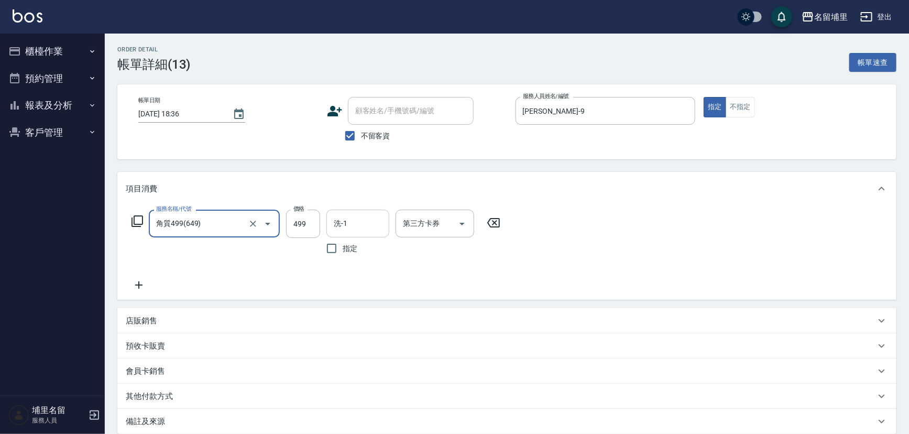
click at [343, 230] on input "洗-1" at bounding box center [357, 223] width 53 height 18
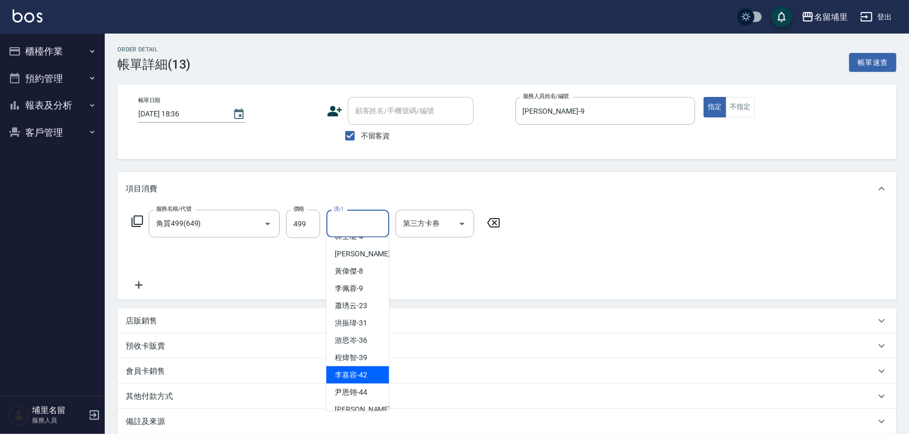
scroll to position [47, 0]
click at [343, 385] on div "潘宇浩 -45" at bounding box center [357, 393] width 63 height 17
type input "[PERSON_NAME]-45"
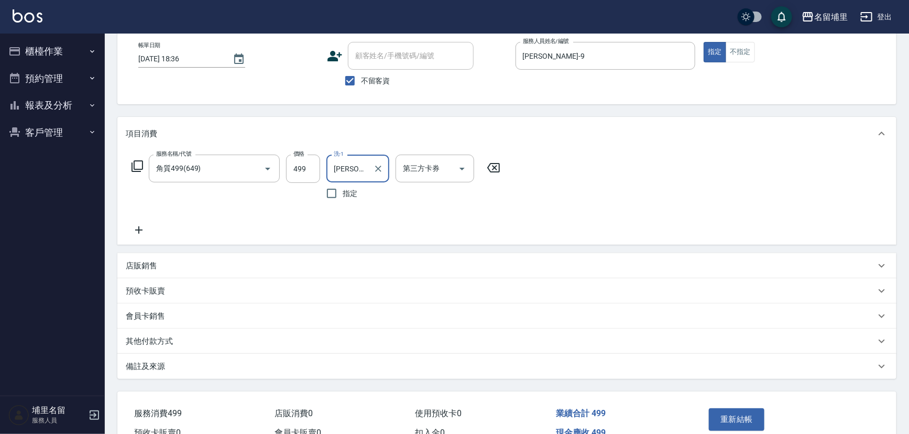
scroll to position [95, 0]
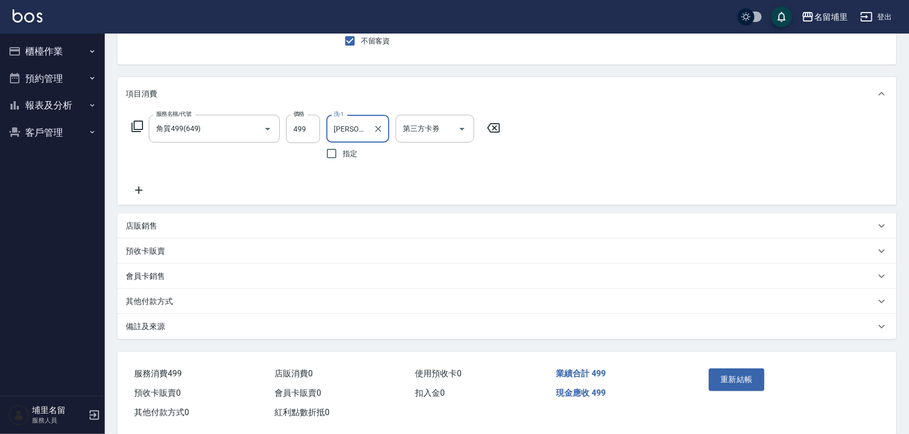
click at [754, 374] on button "重新結帳" at bounding box center [737, 379] width 56 height 22
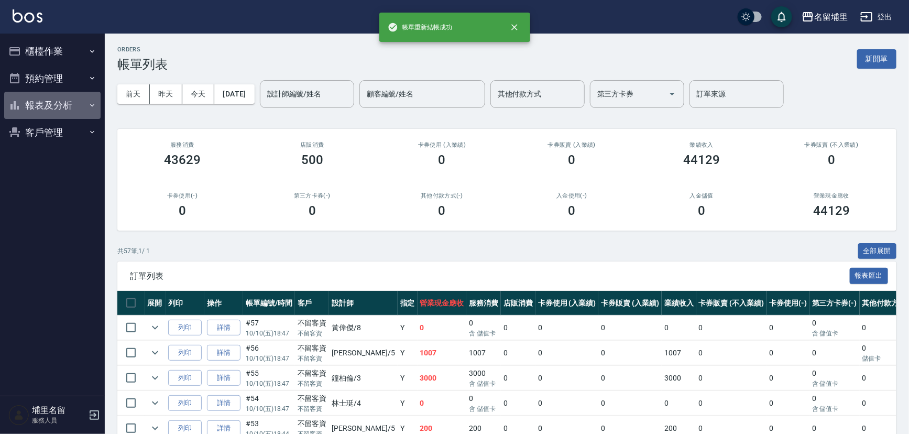
drag, startPoint x: 94, startPoint y: 100, endPoint x: 97, endPoint y: 120, distance: 20.2
click at [94, 101] on icon "button" at bounding box center [92, 105] width 8 height 8
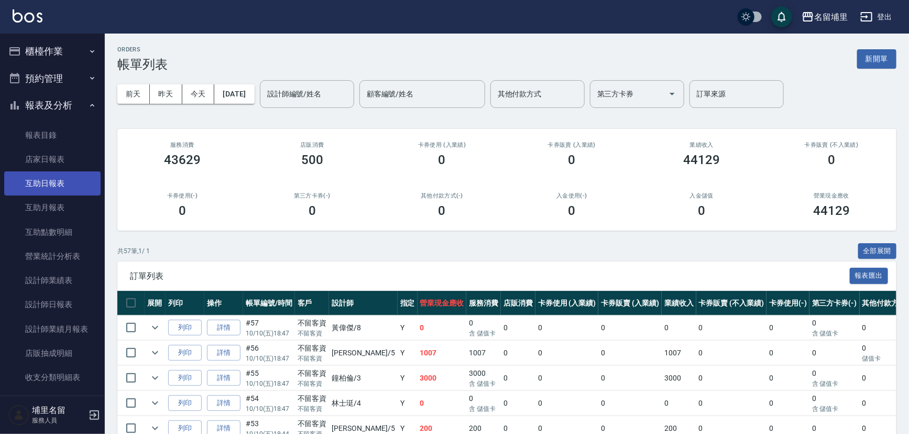
click at [16, 184] on link "互助日報表" at bounding box center [52, 183] width 96 height 24
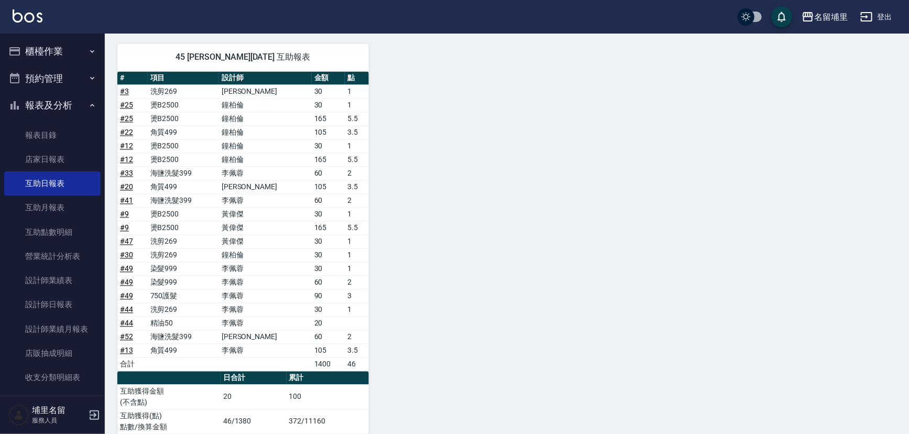
scroll to position [989, 0]
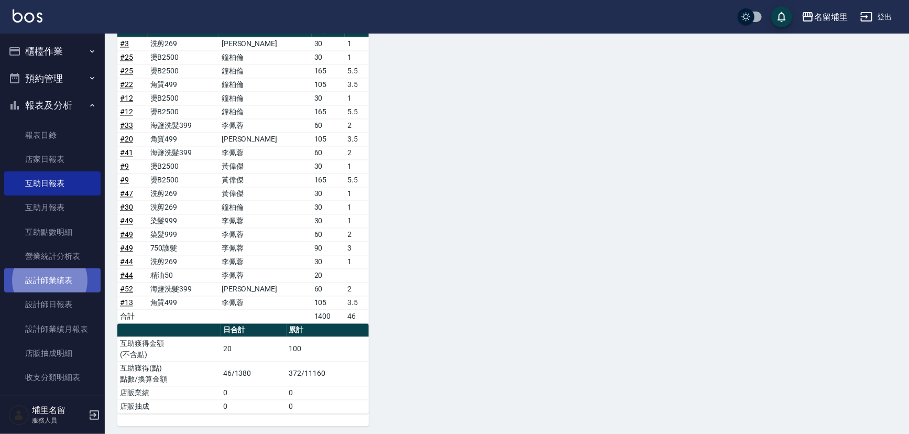
click at [54, 277] on link "設計師業績表" at bounding box center [52, 280] width 96 height 24
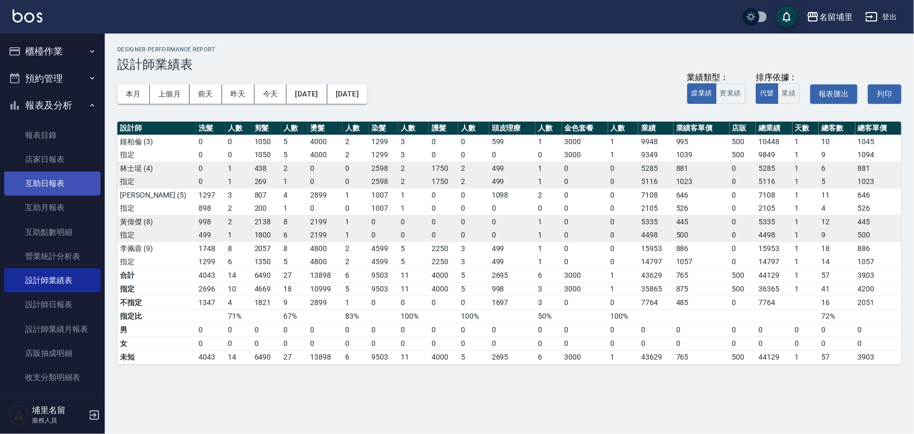
click at [67, 180] on link "互助日報表" at bounding box center [52, 183] width 96 height 24
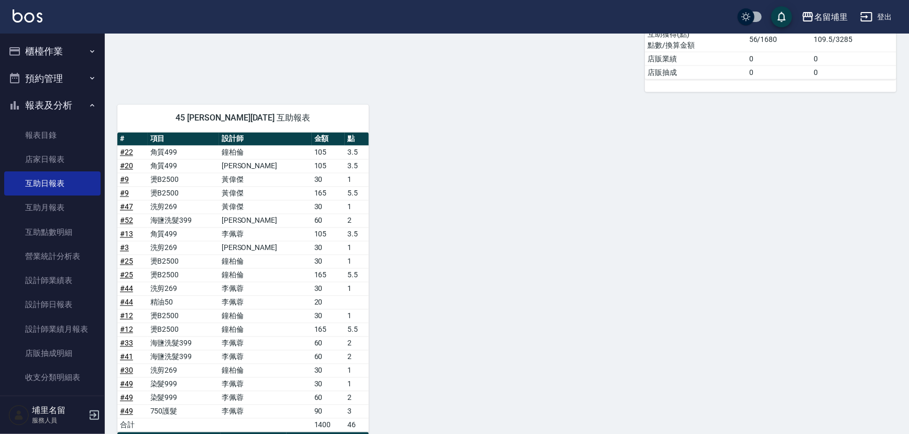
scroll to position [989, 0]
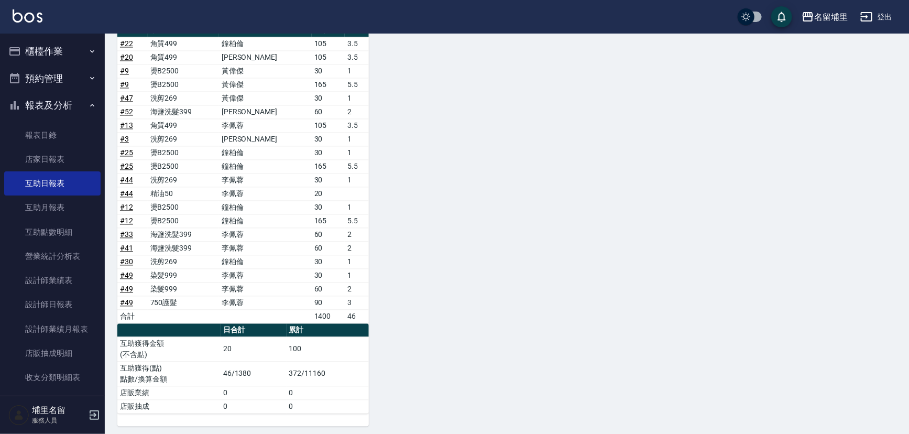
click at [127, 190] on link "# 44" at bounding box center [126, 194] width 13 height 8
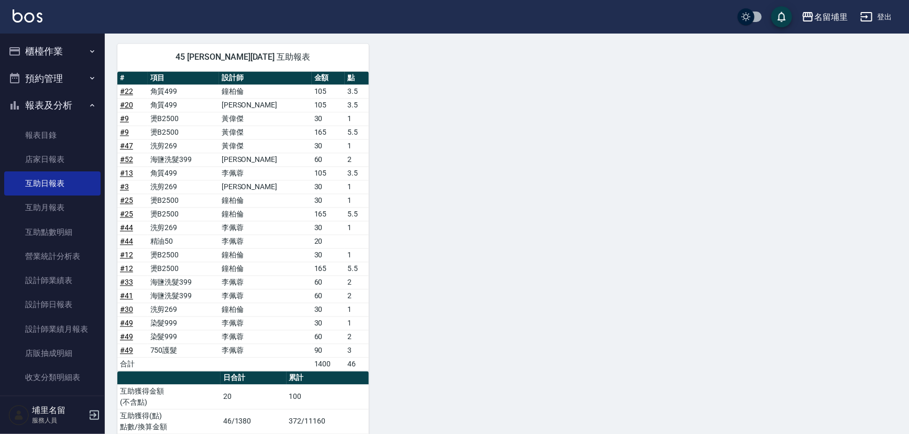
click at [129, 278] on link "# 33" at bounding box center [126, 282] width 13 height 8
click at [124, 158] on link "# 52" at bounding box center [126, 160] width 13 height 8
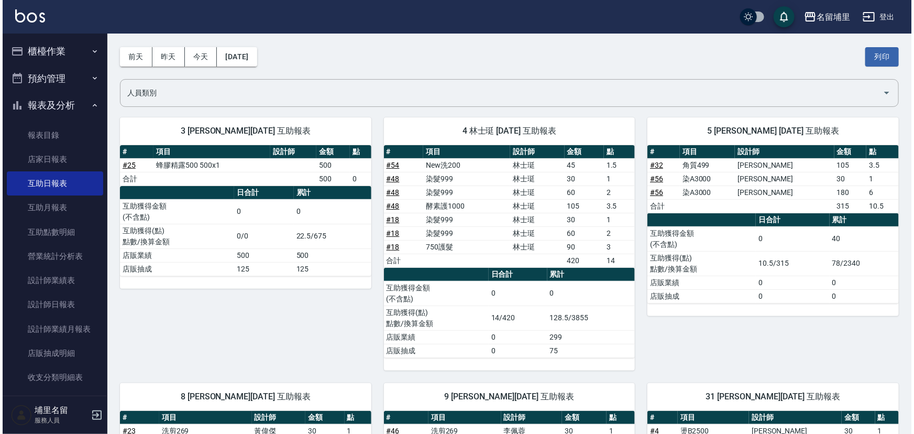
scroll to position [37, 0]
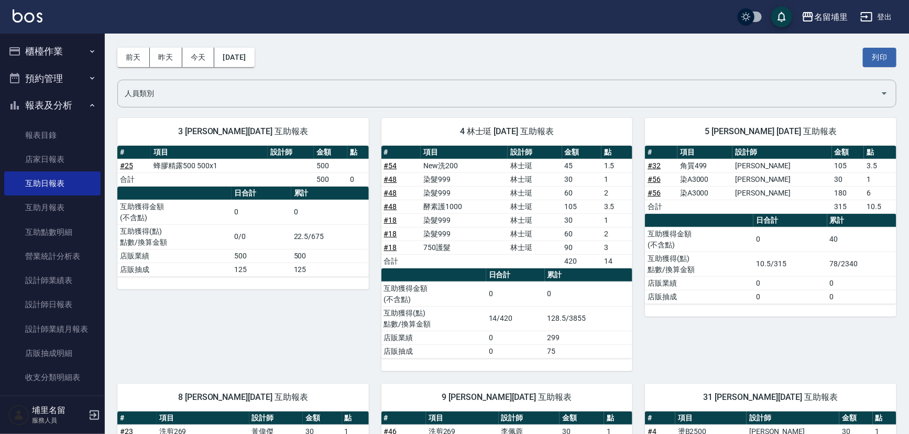
click at [257, 42] on div "前天 昨天 今天 2025/10/10 列印" at bounding box center [506, 57] width 779 height 45
click at [254, 48] on button "[DATE]" at bounding box center [234, 57] width 40 height 19
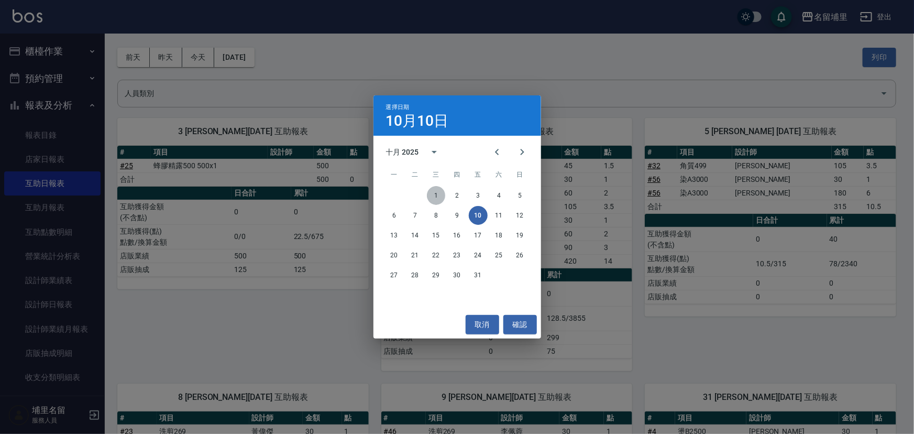
click at [436, 188] on button "1" at bounding box center [436, 195] width 19 height 19
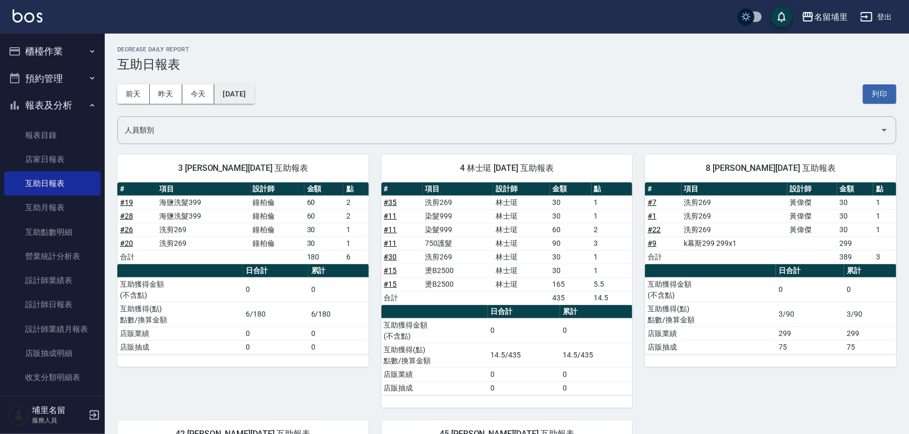
click at [254, 100] on button "2025/10/01" at bounding box center [234, 93] width 40 height 19
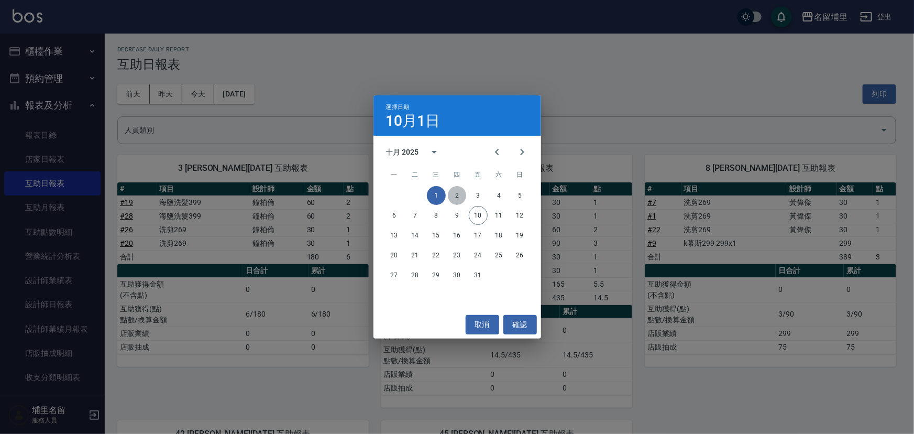
click at [460, 196] on button "2" at bounding box center [457, 195] width 19 height 19
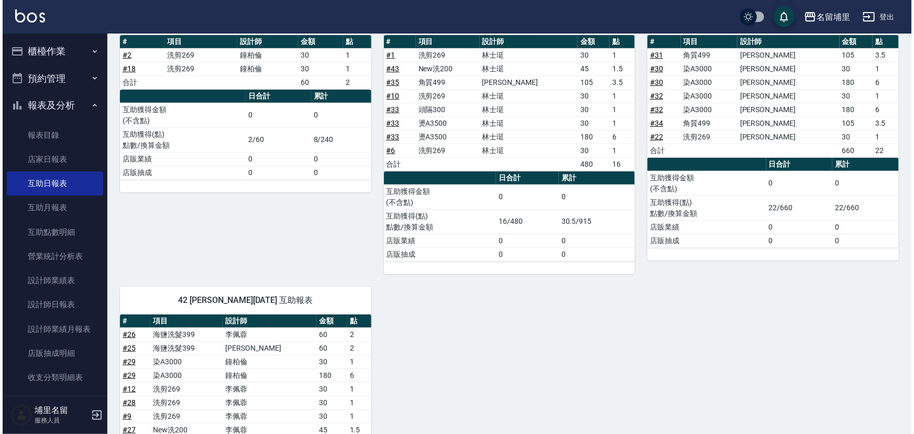
scroll to position [47, 0]
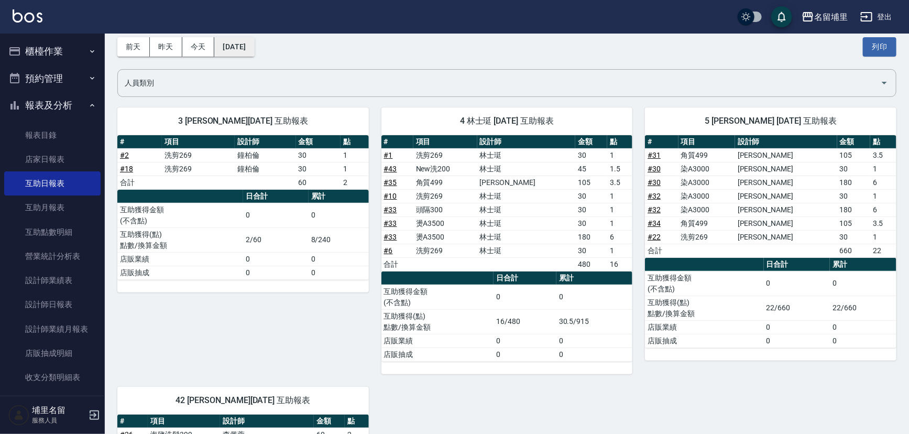
click at [250, 47] on button "2025/10/02" at bounding box center [234, 46] width 40 height 19
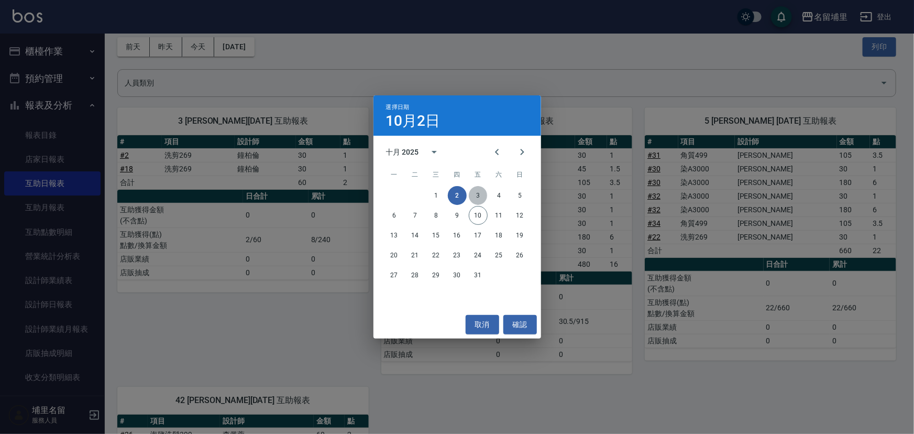
click at [481, 192] on button "3" at bounding box center [478, 195] width 19 height 19
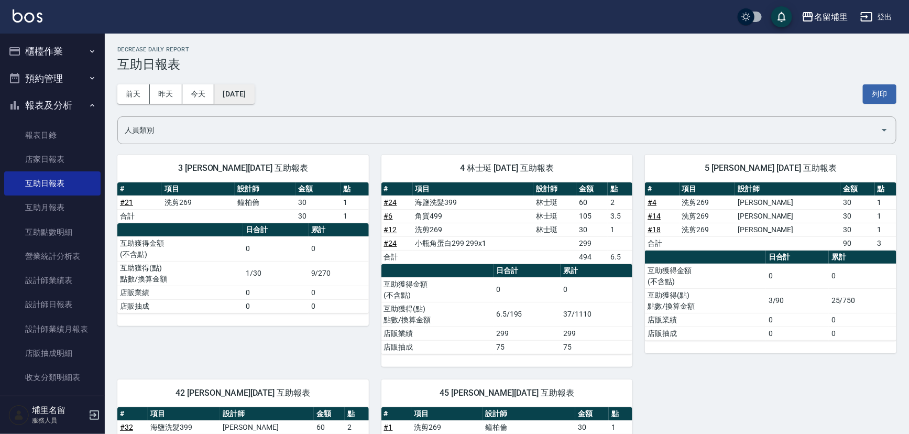
click at [254, 94] on button "2025/10/03" at bounding box center [234, 93] width 40 height 19
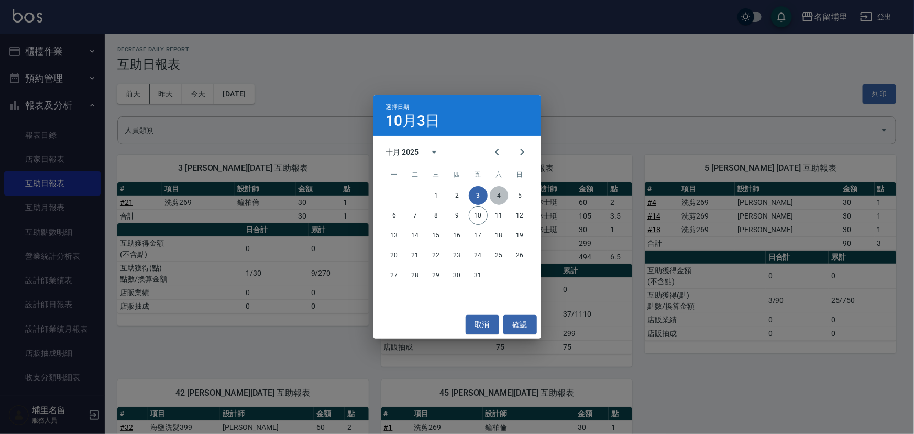
click at [493, 193] on button "4" at bounding box center [499, 195] width 19 height 19
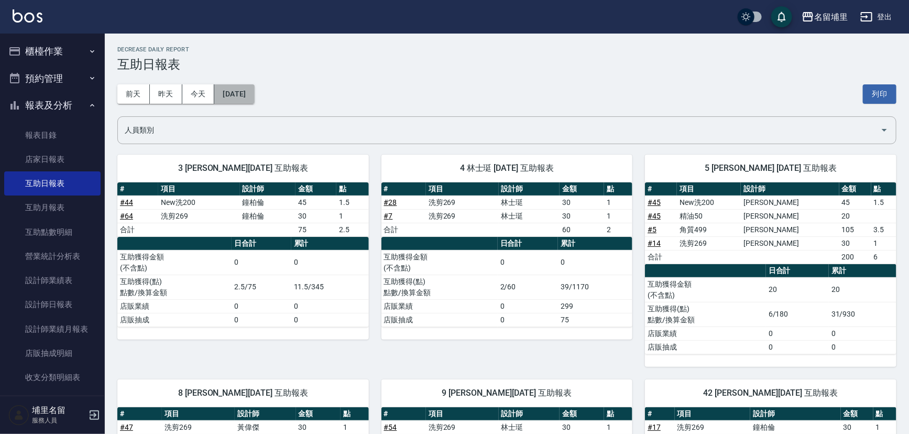
click at [246, 95] on button "2025/10/04" at bounding box center [234, 93] width 40 height 19
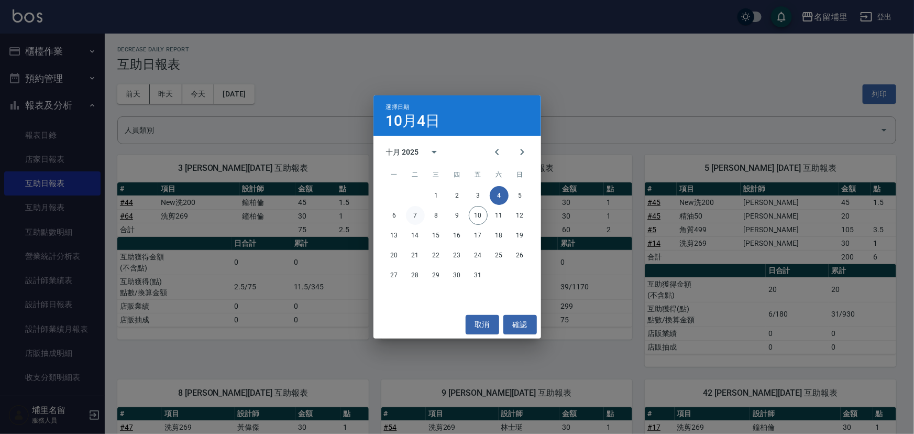
click at [416, 214] on button "7" at bounding box center [415, 215] width 19 height 19
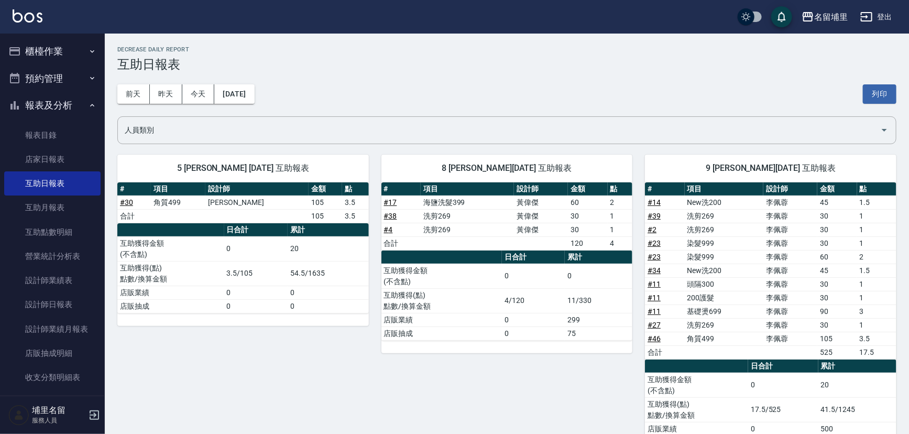
click at [267, 84] on div "前天 昨天 今天 2025/10/07 列印" at bounding box center [506, 94] width 779 height 45
click at [254, 98] on button "2025/10/07" at bounding box center [234, 93] width 40 height 19
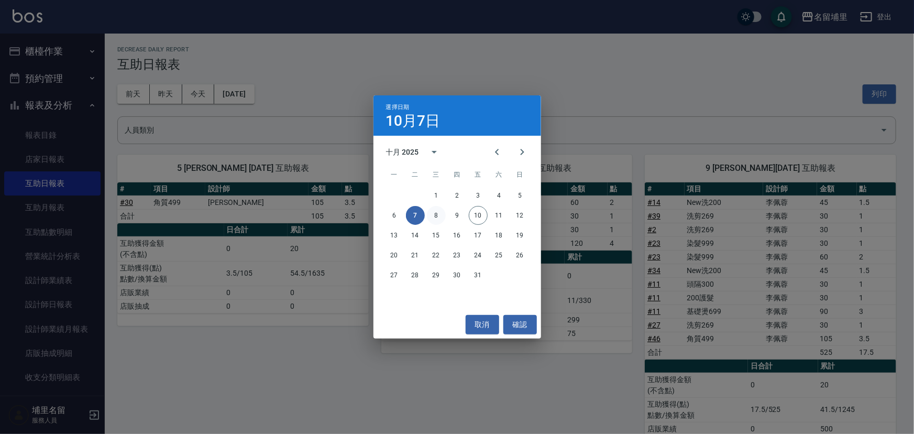
click at [431, 217] on button "8" at bounding box center [436, 215] width 19 height 19
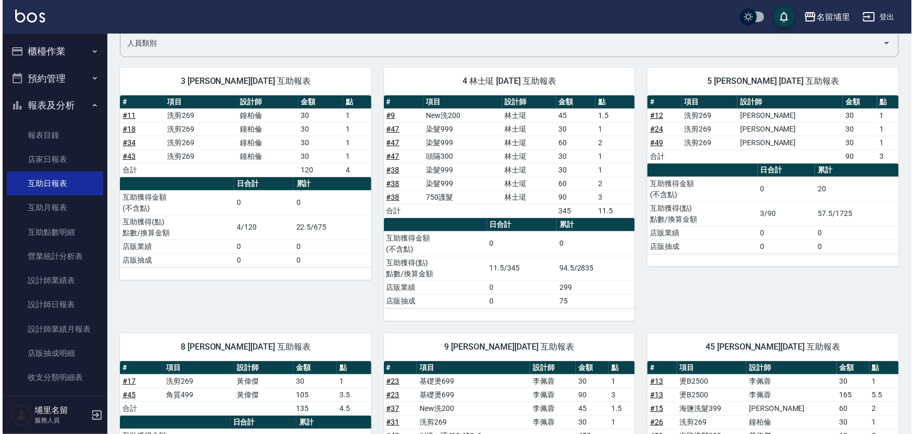
scroll to position [47, 0]
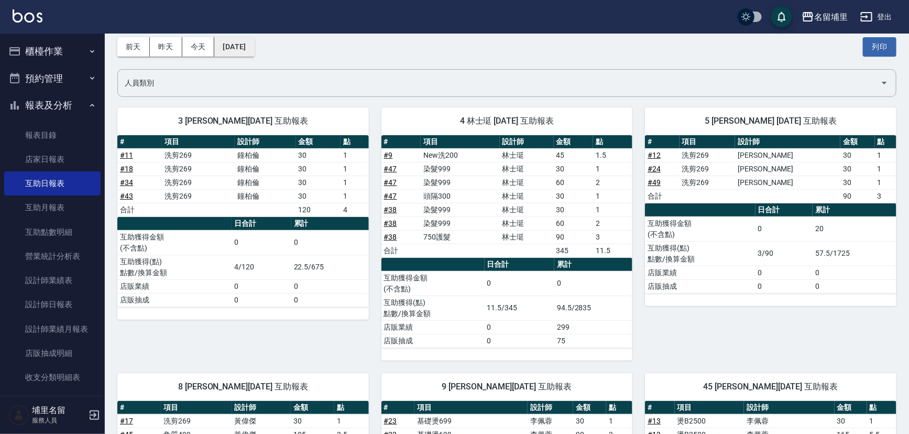
click at [254, 43] on button "2025/10/08" at bounding box center [234, 46] width 40 height 19
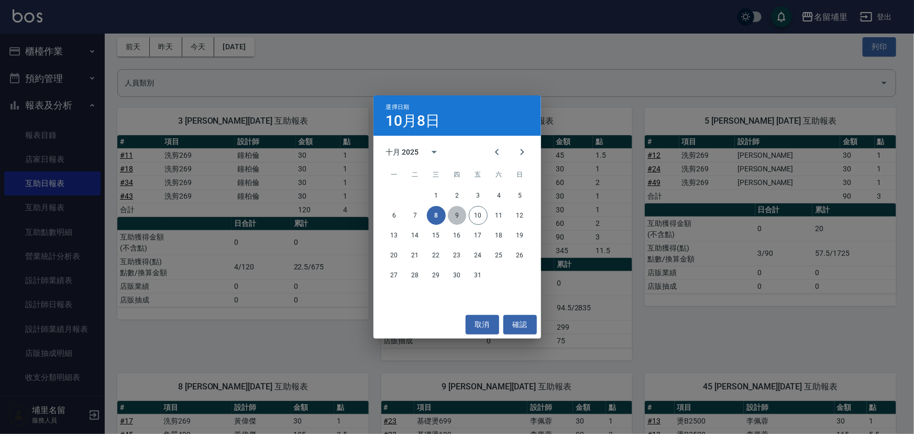
click at [457, 207] on button "9" at bounding box center [457, 215] width 19 height 19
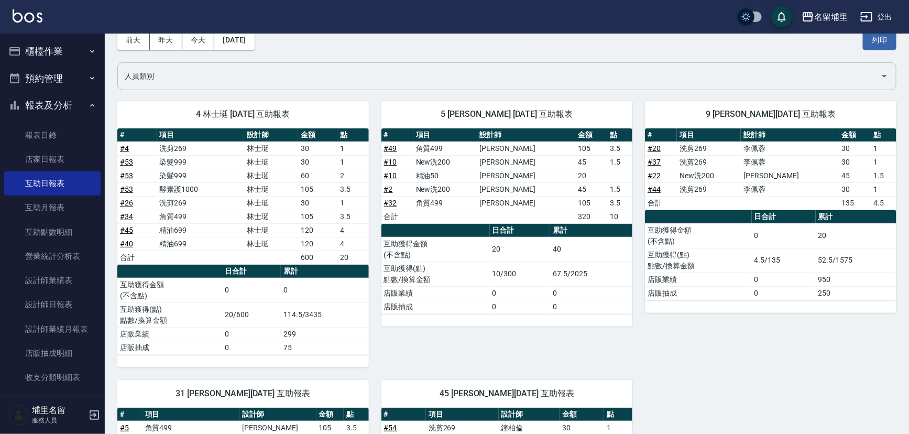
scroll to position [47, 0]
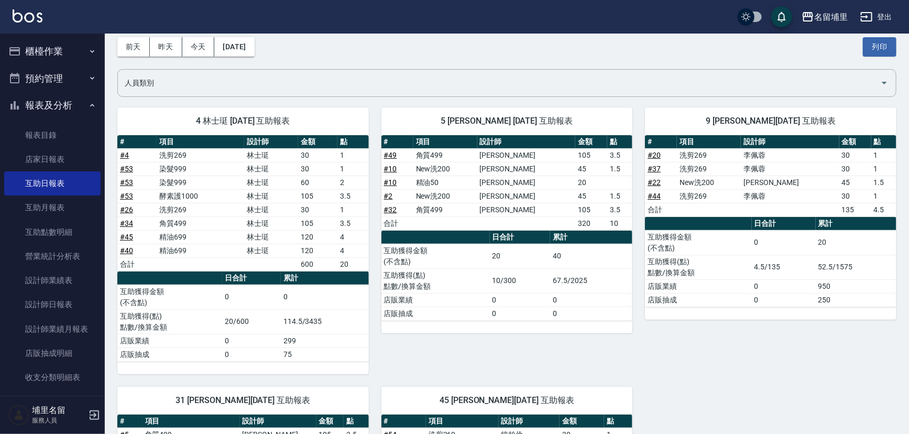
click at [66, 54] on button "櫃檯作業" at bounding box center [52, 51] width 96 height 27
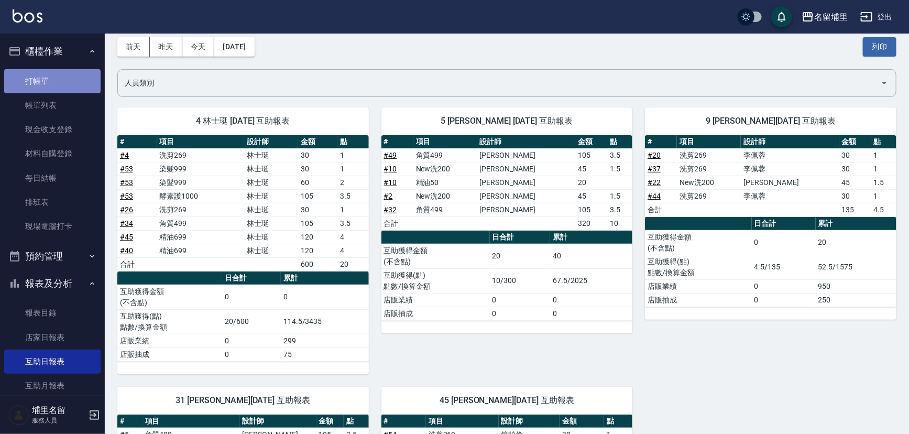
click at [77, 84] on link "打帳單" at bounding box center [52, 81] width 96 height 24
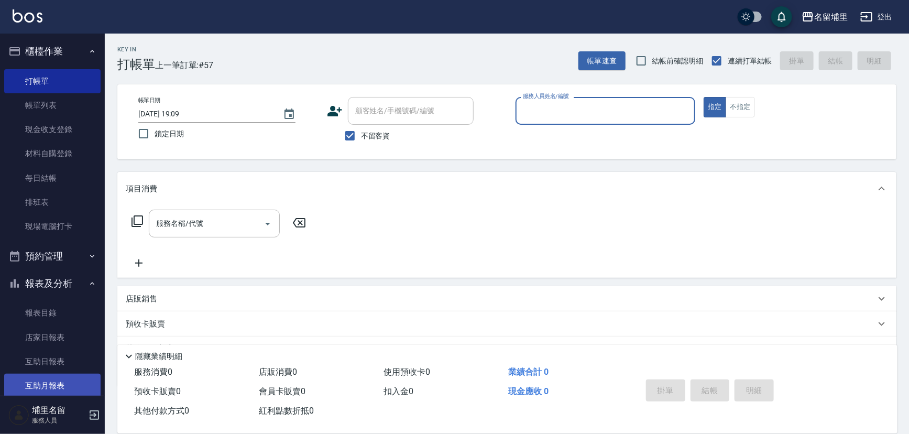
click at [51, 374] on link "互助月報表" at bounding box center [52, 386] width 96 height 24
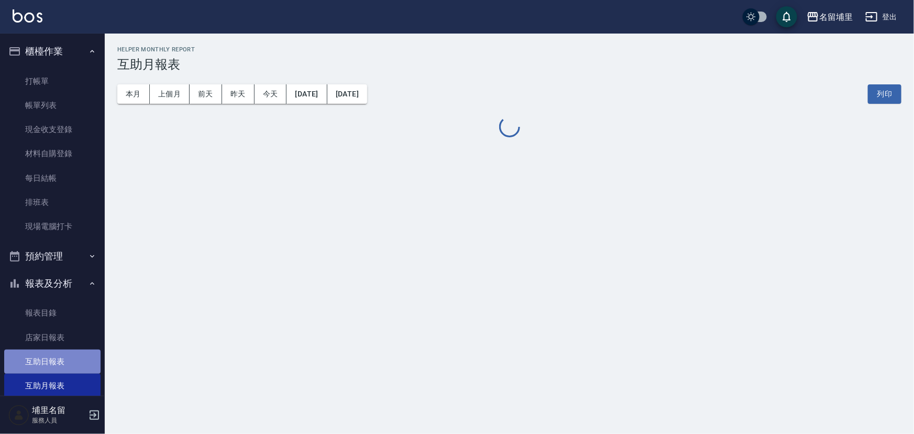
click at [53, 366] on link "互助日報表" at bounding box center [52, 361] width 96 height 24
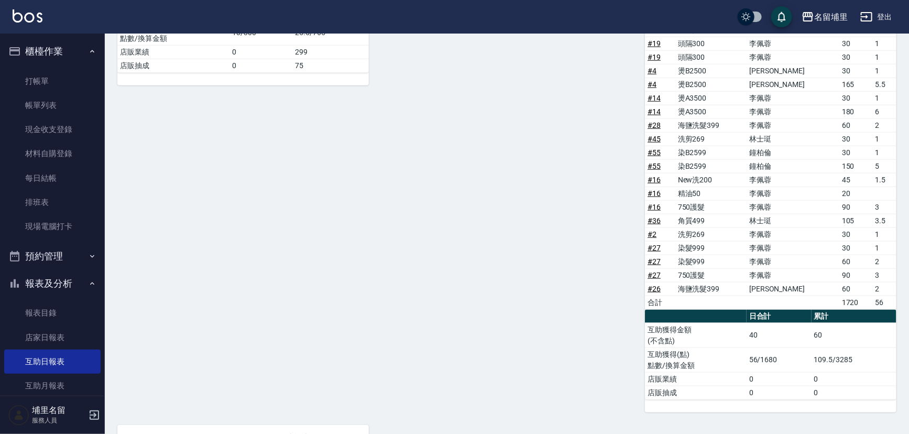
scroll to position [561, 0]
click at [34, 85] on link "打帳單" at bounding box center [52, 81] width 96 height 24
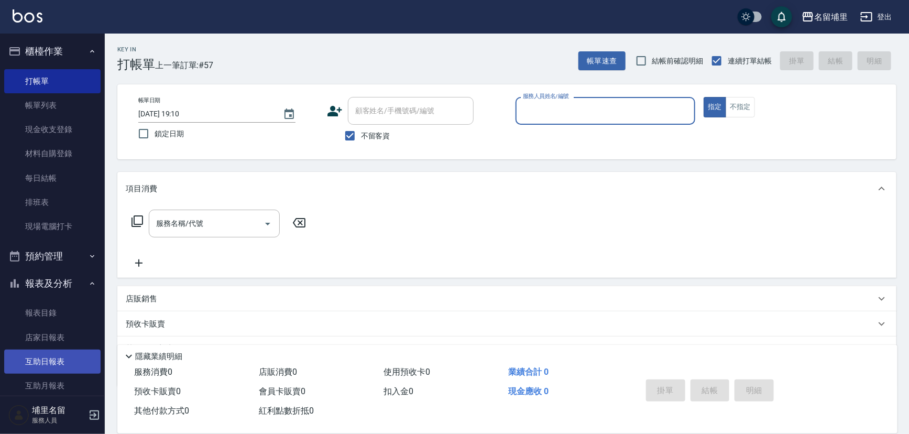
click at [68, 350] on link "互助日報表" at bounding box center [52, 361] width 96 height 24
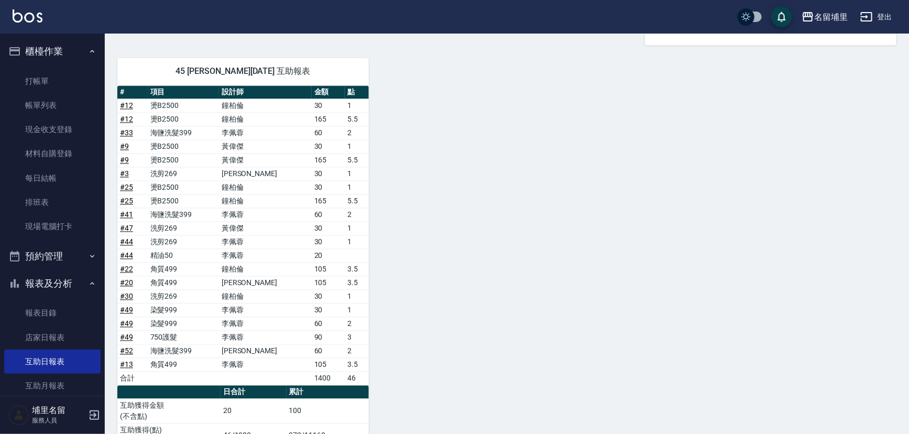
scroll to position [941, 0]
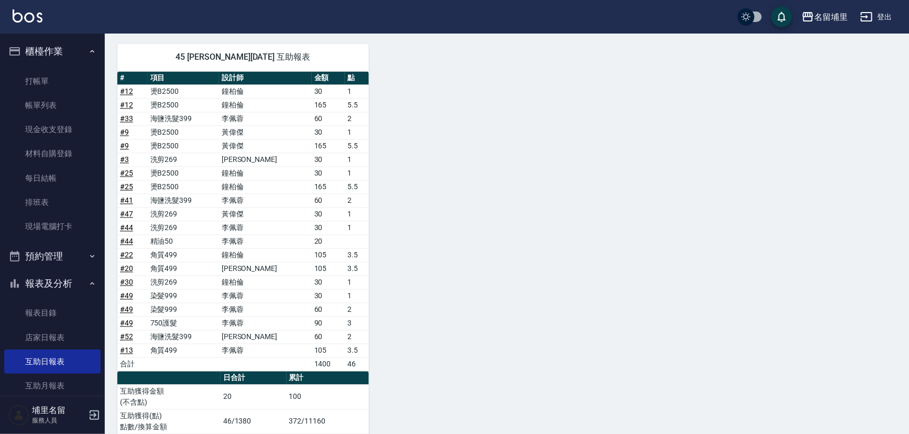
click at [126, 116] on link "# 33" at bounding box center [126, 119] width 13 height 8
click at [128, 196] on link "# 41" at bounding box center [126, 200] width 13 height 8
click at [125, 333] on link "# 52" at bounding box center [126, 337] width 13 height 8
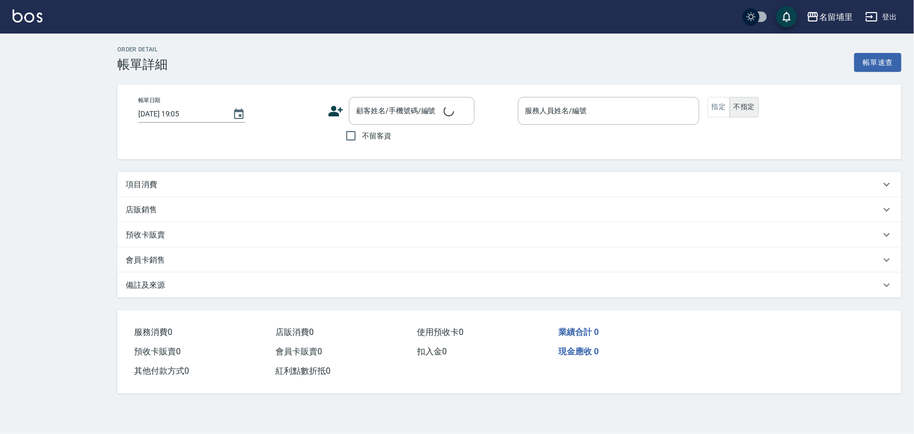
type input "[DATE] 18:41"
checkbox input "true"
type input "[PERSON_NAME]-9"
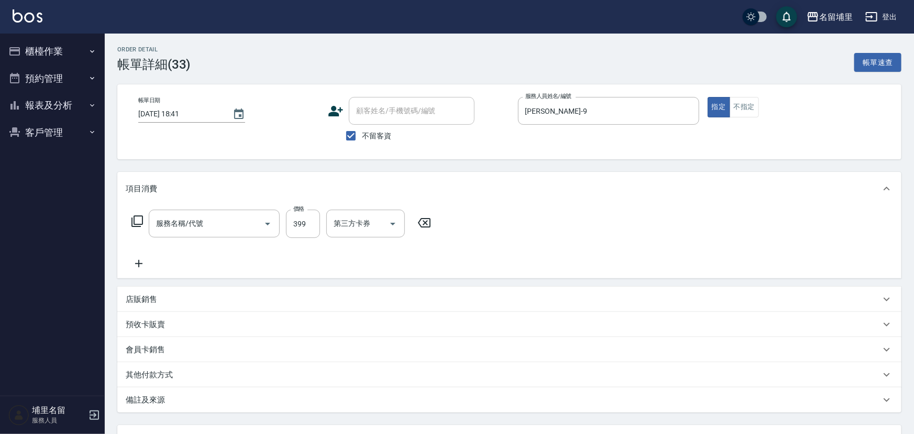
type input "海鹽洗髮399(1399)"
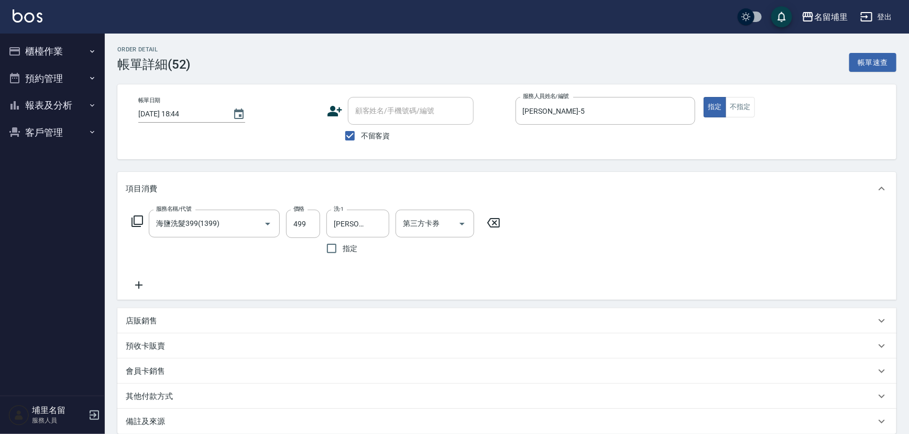
click at [493, 225] on icon at bounding box center [493, 222] width 26 height 13
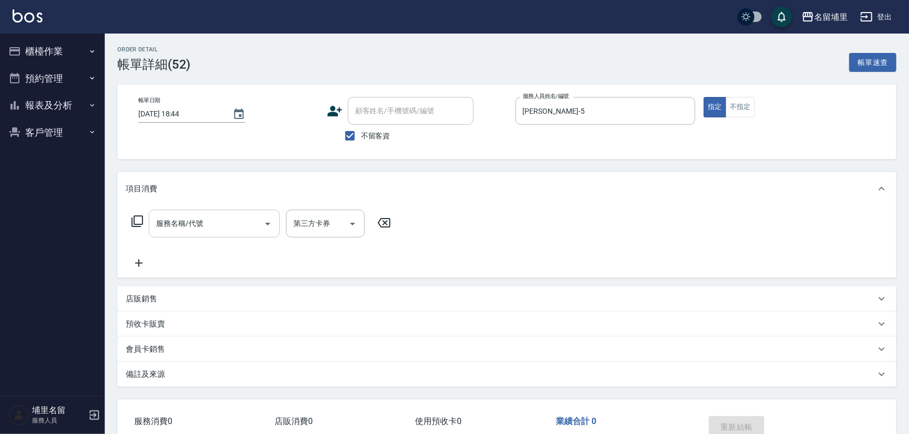
click at [237, 225] on input "服務名稱/代號" at bounding box center [206, 223] width 106 height 18
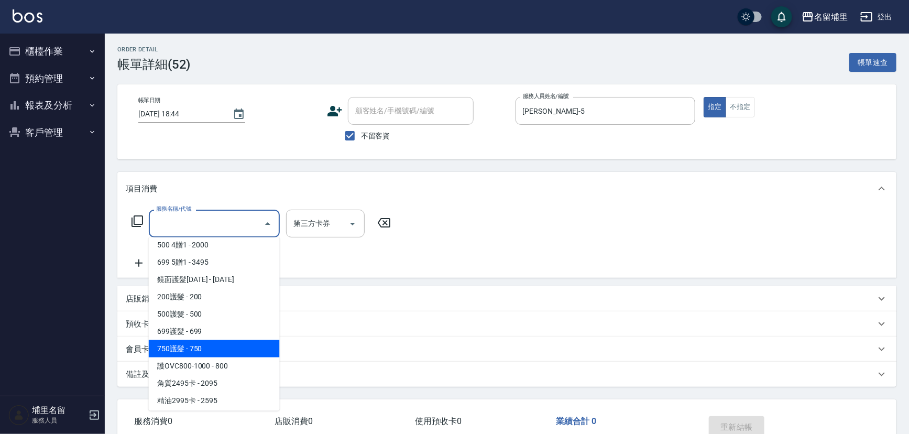
scroll to position [571, 0]
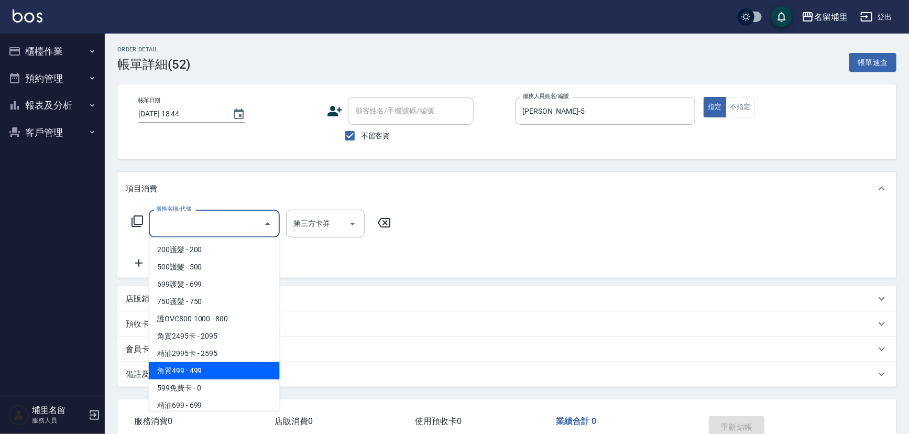
click at [205, 374] on span "角質499 - 499" at bounding box center [214, 370] width 131 height 17
type input "角質499(649)"
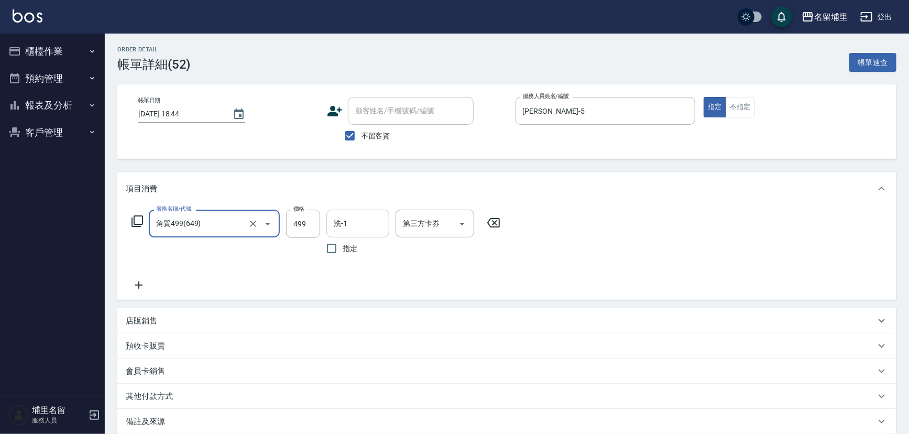
click at [339, 220] on div "洗-1 洗-1" at bounding box center [357, 224] width 63 height 28
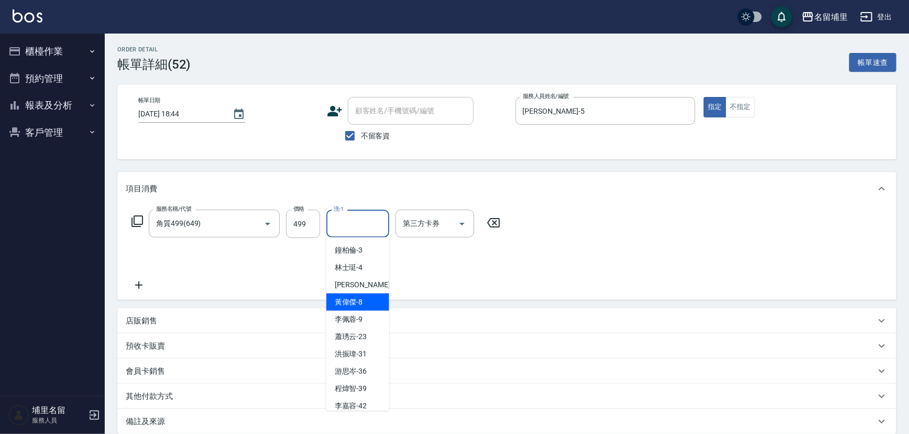
scroll to position [59, 0]
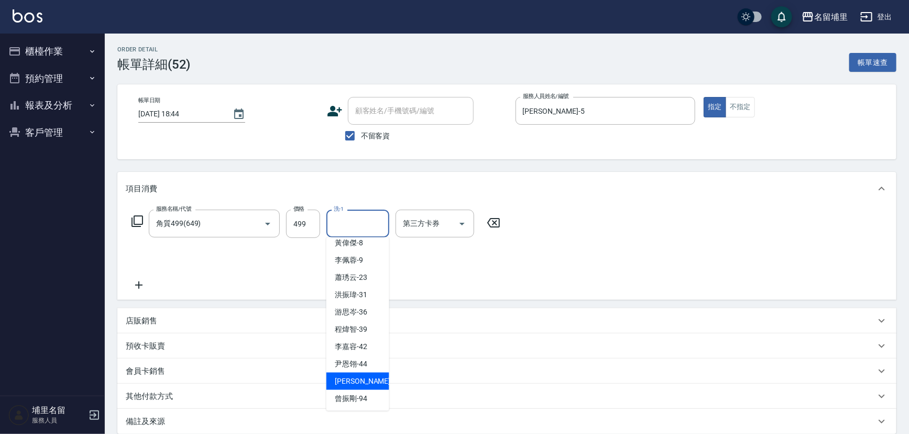
click at [358, 379] on span "潘宇浩 -45" at bounding box center [368, 381] width 66 height 11
type input "[PERSON_NAME]-45"
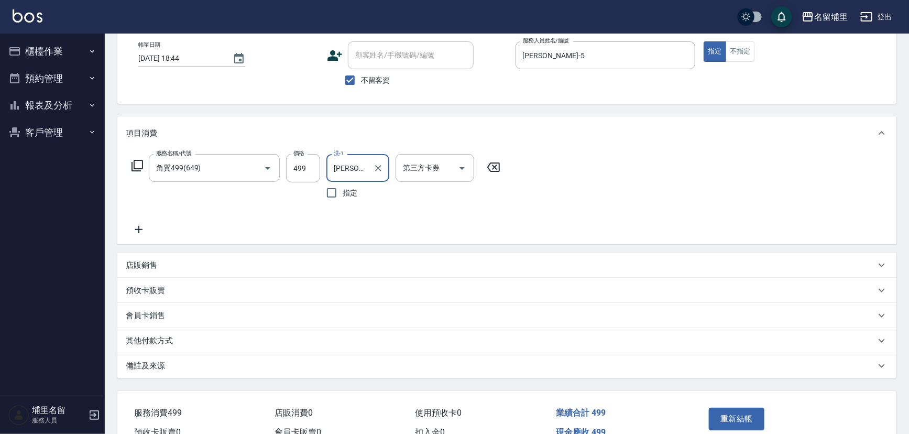
scroll to position [111, 0]
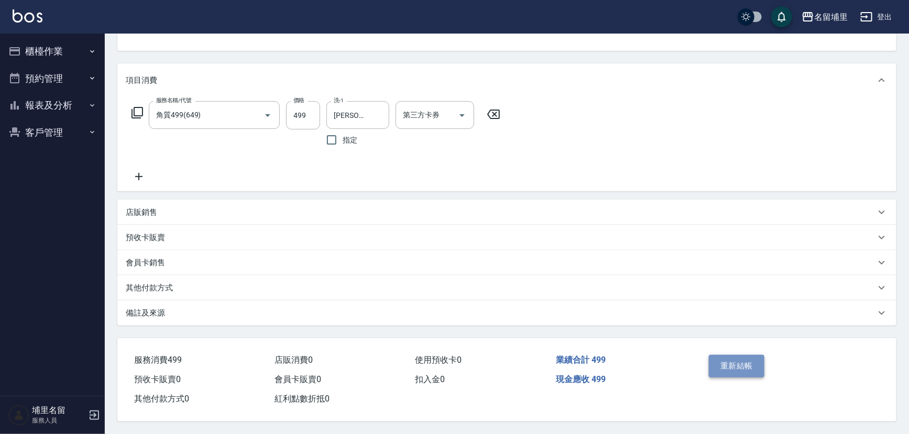
drag, startPoint x: 750, startPoint y: 359, endPoint x: 718, endPoint y: 323, distance: 48.2
click at [744, 356] on button "重新結帳" at bounding box center [737, 366] width 56 height 22
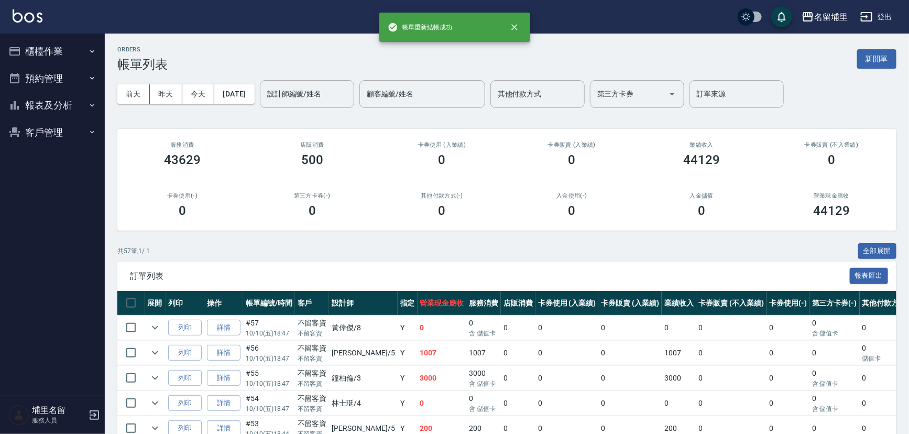
click at [43, 101] on button "報表及分析" at bounding box center [52, 105] width 96 height 27
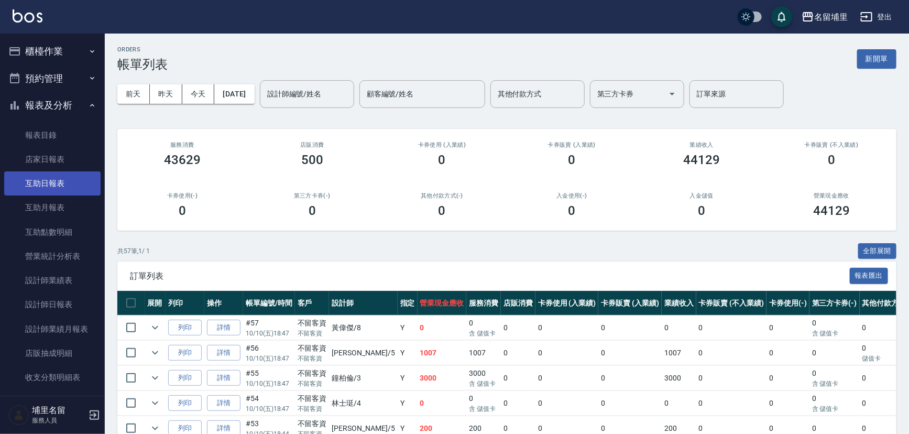
click at [68, 180] on link "互助日報表" at bounding box center [52, 183] width 96 height 24
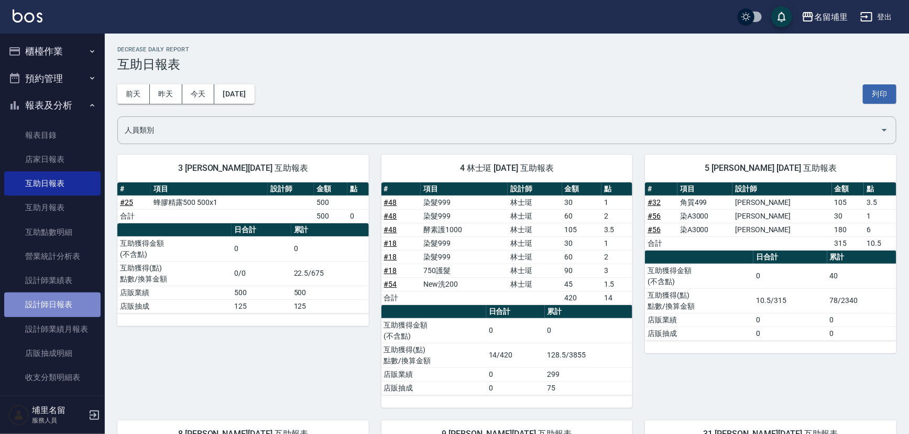
click at [63, 311] on link "設計師日報表" at bounding box center [52, 304] width 96 height 24
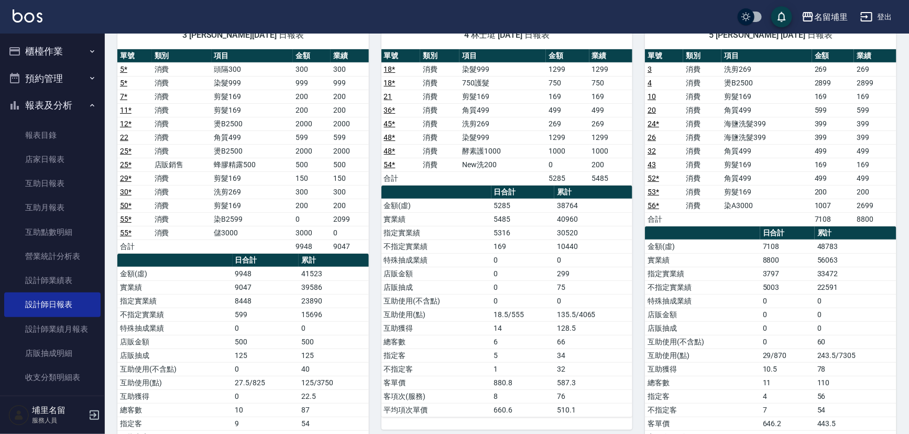
scroll to position [47, 0]
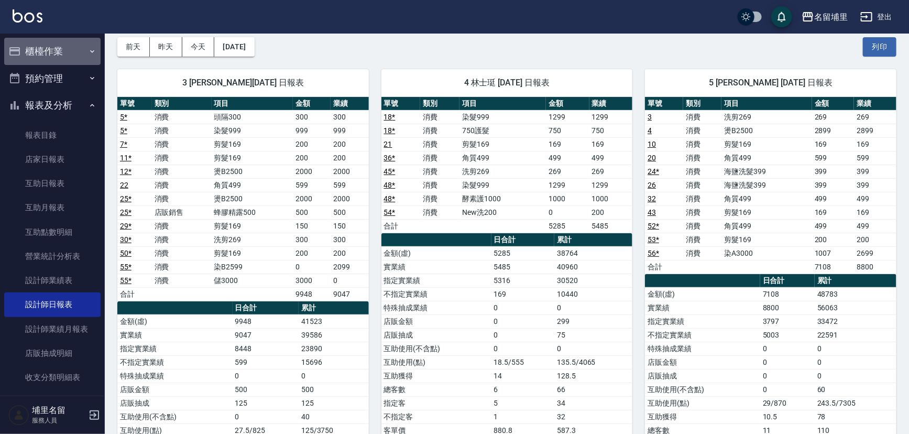
click at [63, 53] on button "櫃檯作業" at bounding box center [52, 51] width 96 height 27
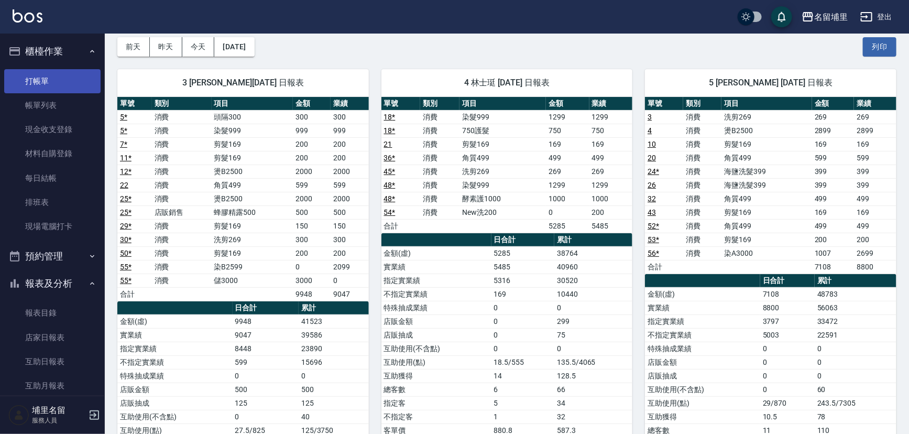
drag, startPoint x: 67, startPoint y: 76, endPoint x: 75, endPoint y: 76, distance: 8.9
click at [67, 77] on link "打帳單" at bounding box center [52, 81] width 96 height 24
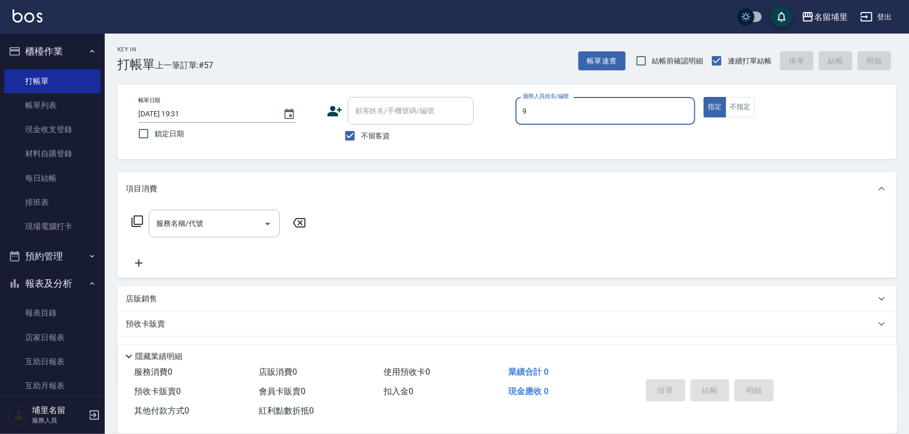
type input "[PERSON_NAME]-9"
type button "true"
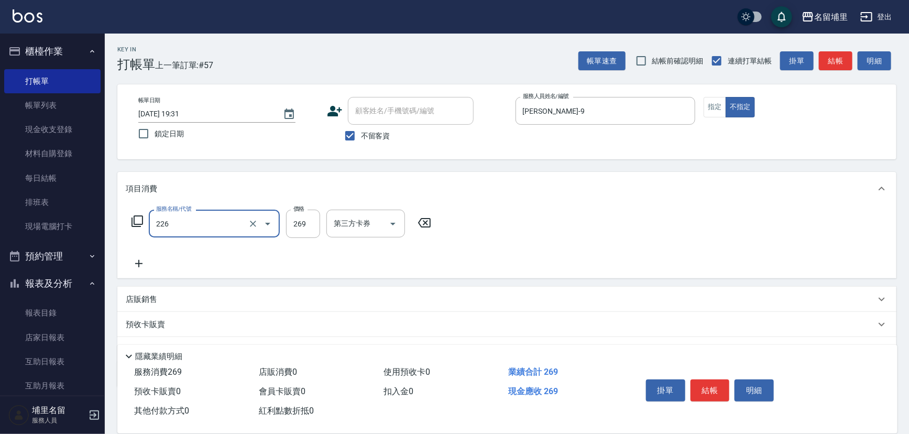
type input "洗剪269(226)"
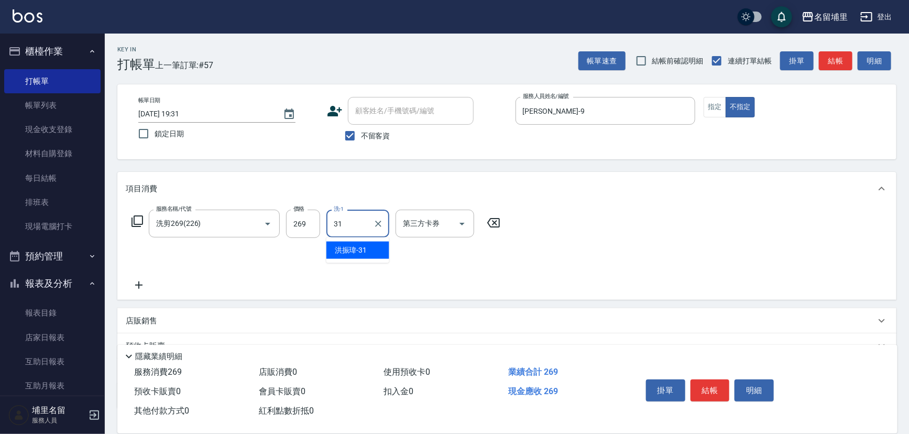
type input "[PERSON_NAME]-31"
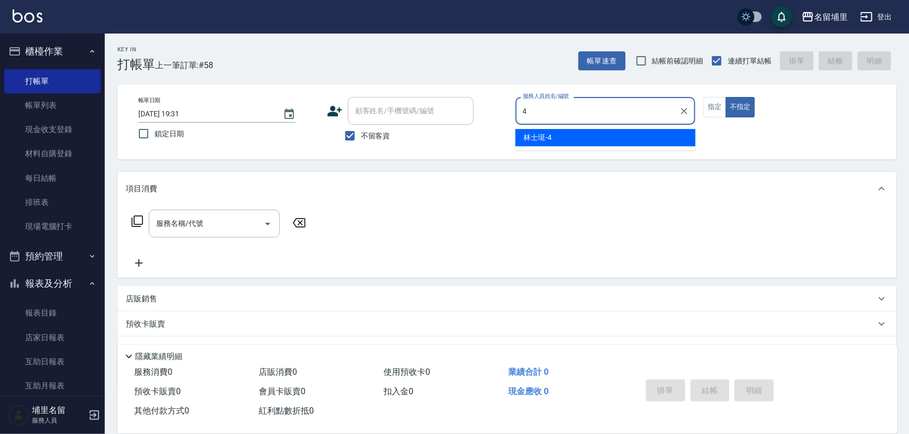
type input "林士珽-4"
type button "false"
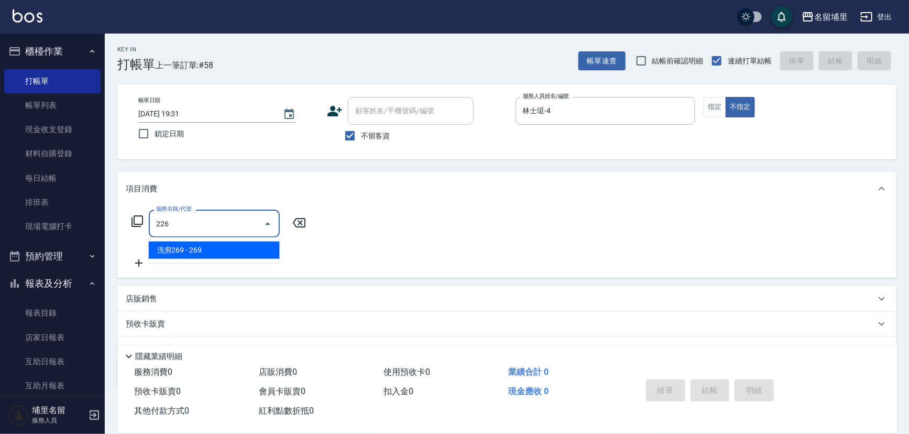
type input "洗剪269(226)"
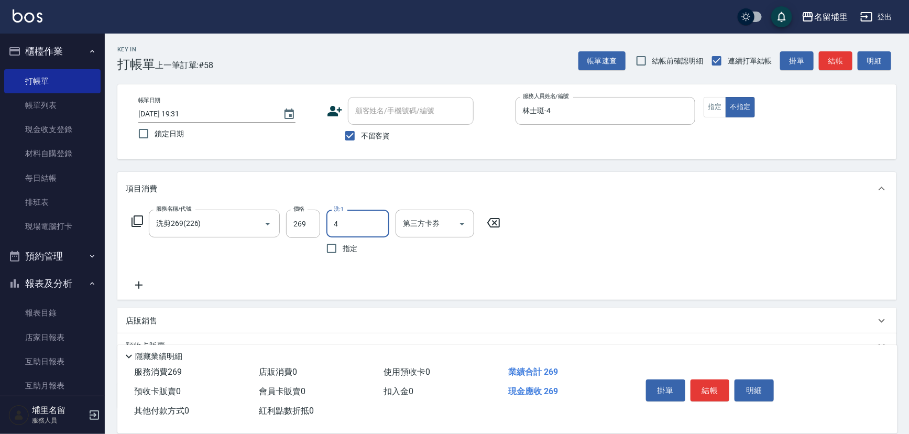
type input "林士珽-4"
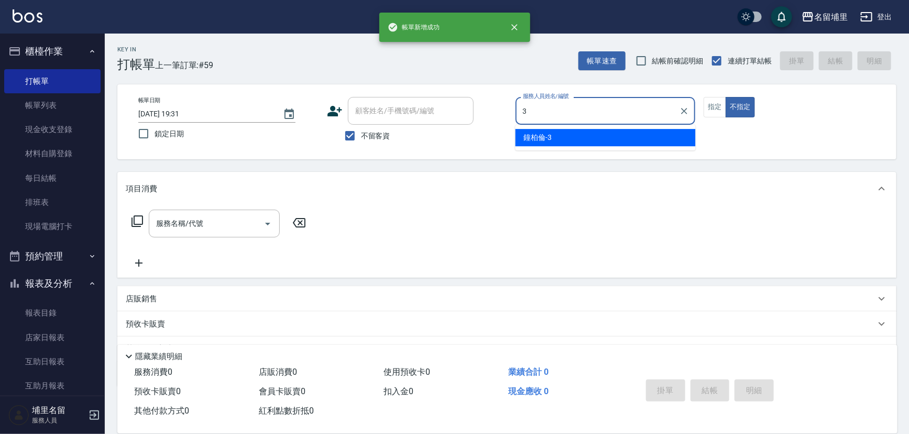
type input "[PERSON_NAME]-3"
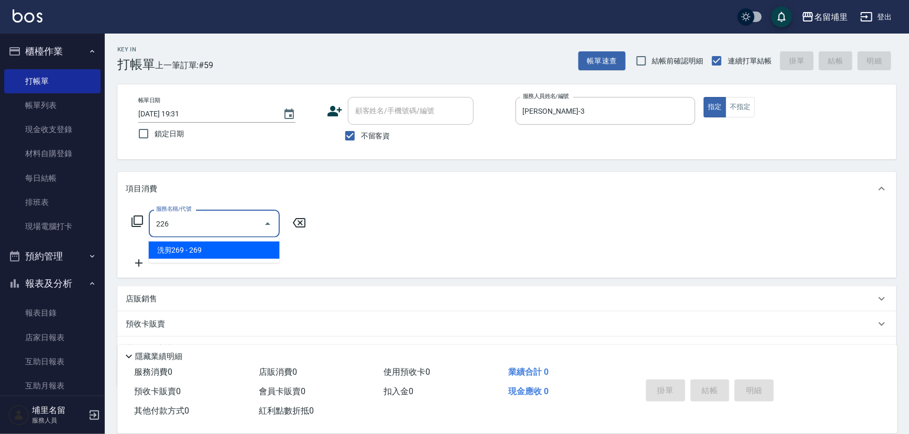
type input "洗剪269(226)"
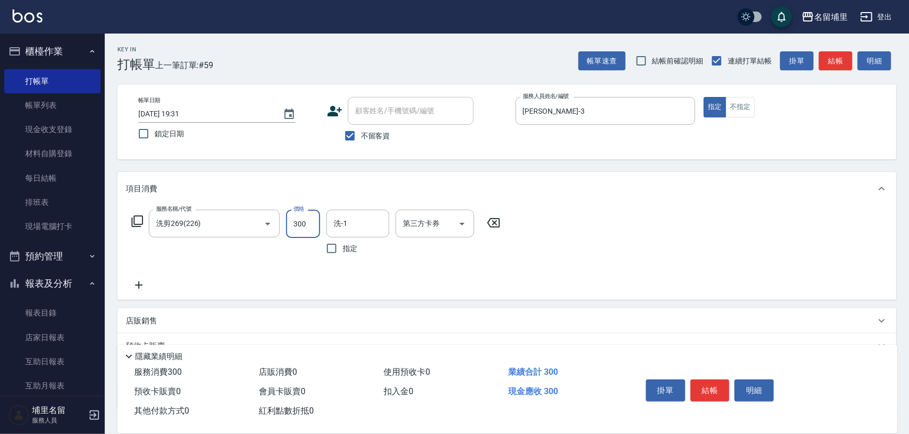
type input "300"
type input "[PERSON_NAME]-45"
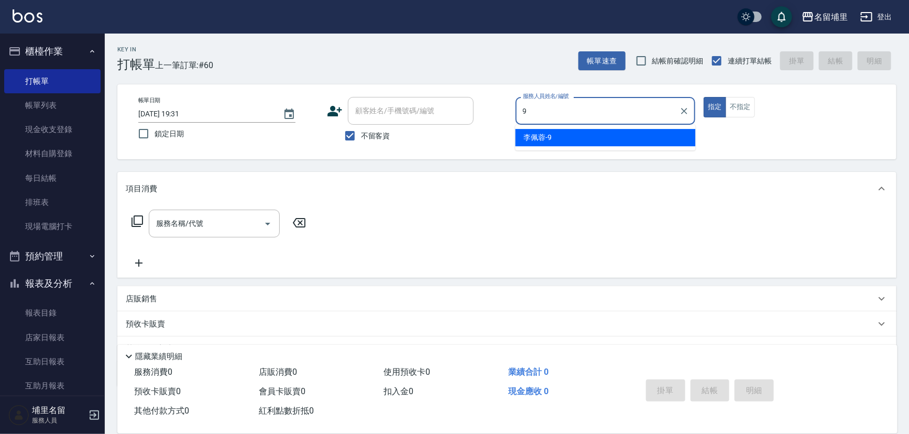
type input "[PERSON_NAME]-9"
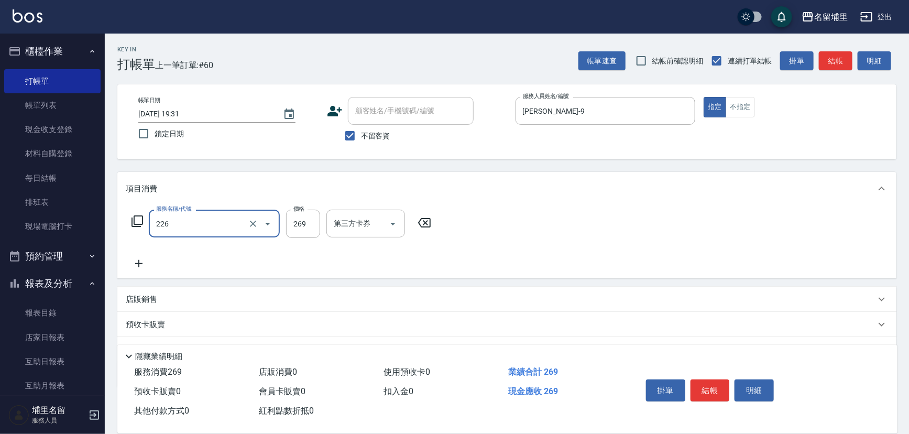
type input "洗剪269(226)"
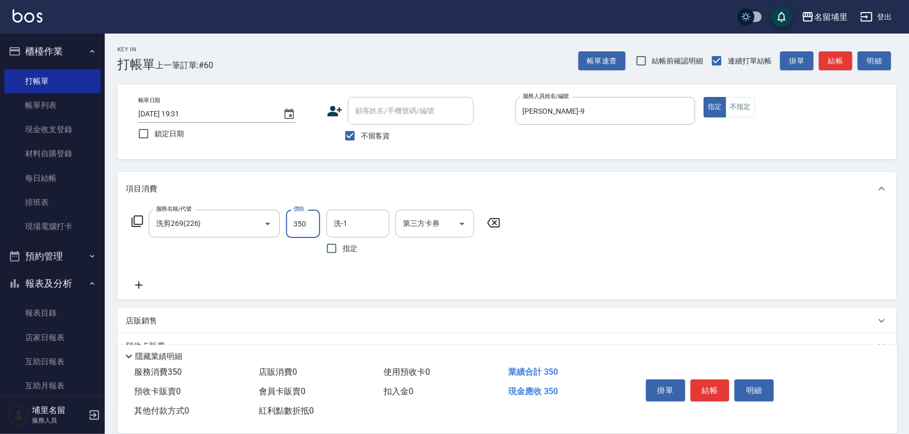
type input "350"
type input "[PERSON_NAME]-31"
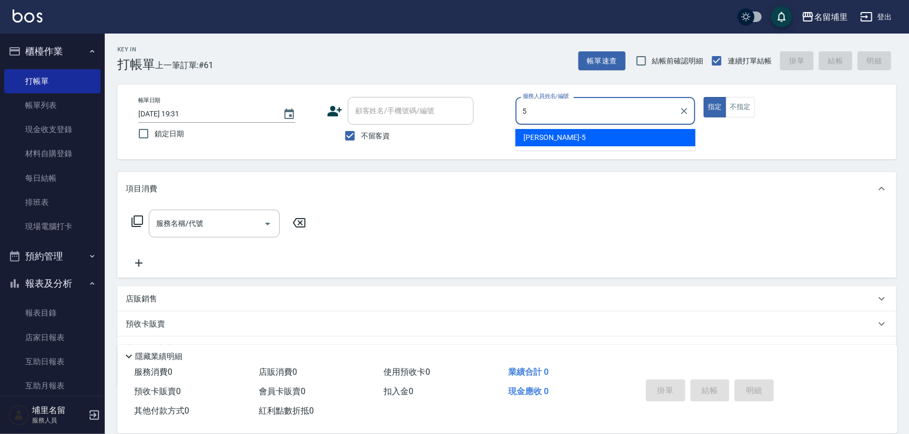
type input "[PERSON_NAME]-5"
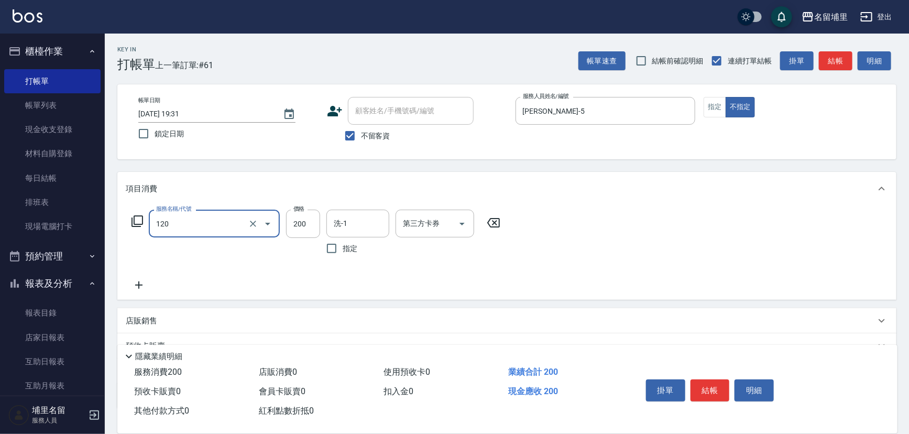
type input "New洗200(120)"
type input "[PERSON_NAME]-5"
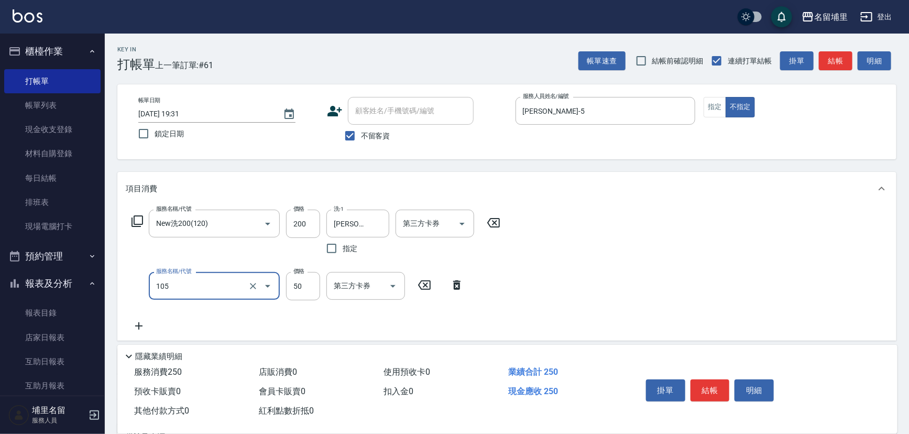
type input "精油50(105)"
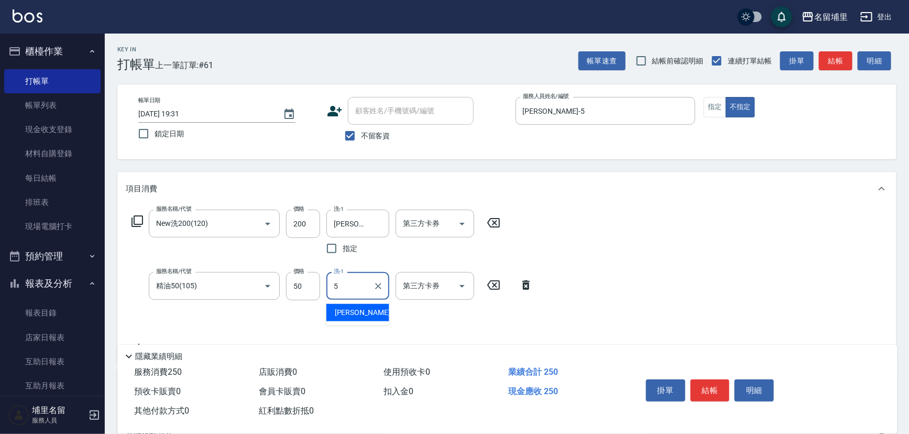
type input "[PERSON_NAME]-5"
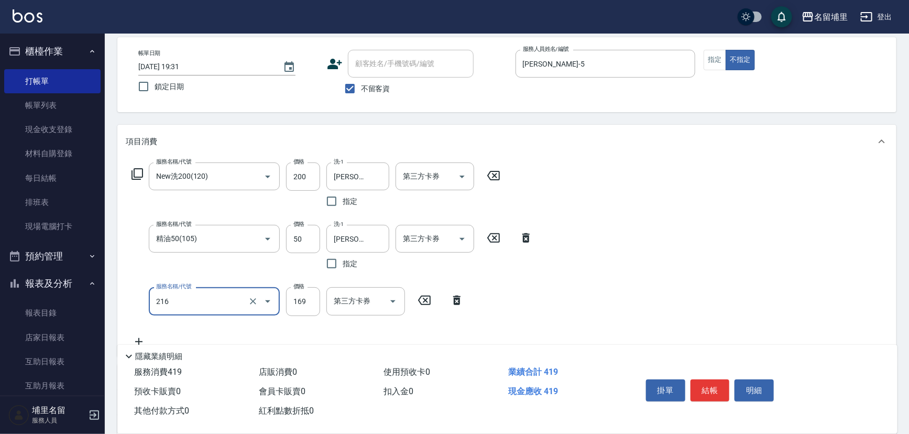
type input "剪髮169(216)"
click at [320, 308] on input "500" at bounding box center [303, 301] width 34 height 28
type input "50"
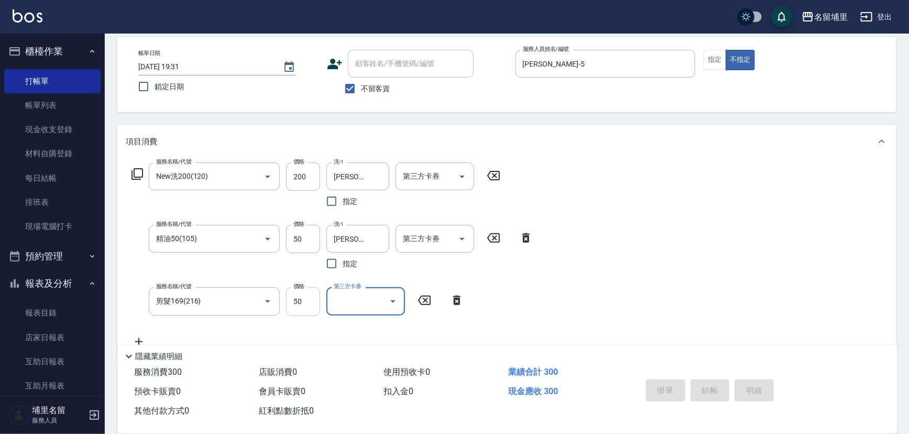
type input "2025/10/10 19:32"
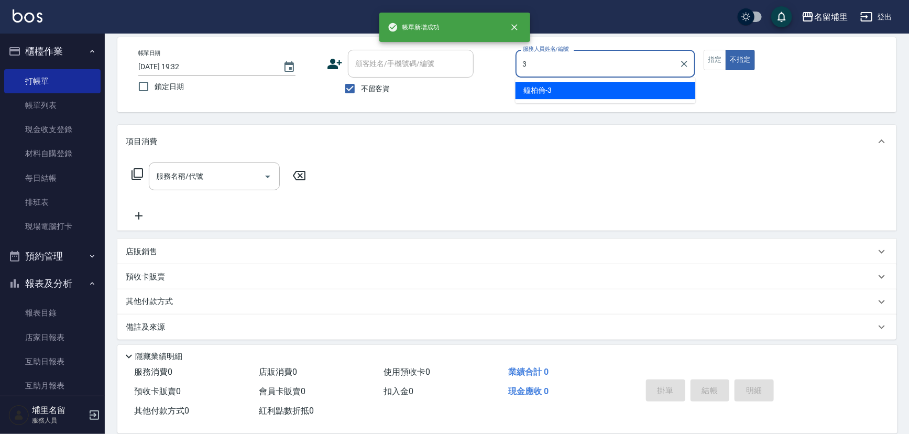
type input "[PERSON_NAME]-3"
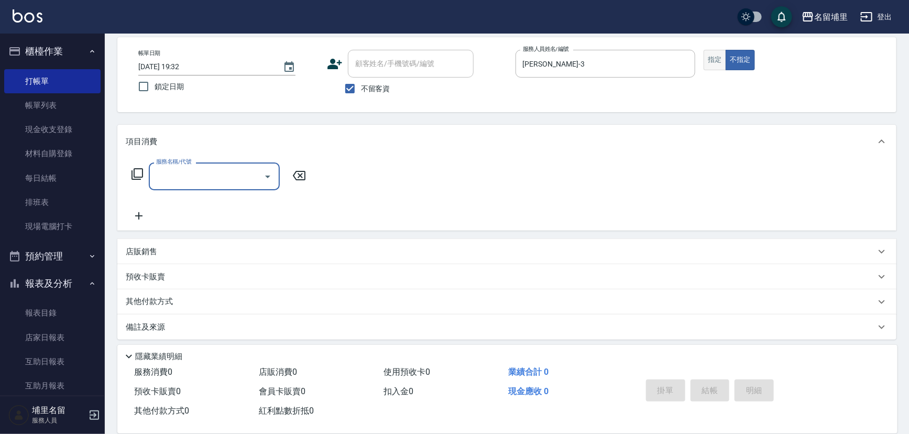
drag, startPoint x: 723, startPoint y: 62, endPoint x: 717, endPoint y: 64, distance: 6.1
click at [720, 62] on button "指定" at bounding box center [715, 60] width 23 height 20
click at [159, 191] on div "服務名稱/代號 服務名稱/代號" at bounding box center [219, 192] width 186 height 60
click at [183, 182] on input "服務名稱/代號" at bounding box center [206, 176] width 106 height 18
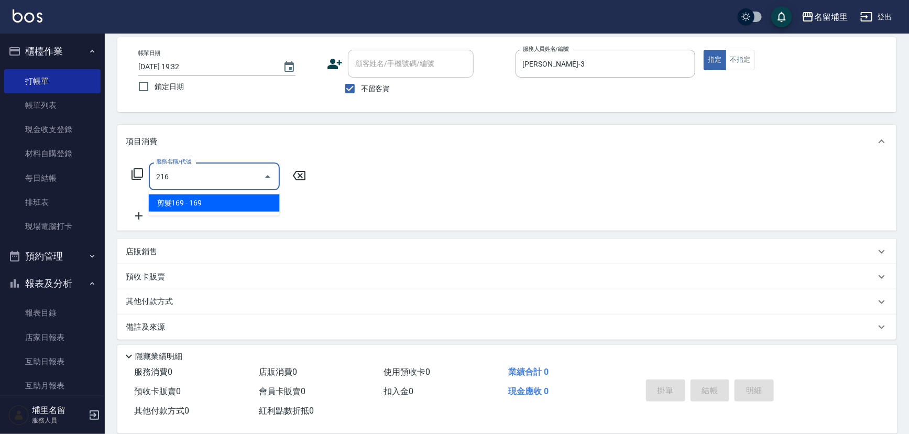
type input "剪髮169(216)"
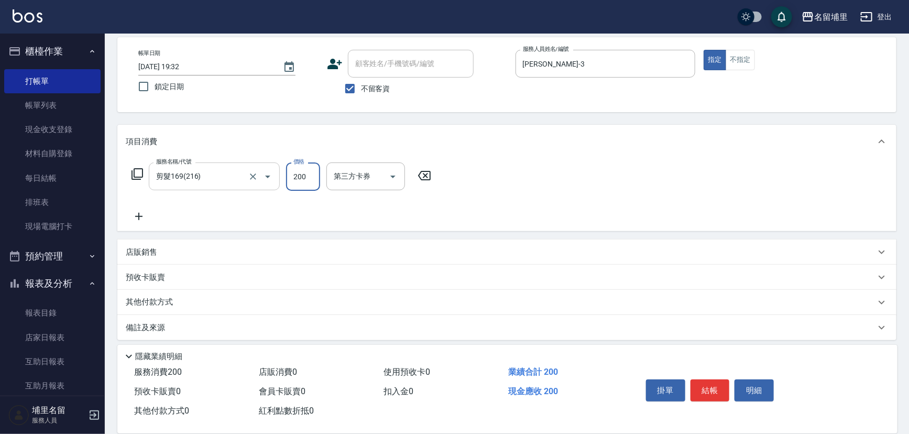
type input "200"
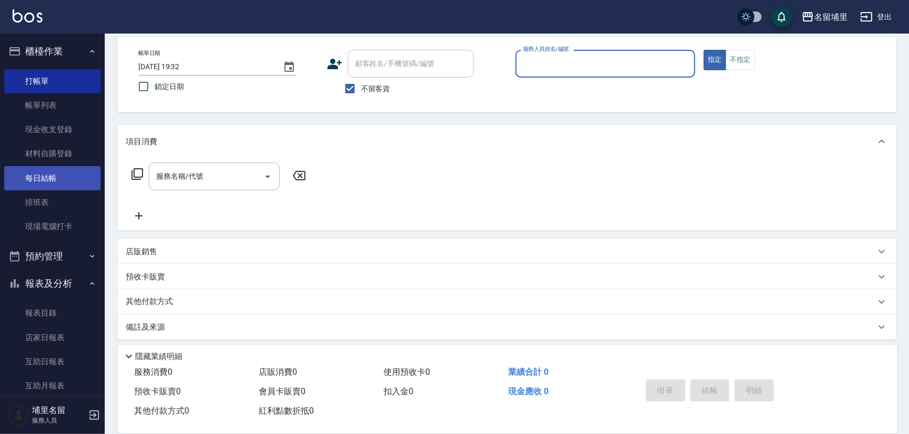
click at [53, 178] on link "每日結帳" at bounding box center [52, 178] width 96 height 24
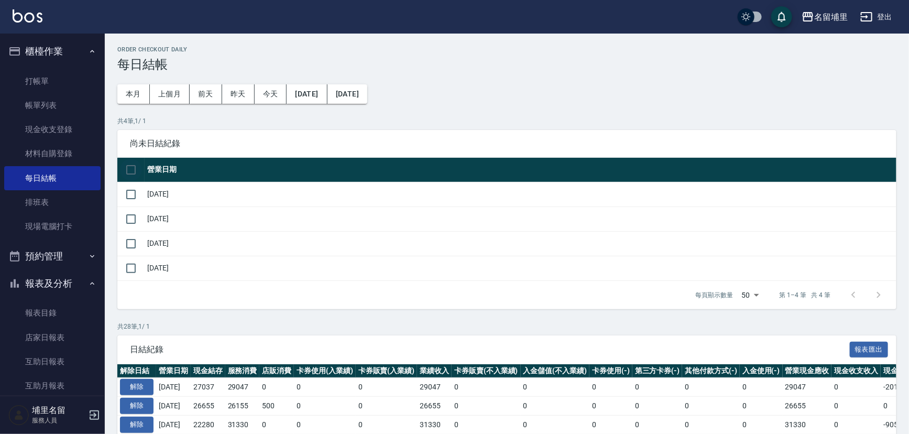
click at [131, 175] on input "checkbox" at bounding box center [131, 170] width 22 height 22
checkbox input "true"
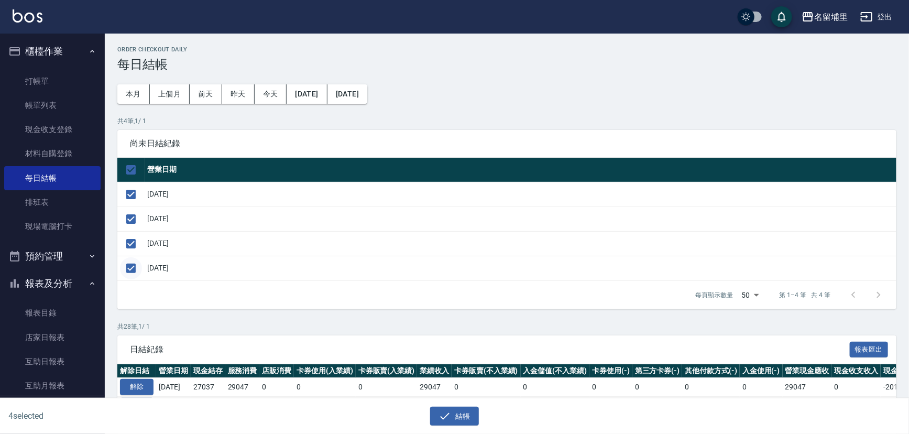
click at [128, 270] on input "checkbox" at bounding box center [131, 268] width 22 height 22
checkbox input "false"
click at [448, 415] on icon "button" at bounding box center [444, 416] width 13 height 13
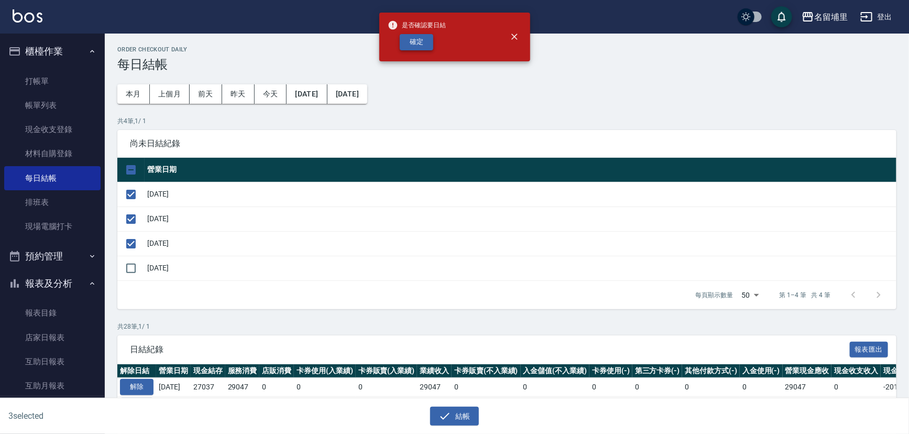
click at [418, 45] on button "確定" at bounding box center [417, 42] width 34 height 16
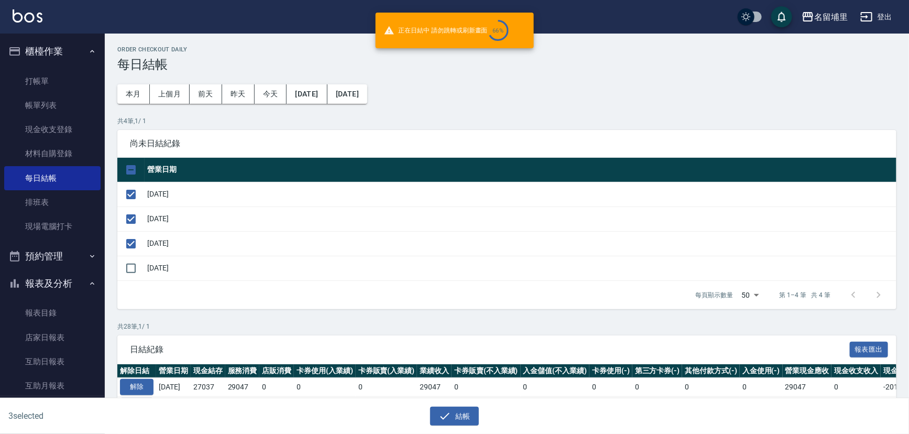
checkbox input "false"
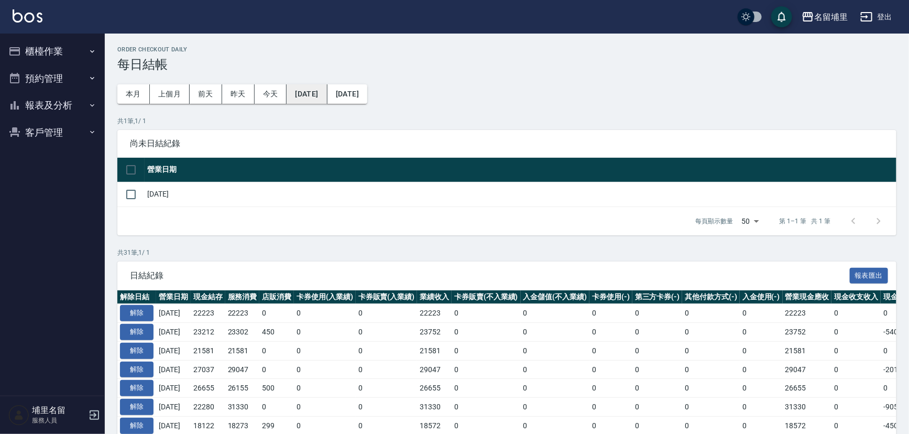
click at [312, 93] on button "[DATE]" at bounding box center [307, 93] width 40 height 19
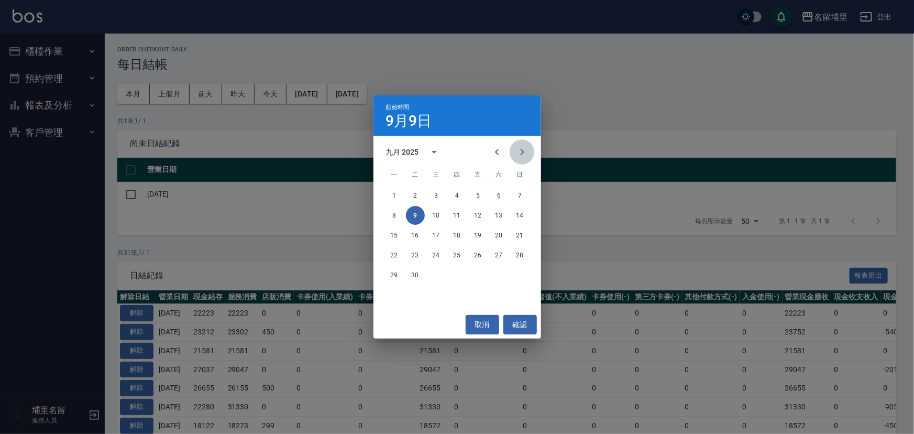
click at [520, 148] on icon "Next month" at bounding box center [522, 152] width 13 height 13
click at [413, 214] on button "7" at bounding box center [415, 215] width 19 height 19
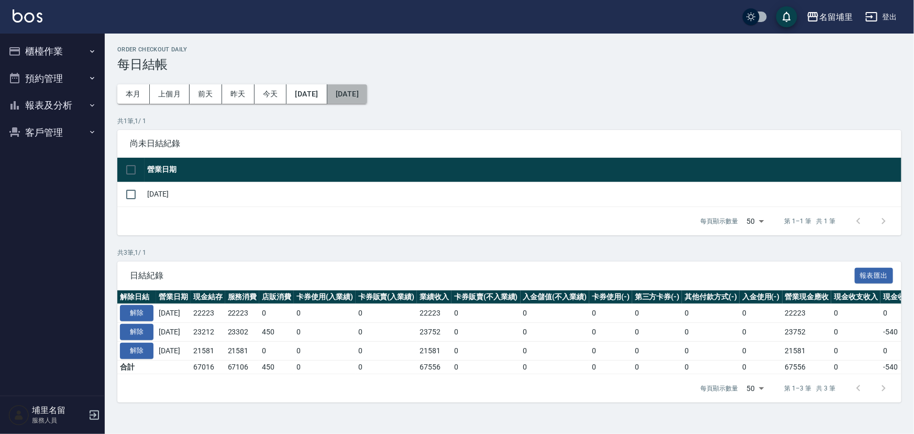
click at [361, 90] on button "[DATE]" at bounding box center [347, 93] width 40 height 19
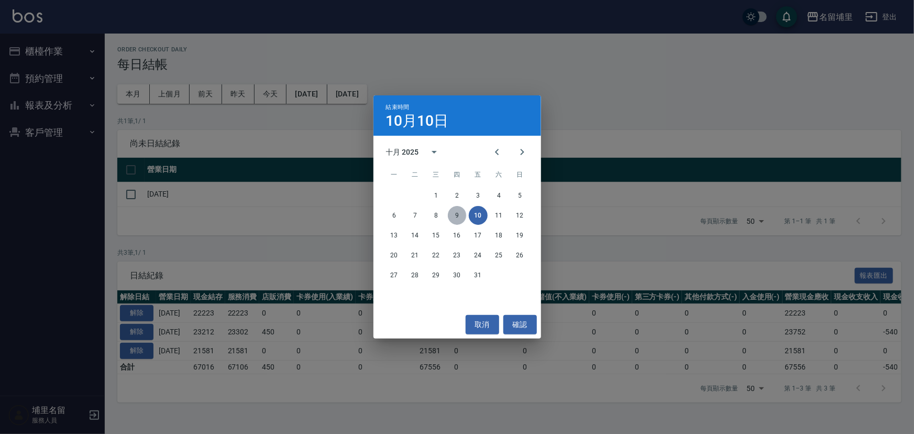
click at [451, 217] on button "9" at bounding box center [457, 215] width 19 height 19
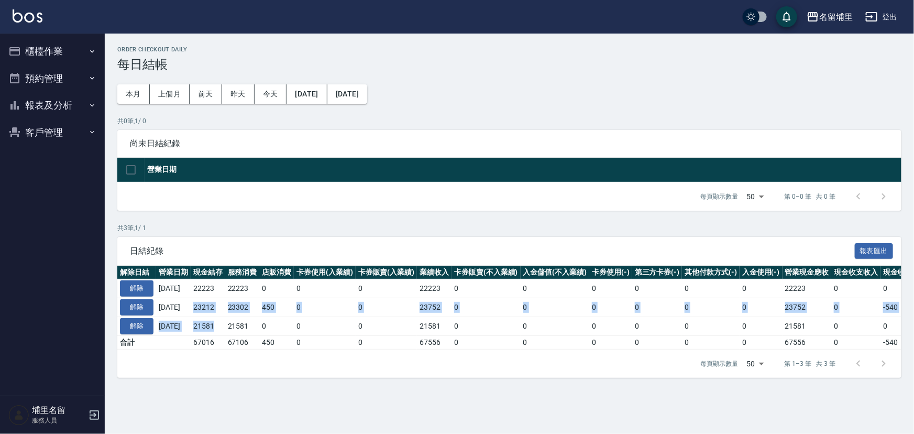
drag, startPoint x: 232, startPoint y: 326, endPoint x: 204, endPoint y: 304, distance: 35.5
click at [204, 304] on tbody "解除 [DATE] 22223 22223 0 0 0 22223 0 0 0 0 0 0 22223 0 0 0 [DATE] 解除 [DATE] 2321…" at bounding box center [590, 314] width 946 height 70
click at [204, 304] on td "23212" at bounding box center [208, 307] width 35 height 19
drag, startPoint x: 205, startPoint y: 286, endPoint x: 241, endPoint y: 293, distance: 37.4
click at [241, 293] on tr "解除 [DATE] 22223 22223 0 0 0 22223 0 0 0 0 0 0 22223 0 0 0 [DATE]" at bounding box center [590, 288] width 946 height 19
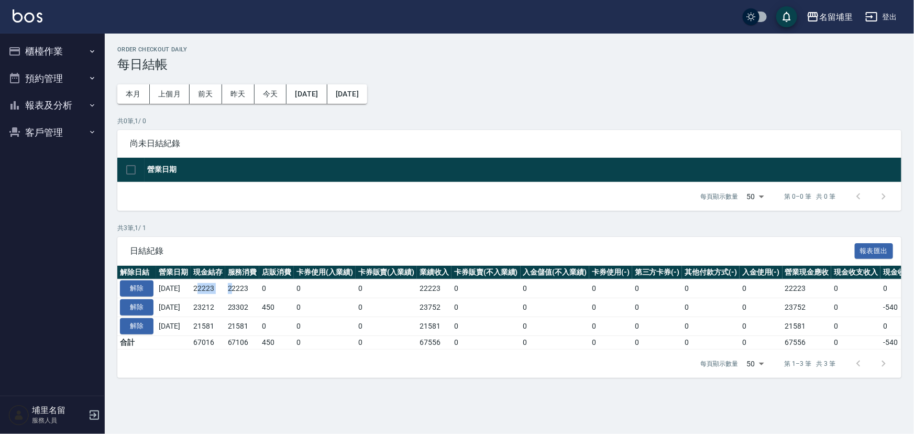
drag, startPoint x: 241, startPoint y: 293, endPoint x: 246, endPoint y: 271, distance: 22.4
click at [241, 291] on td "22223" at bounding box center [242, 288] width 35 height 19
click at [252, 234] on div "共 3 筆, 1 / 1 日結紀錄 報表匯出 解除日結 營業日期 現金結存 服務消費 店販消費 卡券使用(入業績) 卡券販賣(入業績) 業績收入 卡券販賣(不…" at bounding box center [509, 300] width 784 height 155
click at [261, 198] on div "每頁顯示數量 50 50 第 0–0 筆 共 0 筆" at bounding box center [509, 196] width 784 height 28
click at [380, 192] on div "每頁顯示數量 50 50 第 0–0 筆 共 0 筆" at bounding box center [509, 196] width 784 height 28
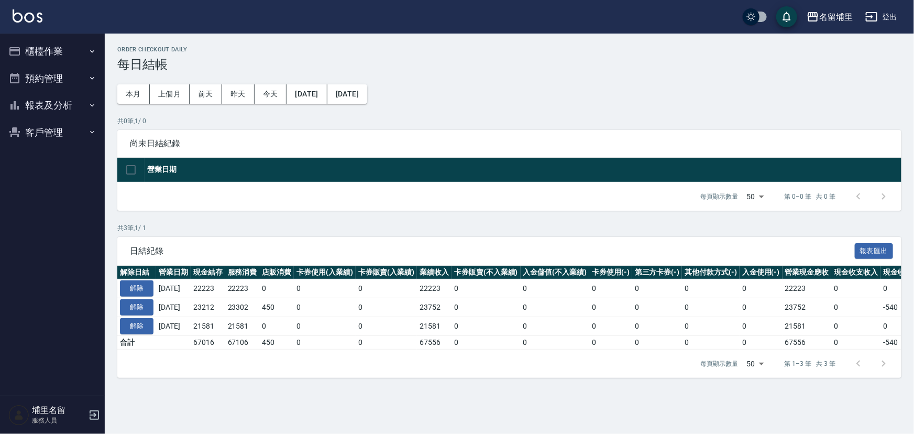
click at [38, 37] on ul "櫃檯作業 打帳單 帳單列表 現金收支登錄 材料自購登錄 每日結帳 排班表 現場電腦打卡 預約管理 預約管理 單日預約紀錄 單週預約紀錄 報表及分析 報表目錄 …" at bounding box center [52, 92] width 96 height 116
drag, startPoint x: 39, startPoint y: 50, endPoint x: 50, endPoint y: 56, distance: 13.1
click at [40, 50] on button "櫃檯作業" at bounding box center [52, 51] width 96 height 27
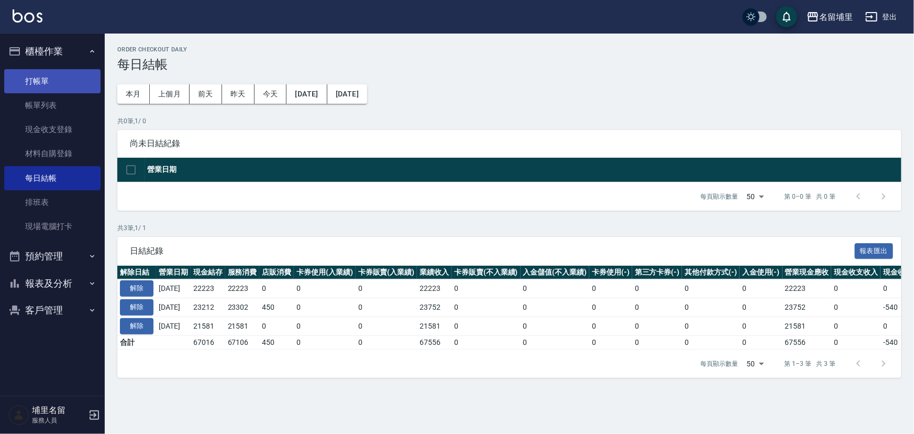
click at [51, 78] on link "打帳單" at bounding box center [52, 81] width 96 height 24
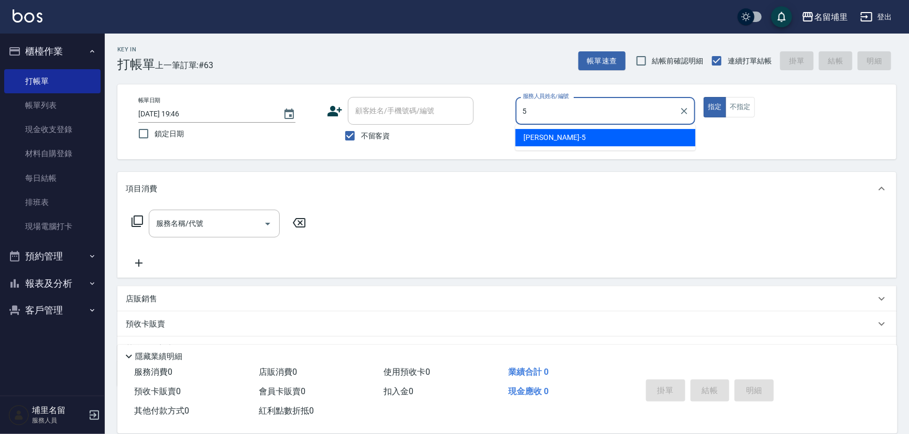
type input "[PERSON_NAME]-5"
type button "true"
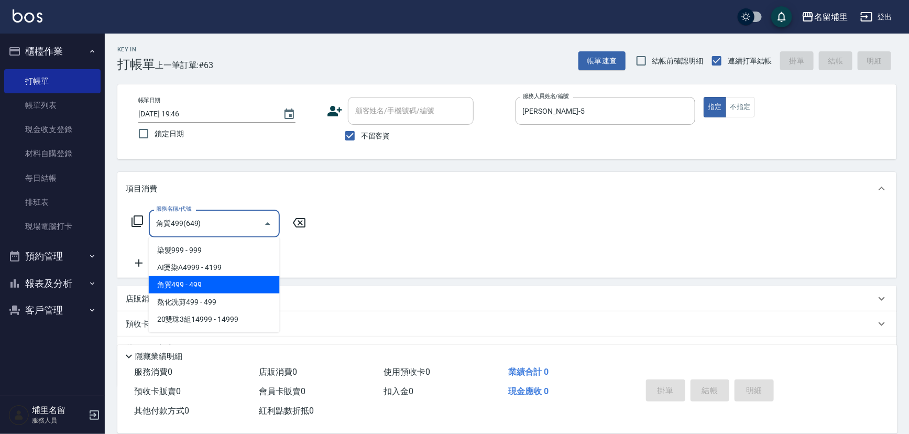
type input "角質499(649)"
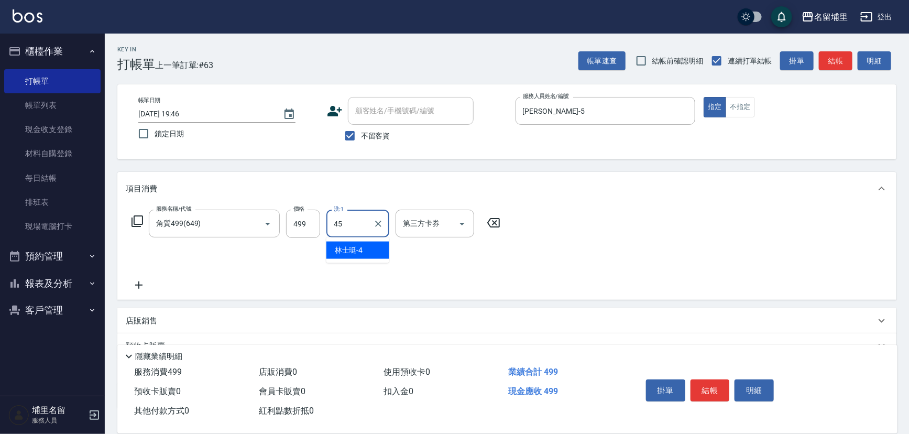
type input "[PERSON_NAME]-45"
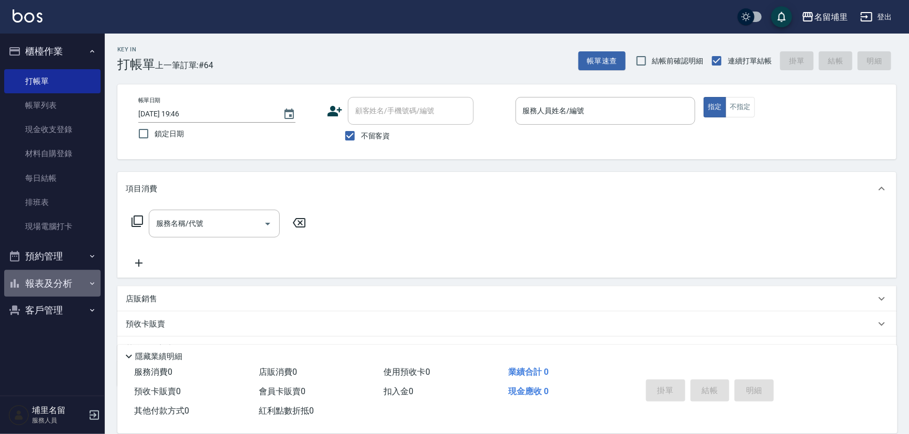
click at [73, 280] on button "報表及分析" at bounding box center [52, 283] width 96 height 27
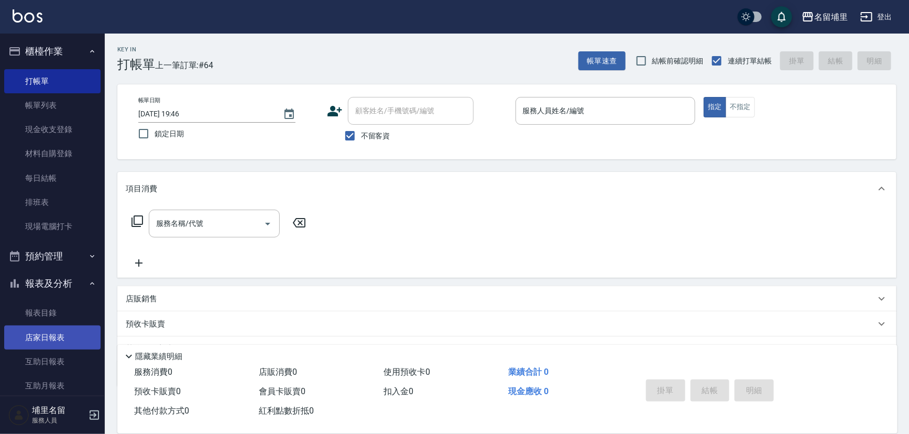
click at [63, 336] on link "店家日報表" at bounding box center [52, 337] width 96 height 24
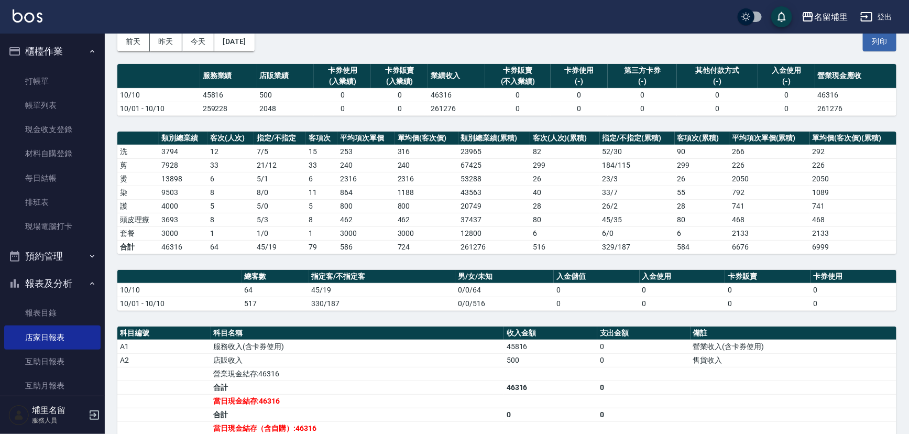
scroll to position [189, 0]
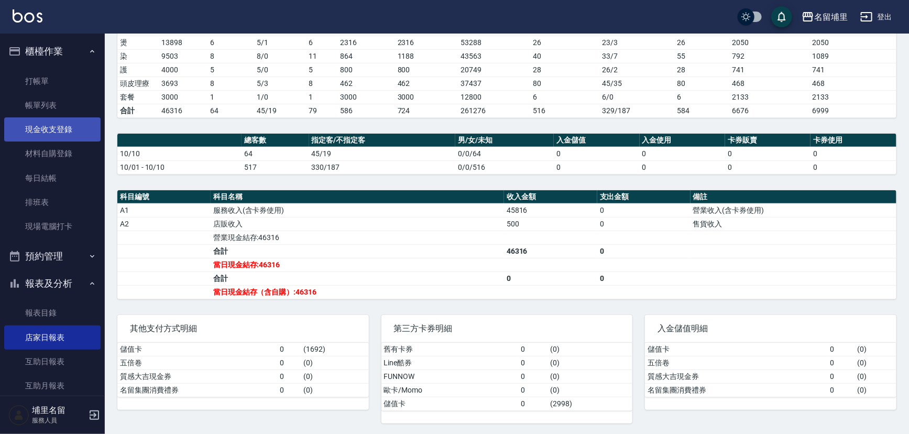
click at [65, 130] on link "現金收支登錄" at bounding box center [52, 129] width 96 height 24
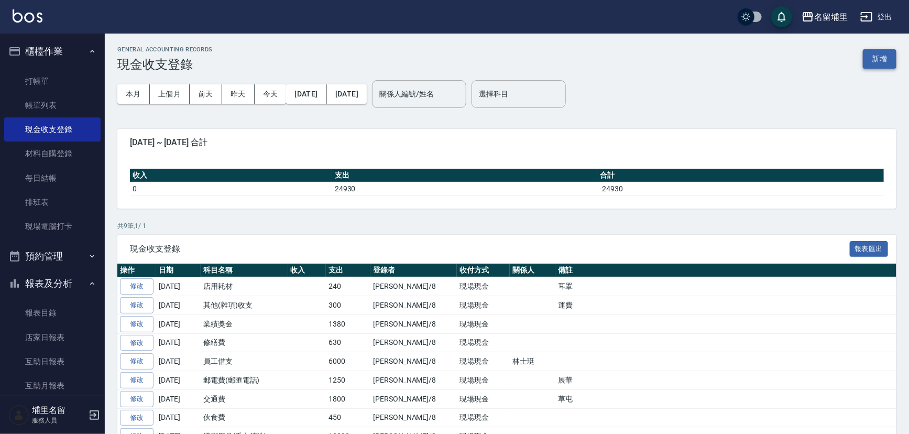
click at [871, 57] on button "新增" at bounding box center [880, 58] width 34 height 19
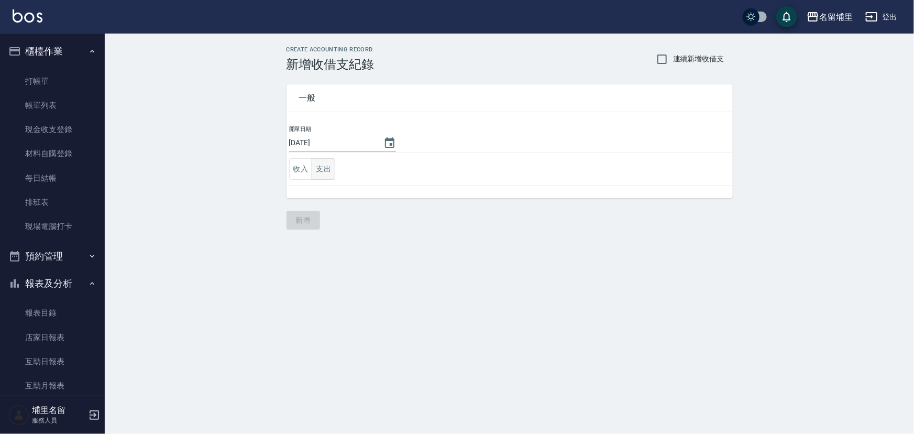
click at [330, 162] on button "支出" at bounding box center [324, 168] width 24 height 21
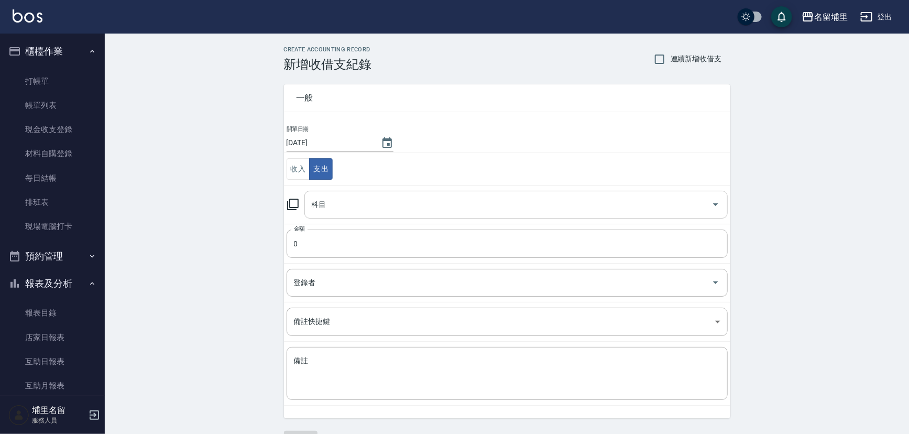
click at [403, 202] on input "科目" at bounding box center [508, 204] width 398 height 18
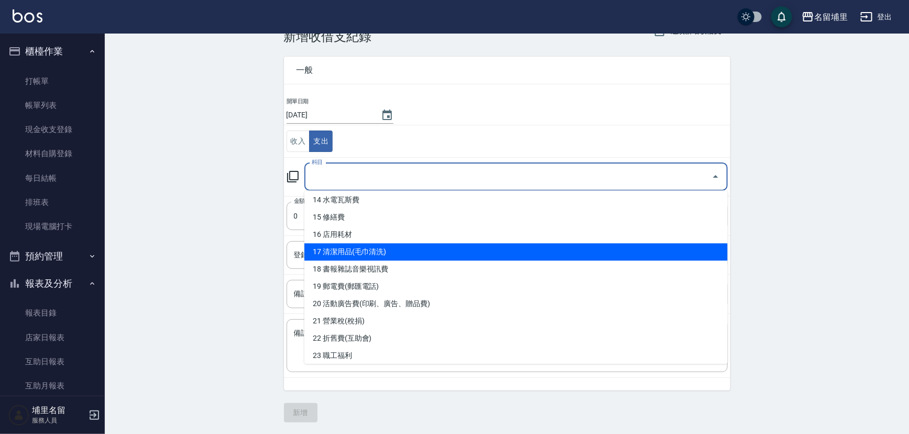
scroll to position [286, 0]
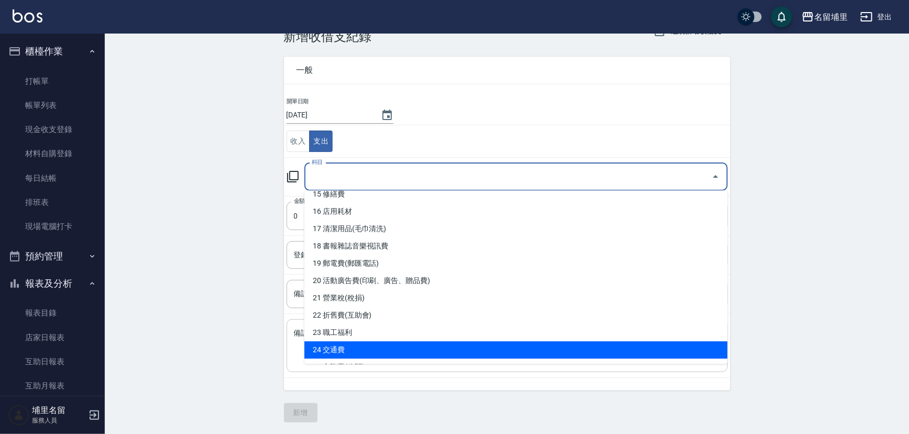
click at [408, 345] on li "24 交通費" at bounding box center [515, 349] width 423 height 17
type input "24 交通費"
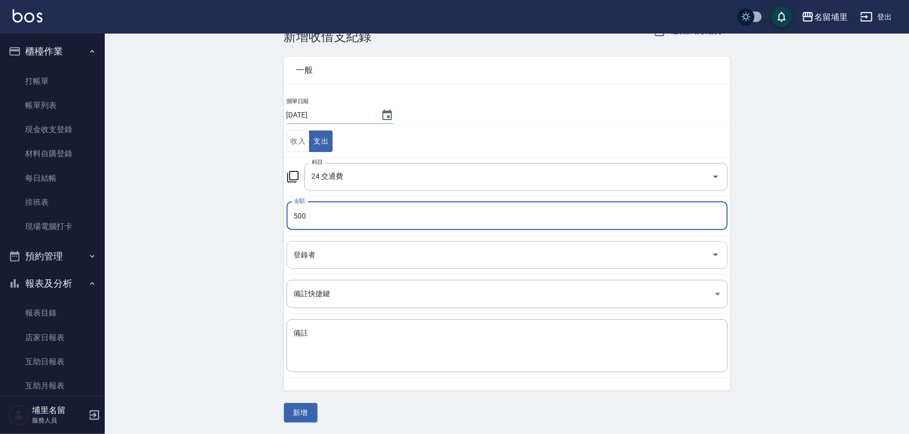
type input "500"
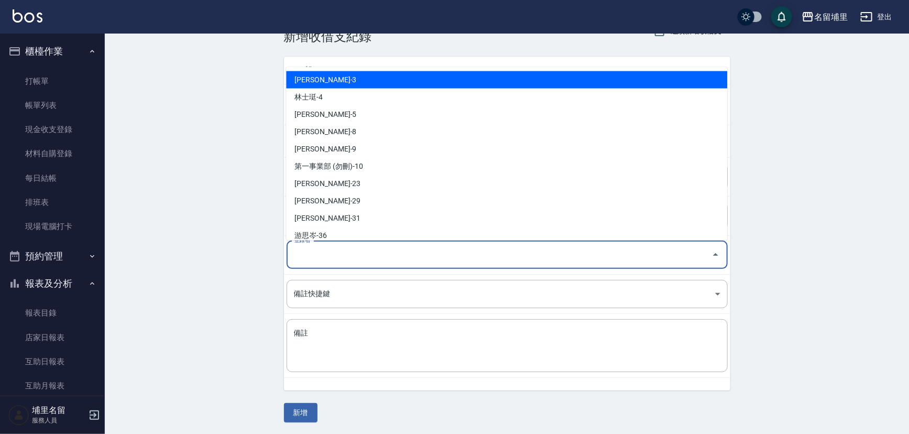
click at [372, 258] on input "登錄者" at bounding box center [499, 255] width 416 height 18
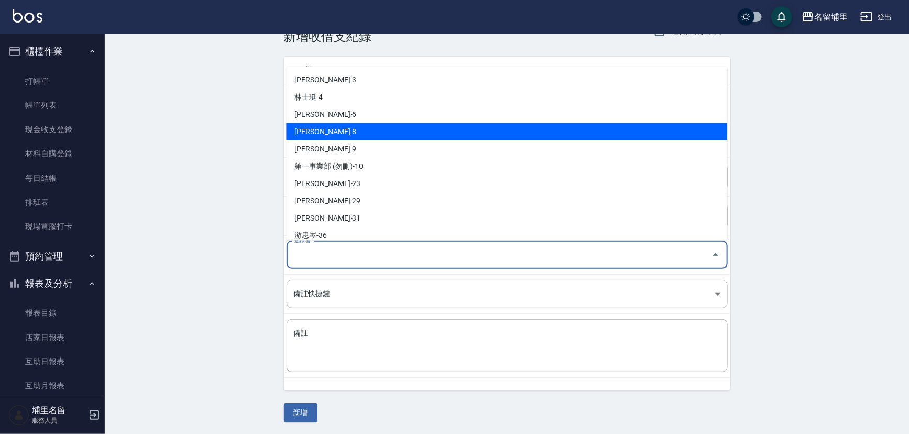
click at [358, 136] on li "[PERSON_NAME]-8" at bounding box center [506, 131] width 441 height 17
type input "[PERSON_NAME]-8"
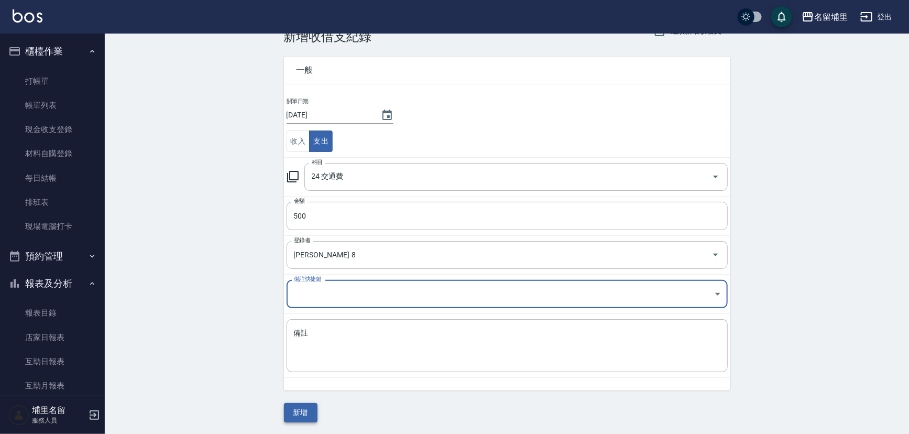
click at [303, 412] on button "新增" at bounding box center [301, 412] width 34 height 19
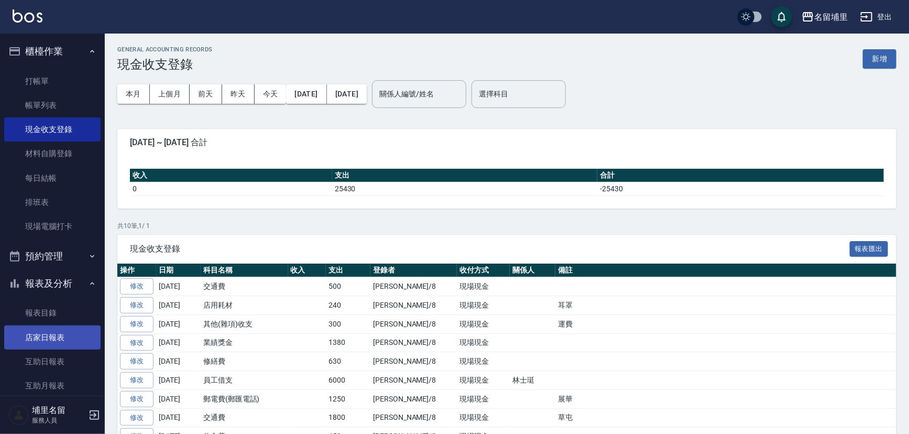
click at [43, 335] on link "店家日報表" at bounding box center [52, 337] width 96 height 24
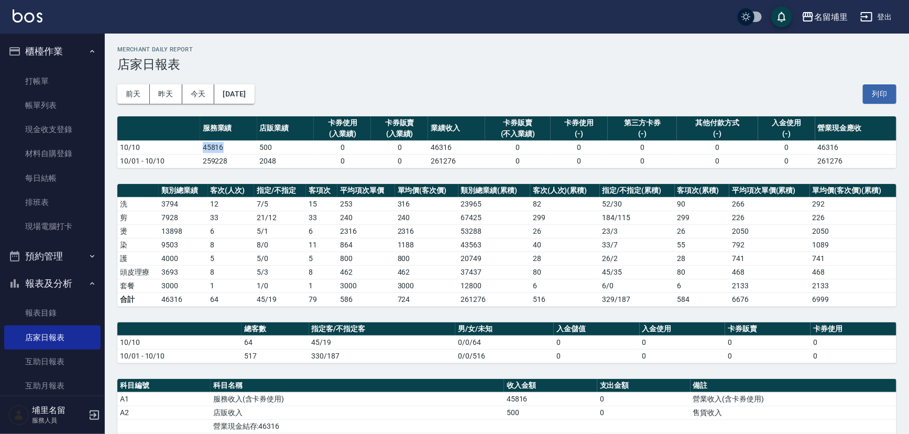
drag, startPoint x: 194, startPoint y: 148, endPoint x: 252, endPoint y: 146, distance: 58.2
click at [252, 146] on tr "10/10 45816 500 0 0 46316 0 0 0 0 0 46316" at bounding box center [506, 147] width 779 height 14
click at [252, 146] on td "45816" at bounding box center [228, 147] width 57 height 14
drag, startPoint x: 248, startPoint y: 148, endPoint x: 308, endPoint y: 148, distance: 59.2
click at [308, 148] on tr "10/10 45816 500 0 0 46316 0 0 0 0 0 46316" at bounding box center [506, 147] width 779 height 14
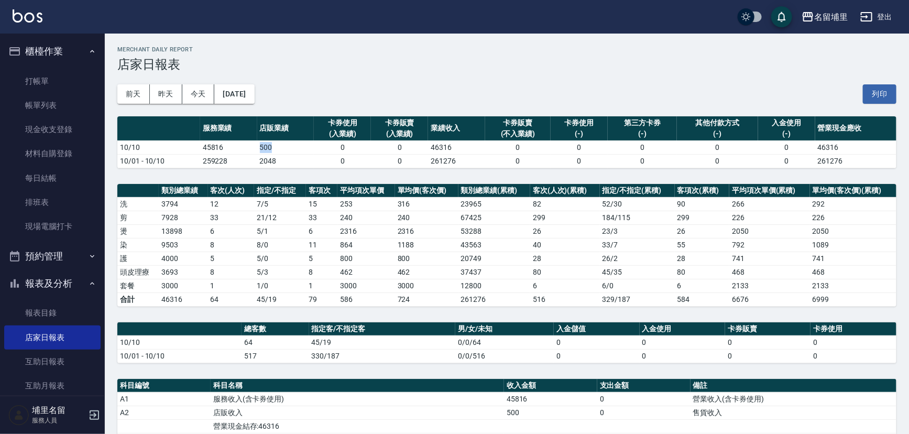
click at [308, 148] on td "500" at bounding box center [285, 147] width 57 height 14
drag, startPoint x: 289, startPoint y: 152, endPoint x: 196, endPoint y: 152, distance: 93.2
click at [196, 153] on tbody "10/10 45816 500 0 0 46316 0 0 0 0 0 46316 10/01 - 10/10 259228 2048 0 0 261276 …" at bounding box center [506, 153] width 779 height 27
drag, startPoint x: 196, startPoint y: 152, endPoint x: 202, endPoint y: 151, distance: 6.5
click at [196, 152] on td "10/10" at bounding box center [158, 147] width 83 height 14
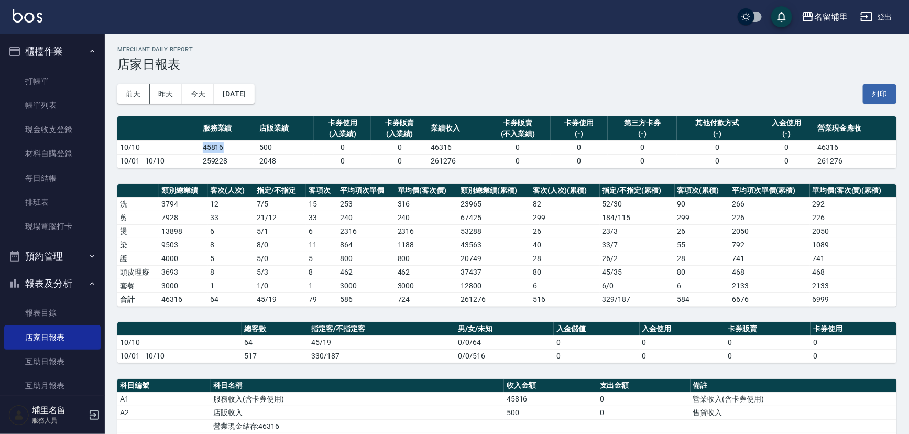
drag, startPoint x: 243, startPoint y: 147, endPoint x: 182, endPoint y: 144, distance: 60.3
click at [182, 144] on tr "10/10 45816 500 0 0 46316 0 0 0 0 0 46316" at bounding box center [506, 147] width 779 height 14
click at [182, 144] on td "10/10" at bounding box center [158, 147] width 83 height 14
drag, startPoint x: 230, startPoint y: 147, endPoint x: 246, endPoint y: 147, distance: 16.2
click at [246, 147] on tr "10/10 45816 500 0 0 46316 0 0 0 0 0 46316" at bounding box center [506, 147] width 779 height 14
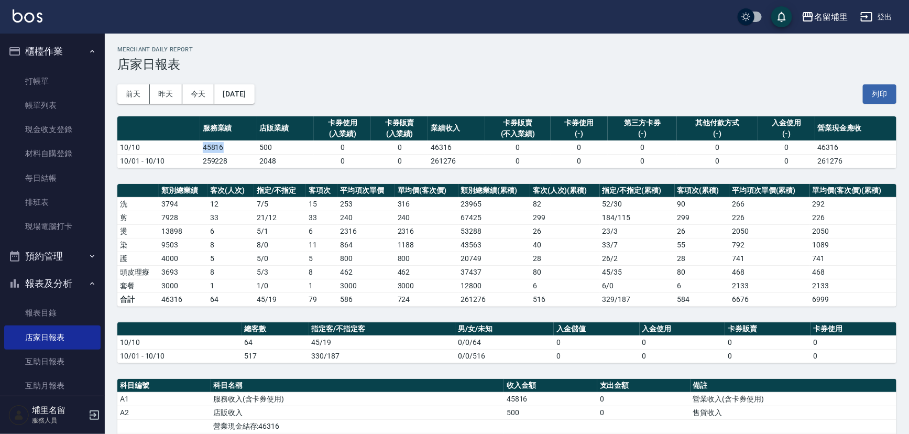
click at [246, 147] on td "45816" at bounding box center [228, 147] width 57 height 14
drag, startPoint x: 246, startPoint y: 147, endPoint x: 211, endPoint y: 148, distance: 35.1
click at [211, 148] on td "45816" at bounding box center [228, 147] width 57 height 14
drag, startPoint x: 190, startPoint y: 146, endPoint x: 224, endPoint y: 145, distance: 34.1
click at [224, 145] on tr "10/10 45816 500 0 0 46316 0 0 0 0 0 46316" at bounding box center [506, 147] width 779 height 14
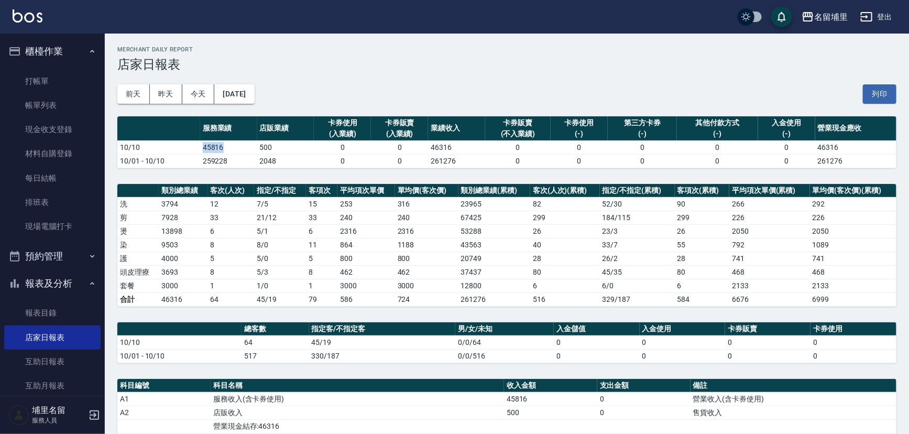
click at [224, 145] on td "45816" at bounding box center [228, 147] width 57 height 14
drag, startPoint x: 236, startPoint y: 145, endPoint x: 280, endPoint y: 150, distance: 44.8
click at [280, 150] on tr "10/10 45816 500 0 0 46316 0 0 0 0 0 46316" at bounding box center [506, 147] width 779 height 14
click at [280, 150] on td "500" at bounding box center [285, 147] width 57 height 14
drag, startPoint x: 283, startPoint y: 150, endPoint x: 235, endPoint y: 148, distance: 47.7
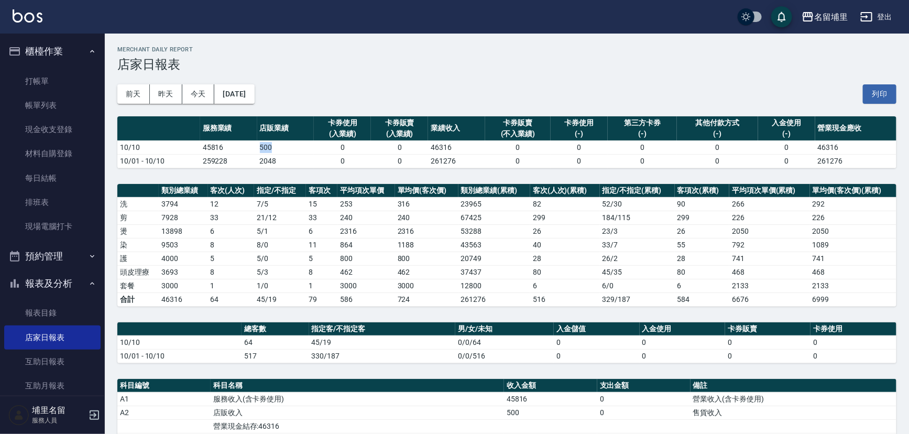
click at [235, 148] on tr "10/10 45816 500 0 0 46316 0 0 0 0 0 46316" at bounding box center [506, 147] width 779 height 14
click at [235, 148] on td "45816" at bounding box center [228, 147] width 57 height 14
drag, startPoint x: 229, startPoint y: 149, endPoint x: 194, endPoint y: 151, distance: 35.2
click at [194, 151] on tr "10/10 45816 500 0 0 46316 0 0 0 0 0 46316" at bounding box center [506, 147] width 779 height 14
click at [194, 151] on td "10/10" at bounding box center [158, 147] width 83 height 14
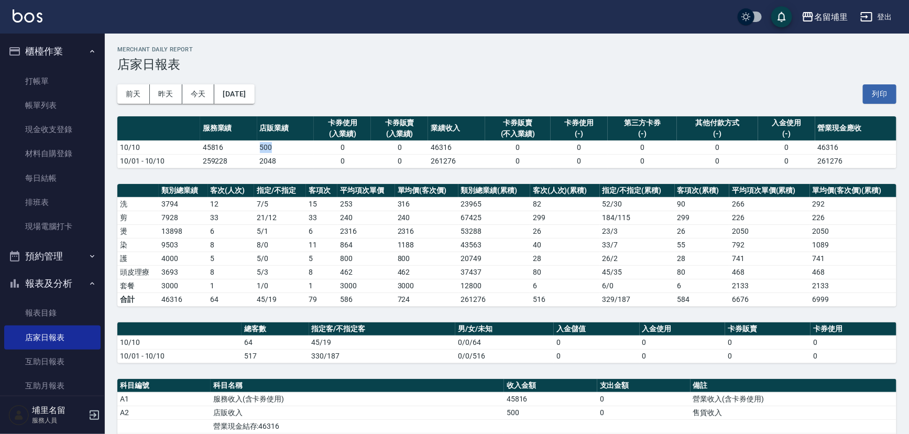
drag, startPoint x: 252, startPoint y: 148, endPoint x: 291, endPoint y: 147, distance: 38.3
click at [291, 147] on tr "10/10 45816 500 0 0 46316 0 0 0 0 0 46316" at bounding box center [506, 147] width 779 height 14
click at [291, 147] on td "500" at bounding box center [285, 147] width 57 height 14
drag, startPoint x: 291, startPoint y: 147, endPoint x: 239, endPoint y: 147, distance: 51.3
click at [239, 147] on tr "10/10 45816 500 0 0 46316 0 0 0 0 0 46316" at bounding box center [506, 147] width 779 height 14
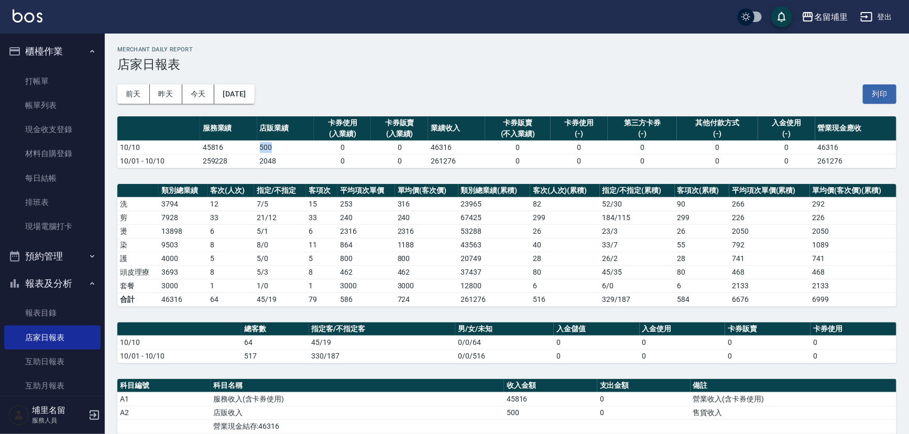
click at [239, 146] on td "45816" at bounding box center [228, 147] width 57 height 14
click at [291, 150] on td "500" at bounding box center [285, 147] width 57 height 14
drag, startPoint x: 226, startPoint y: 270, endPoint x: 196, endPoint y: 267, distance: 30.5
click at [196, 268] on tr "頭皮理療 3693 8 5 / 3 8 462 462 37437 80 45 / 35 80 468 468" at bounding box center [506, 272] width 779 height 14
click at [196, 267] on td "3693" at bounding box center [183, 272] width 49 height 14
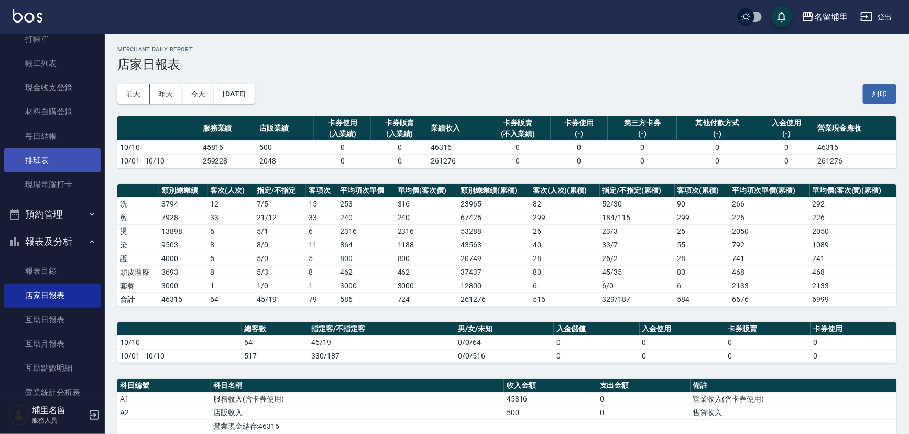
scroll to position [142, 0]
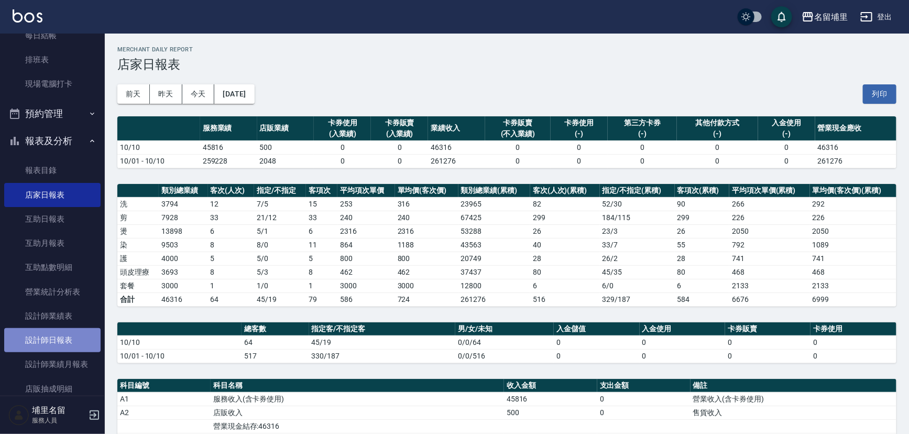
click at [59, 346] on link "設計師日報表" at bounding box center [52, 340] width 96 height 24
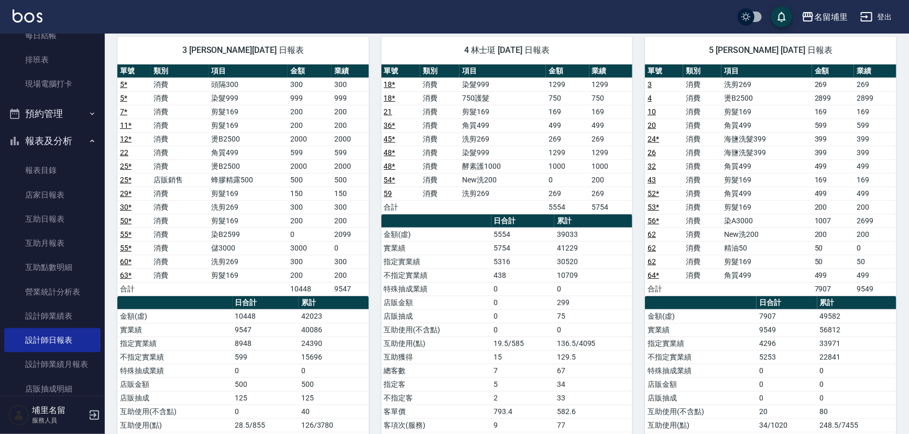
scroll to position [95, 0]
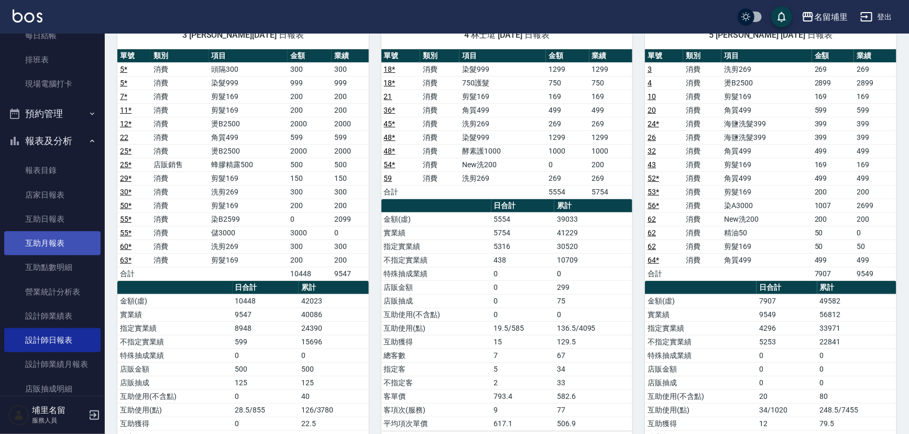
click at [77, 242] on link "互助月報表" at bounding box center [52, 243] width 96 height 24
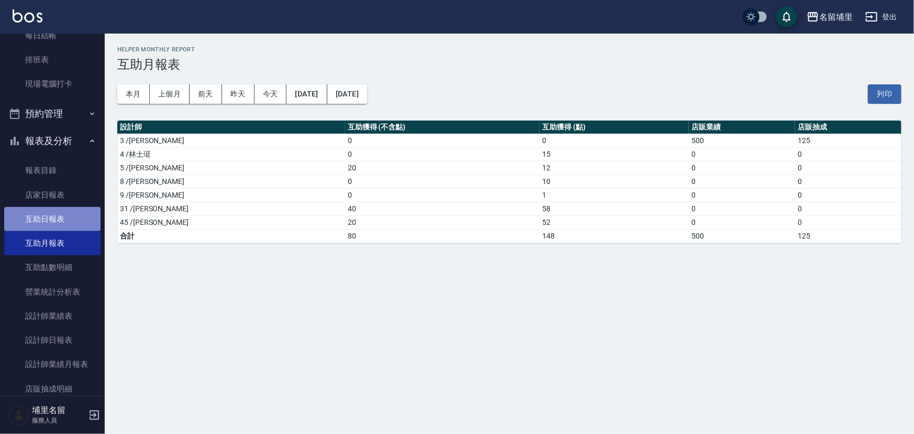
click at [78, 213] on link "互助日報表" at bounding box center [52, 219] width 96 height 24
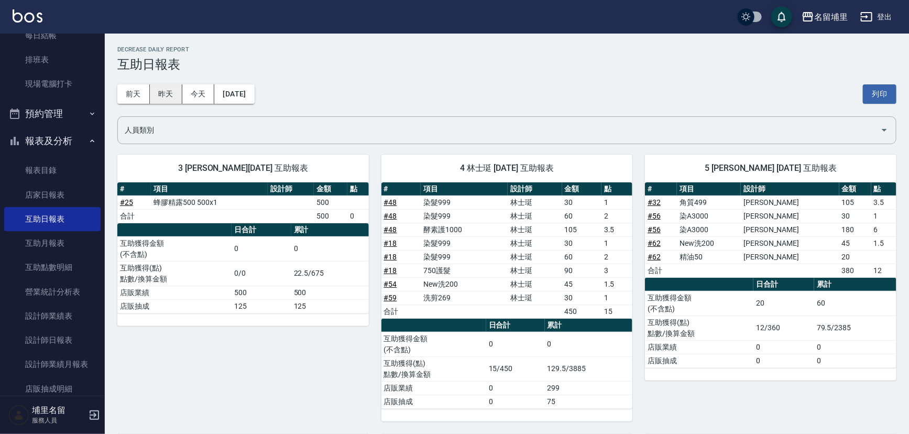
click at [158, 100] on button "昨天" at bounding box center [166, 93] width 32 height 19
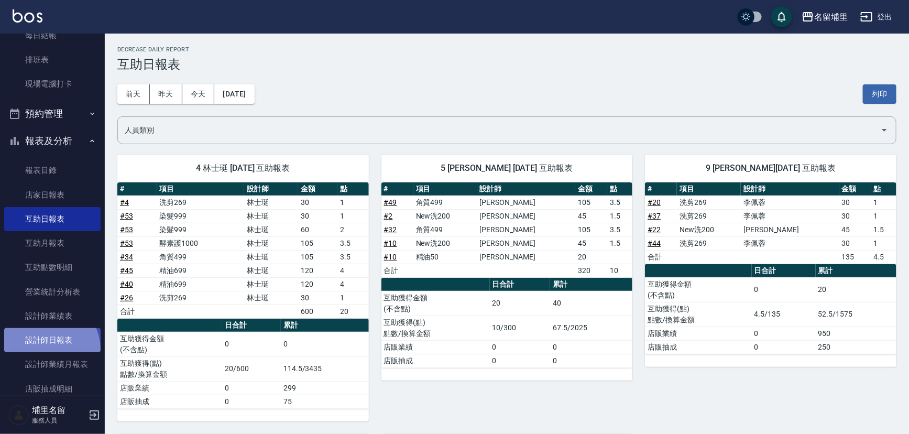
click at [49, 348] on link "設計師日報表" at bounding box center [52, 340] width 96 height 24
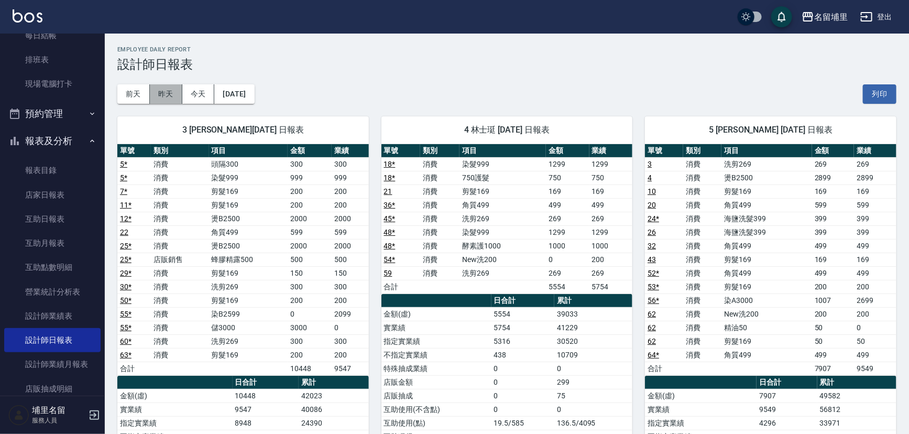
click at [161, 88] on button "昨天" at bounding box center [166, 93] width 32 height 19
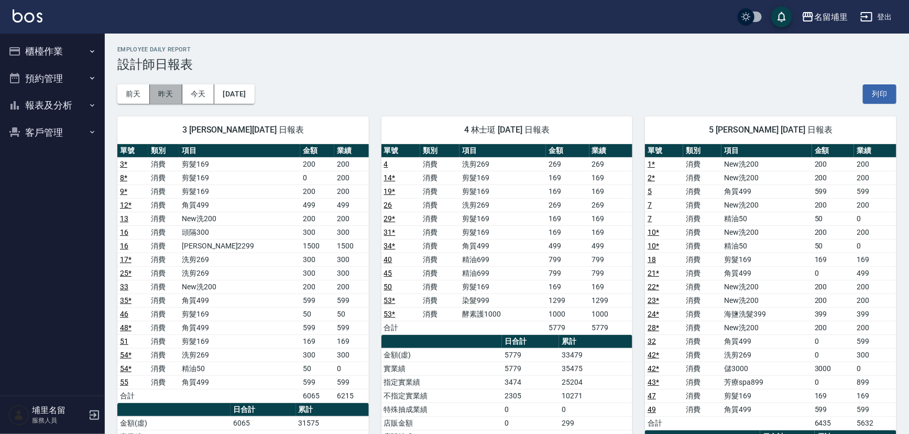
click at [170, 96] on button "昨天" at bounding box center [166, 93] width 32 height 19
click at [205, 92] on button "今天" at bounding box center [198, 93] width 32 height 19
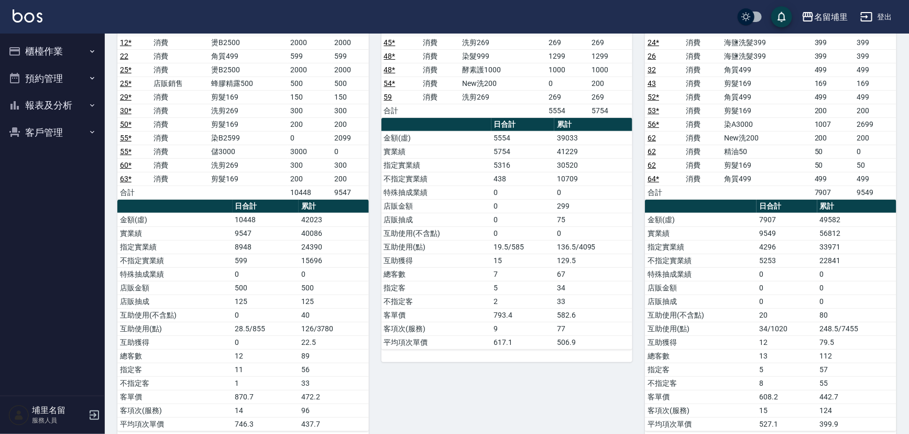
scroll to position [2, 0]
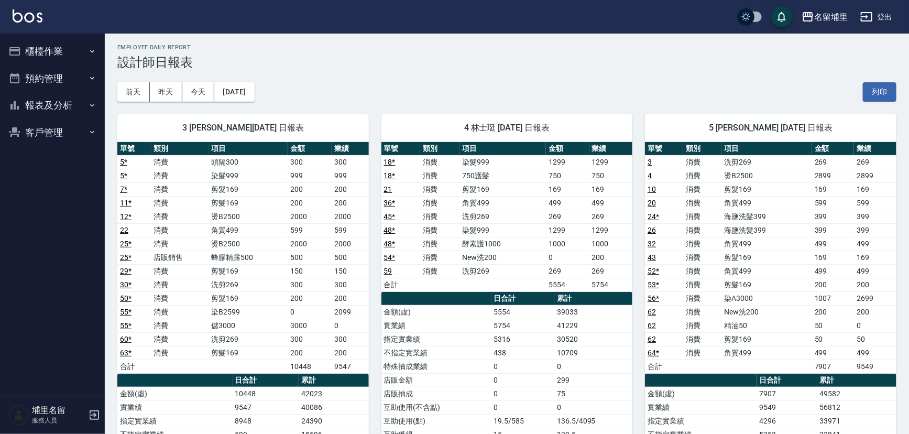
click at [30, 106] on button "報表及分析" at bounding box center [52, 105] width 96 height 27
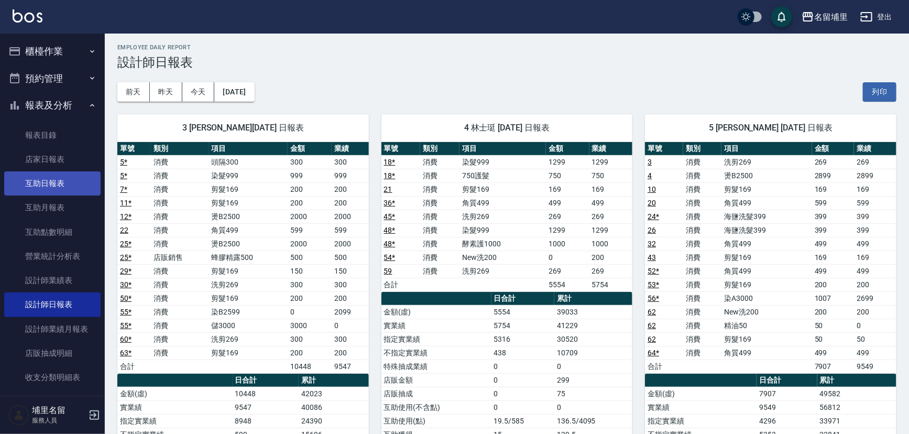
click at [38, 187] on link "互助日報表" at bounding box center [52, 183] width 96 height 24
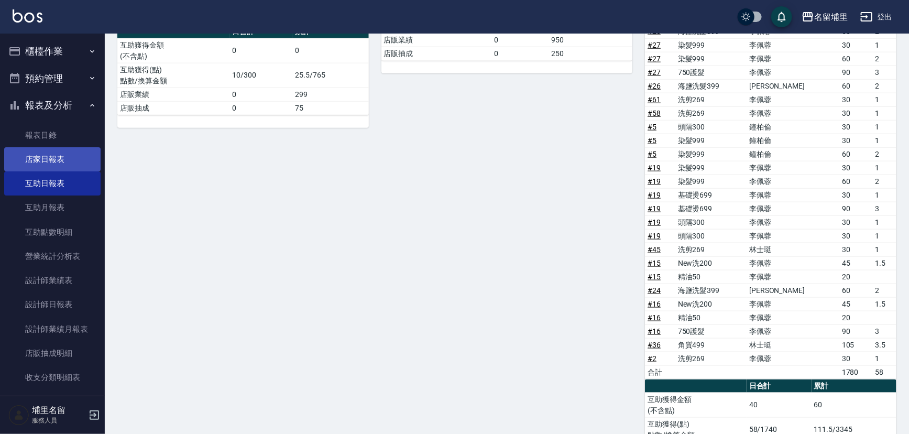
scroll to position [676, 0]
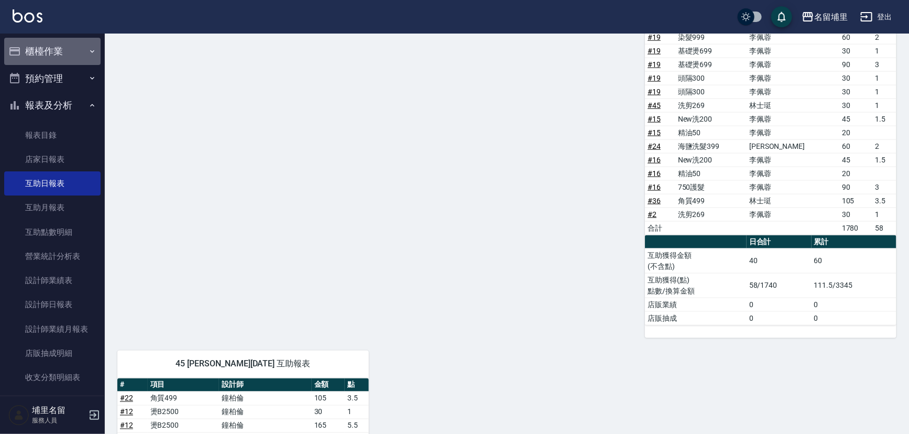
click at [61, 49] on button "櫃檯作業" at bounding box center [52, 51] width 96 height 27
